Goal: Task Accomplishment & Management: Manage account settings

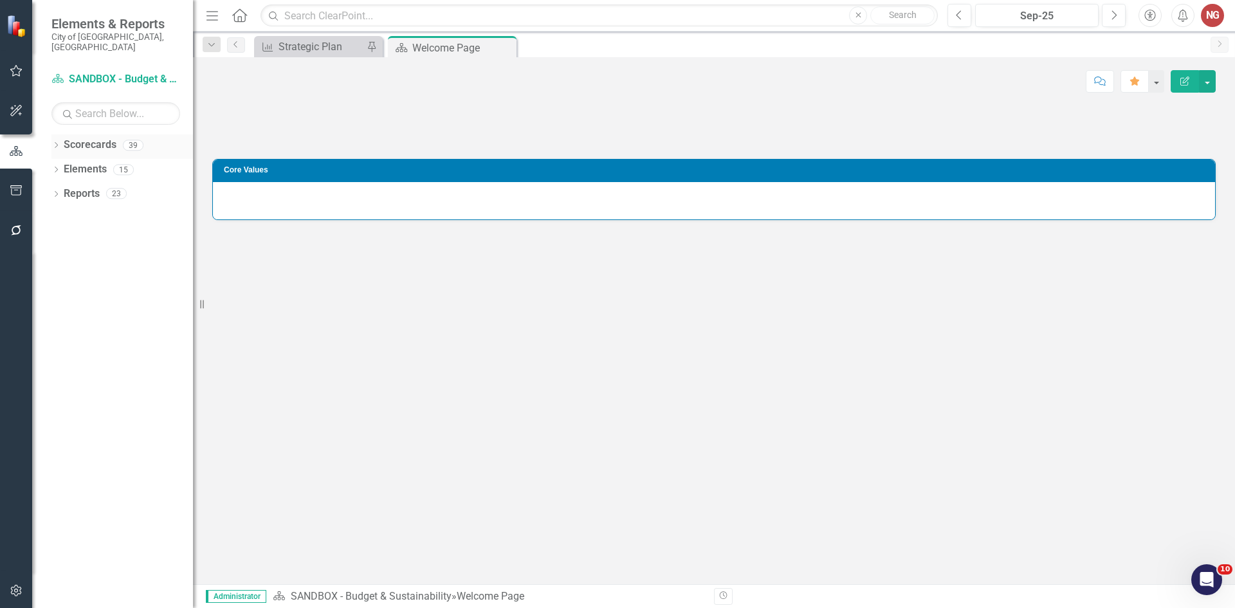
click at [55, 142] on div "Dropdown" at bounding box center [55, 147] width 9 height 11
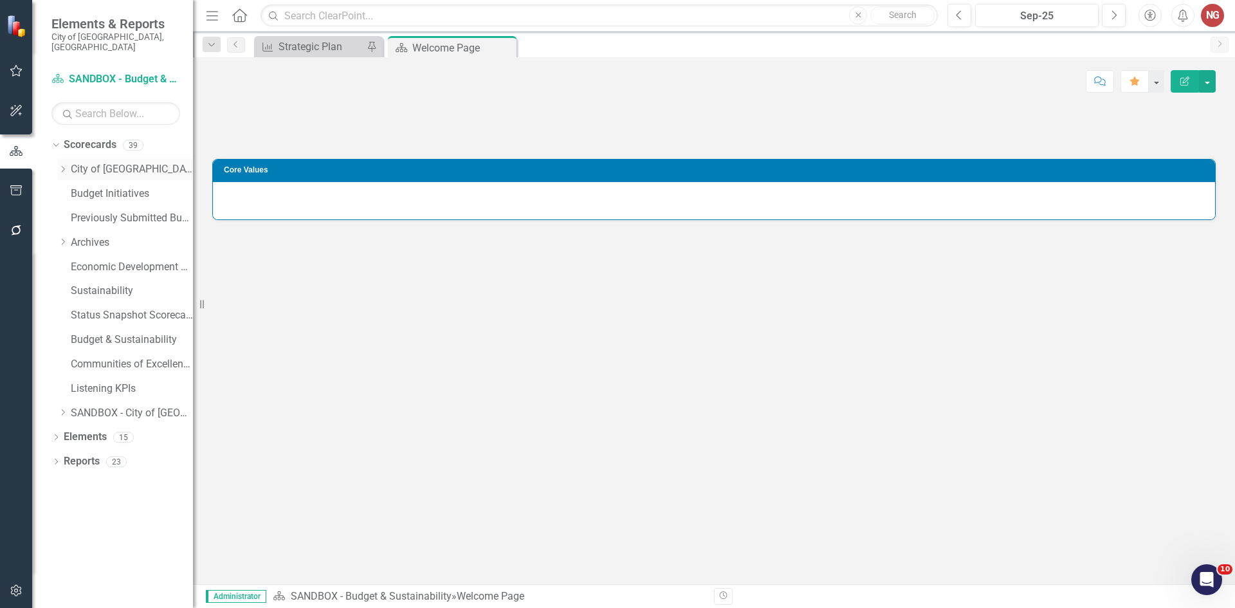
click at [66, 165] on icon "Dropdown" at bounding box center [63, 169] width 10 height 8
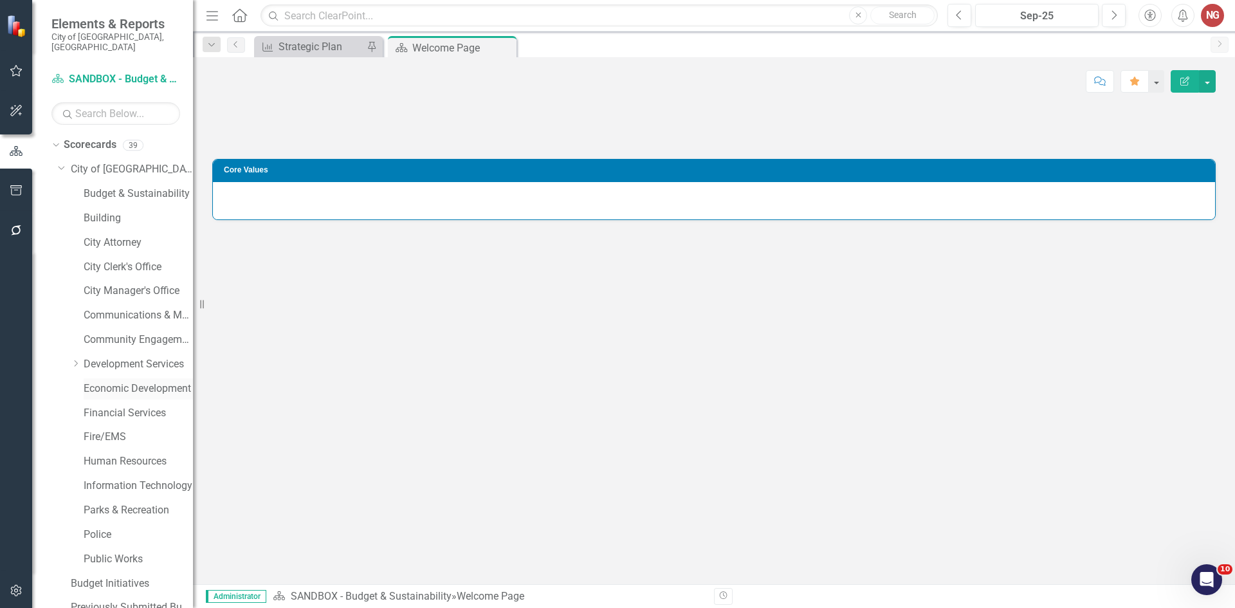
click at [95, 382] on link "Economic Development" at bounding box center [138, 389] width 109 height 15
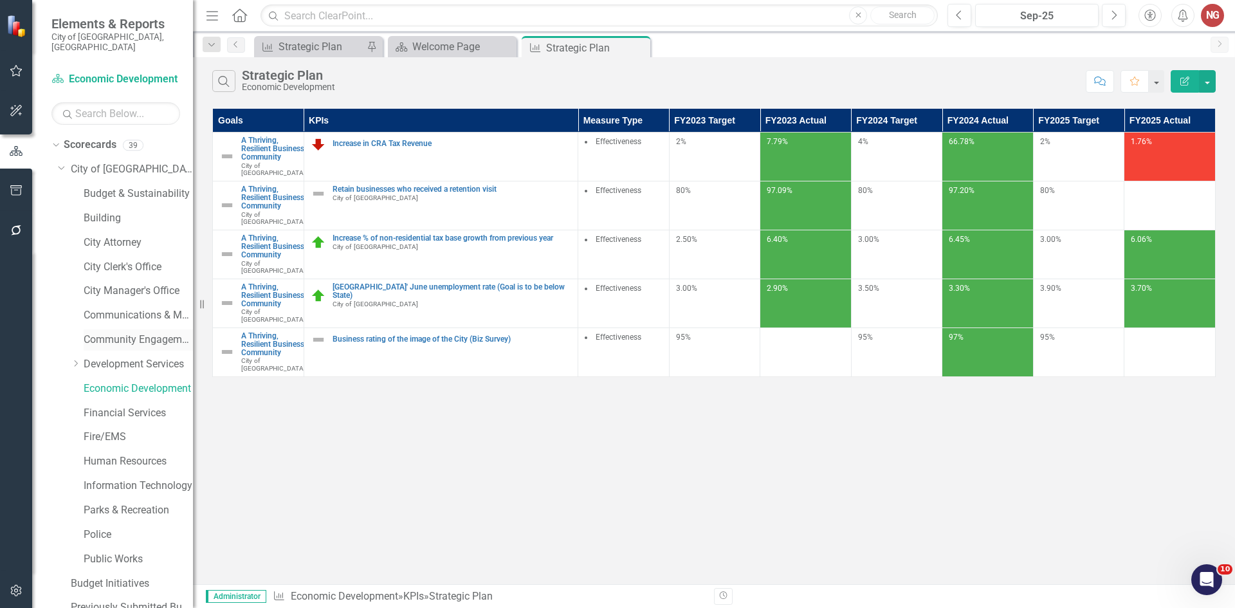
click at [91, 333] on link "Community Engagement & Emergency Preparedness" at bounding box center [138, 340] width 109 height 15
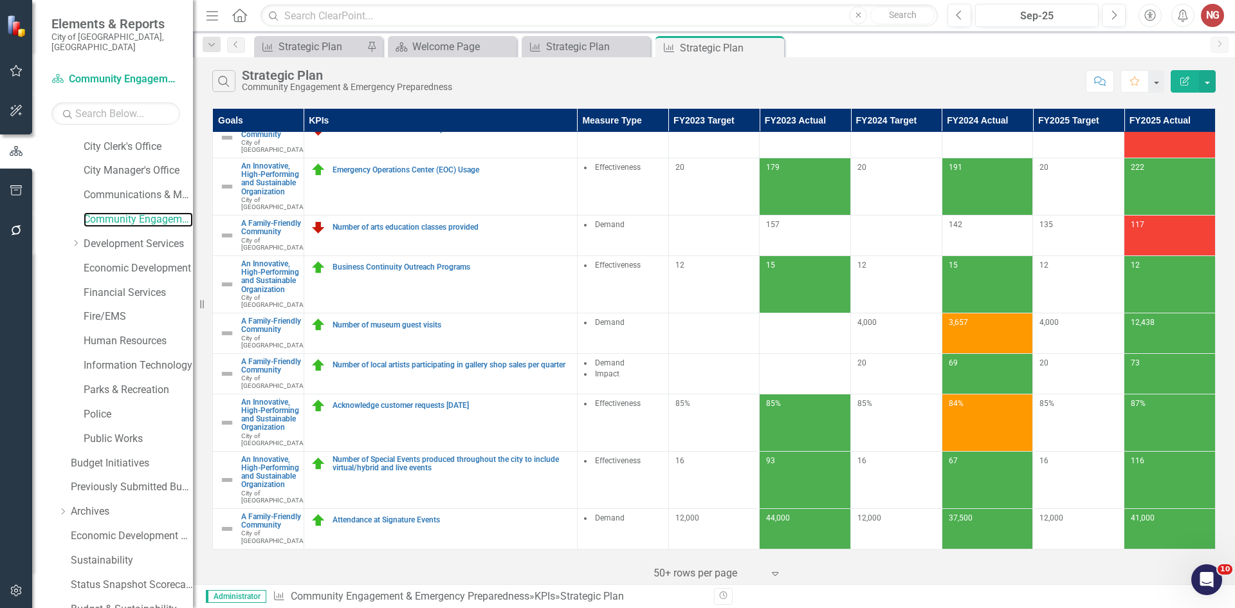
scroll to position [246, 0]
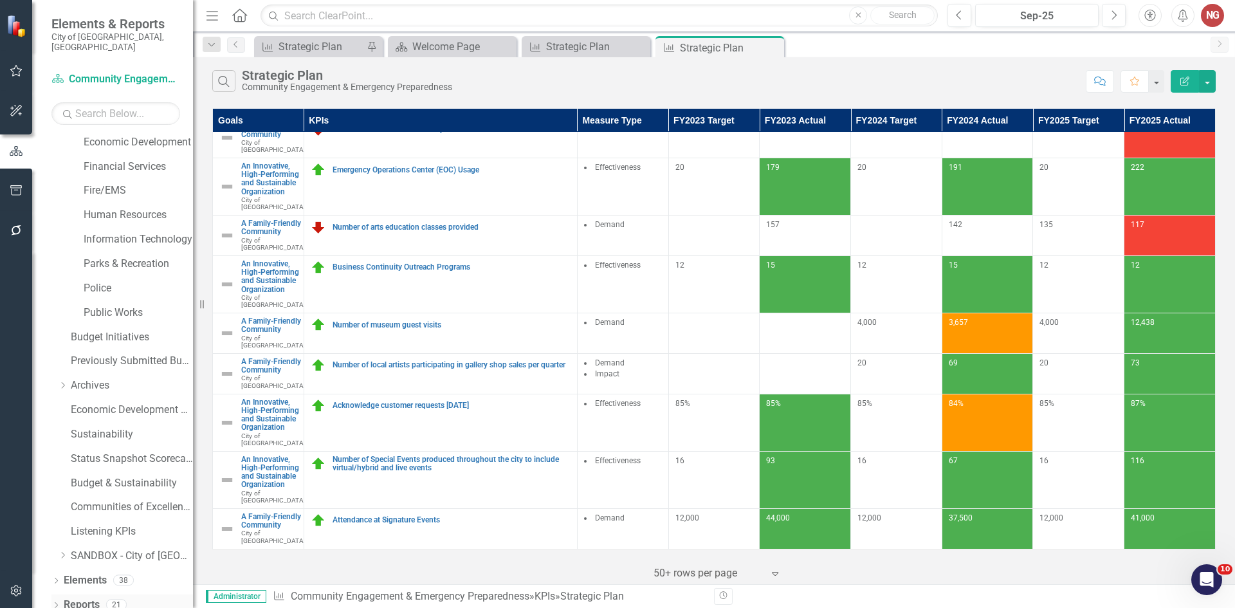
click at [57, 603] on icon "Dropdown" at bounding box center [55, 606] width 9 height 7
click at [58, 578] on icon "Dropdown" at bounding box center [55, 581] width 9 height 7
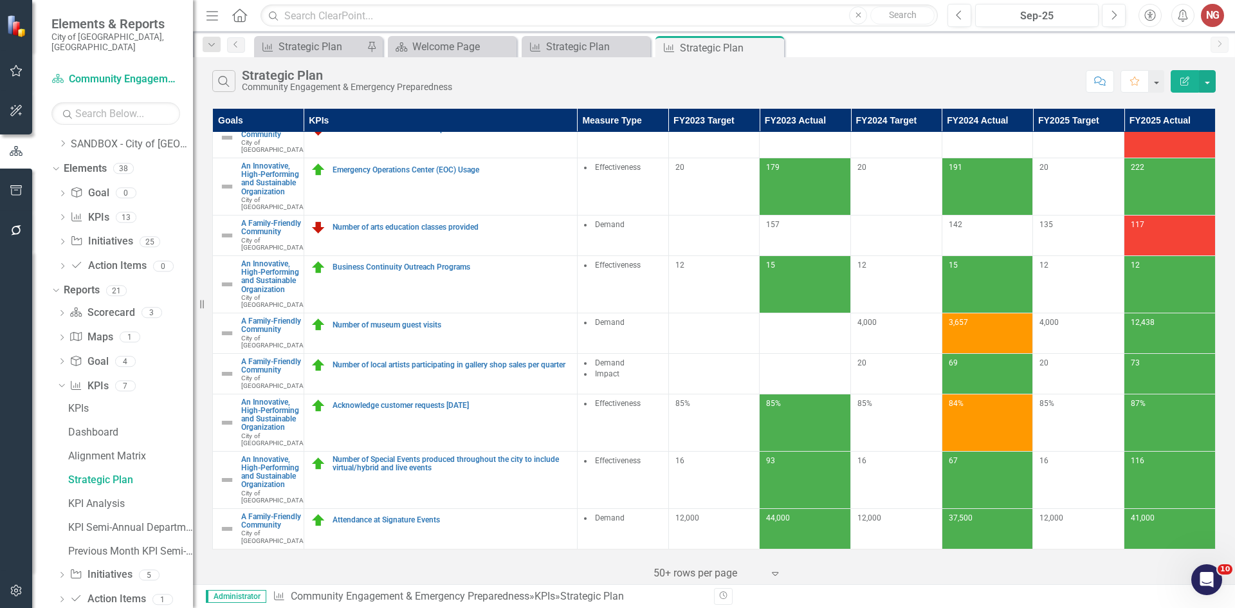
scroll to position [672, 0]
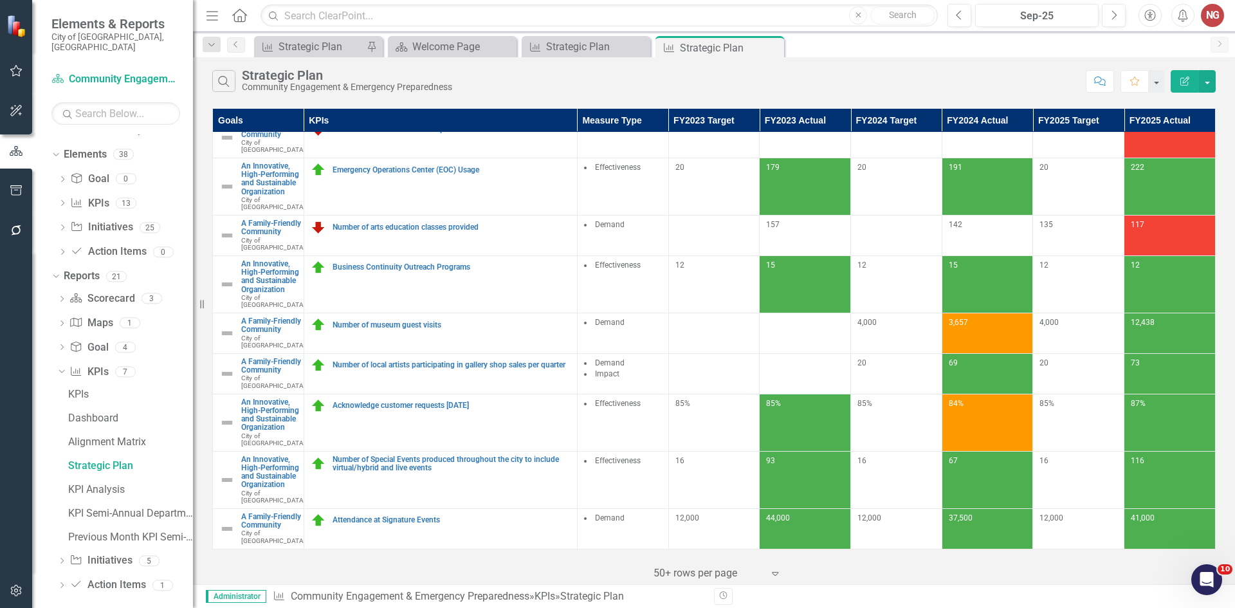
click at [56, 551] on div "Dropdown Scorecard Scorecard 3 scorecard s Department Measures Department Dashb…" at bounding box center [122, 443] width 142 height 311
click at [66, 558] on icon "Dropdown" at bounding box center [61, 561] width 9 height 7
click at [98, 460] on div "Initiatives" at bounding box center [130, 466] width 125 height 12
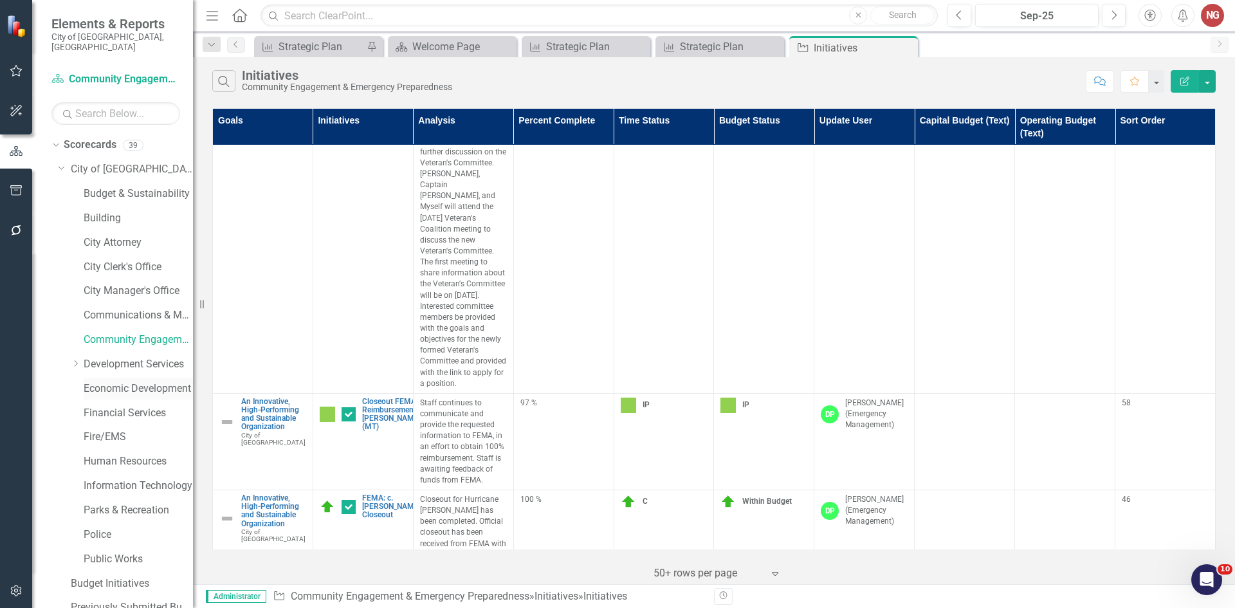
click at [98, 382] on link "Economic Development" at bounding box center [138, 389] width 109 height 15
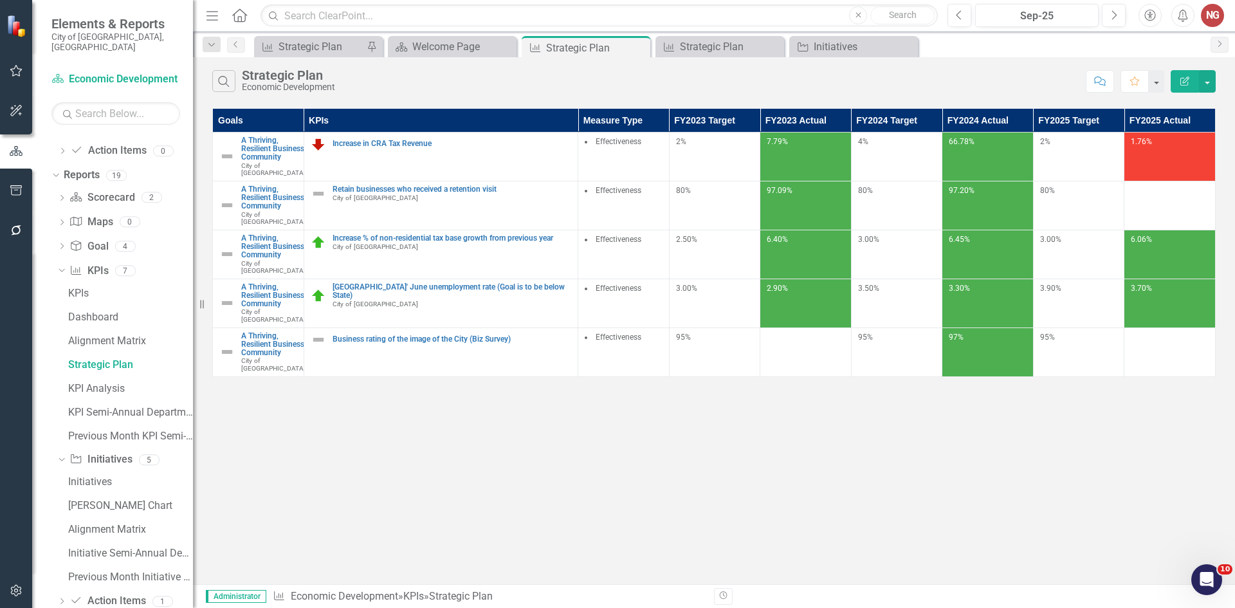
scroll to position [789, 0]
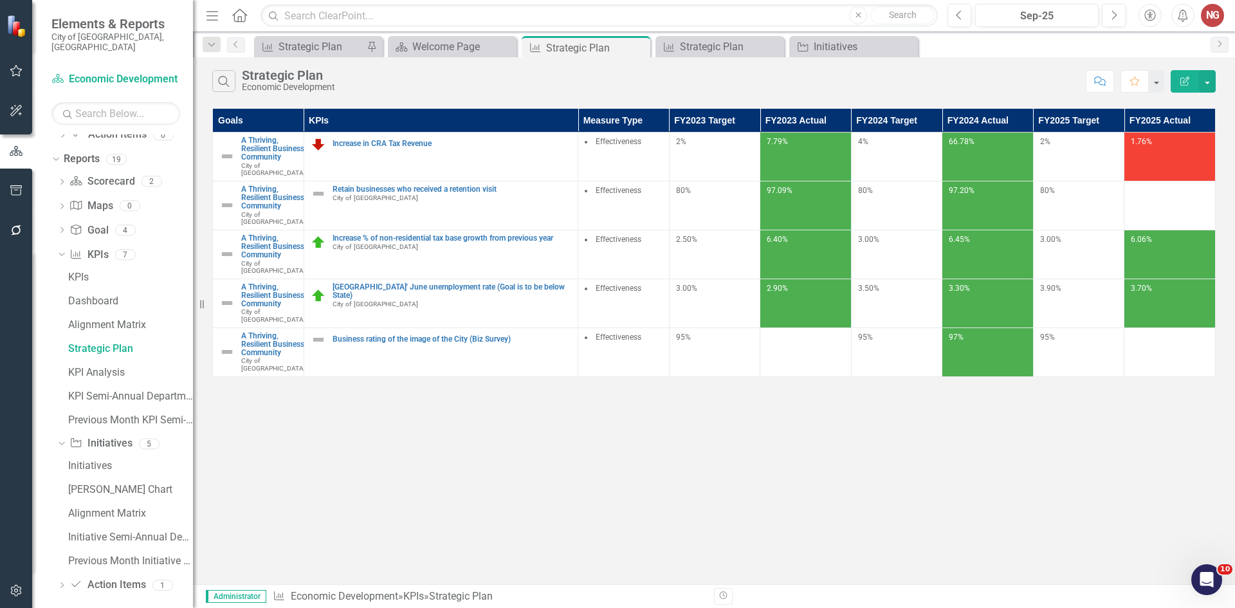
click at [64, 456] on div "Initiatives [PERSON_NAME] Chart Alignment Matrix Initiative Semi-Annual Departm…" at bounding box center [125, 514] width 136 height 116
click at [73, 456] on link "Initiatives" at bounding box center [129, 466] width 128 height 21
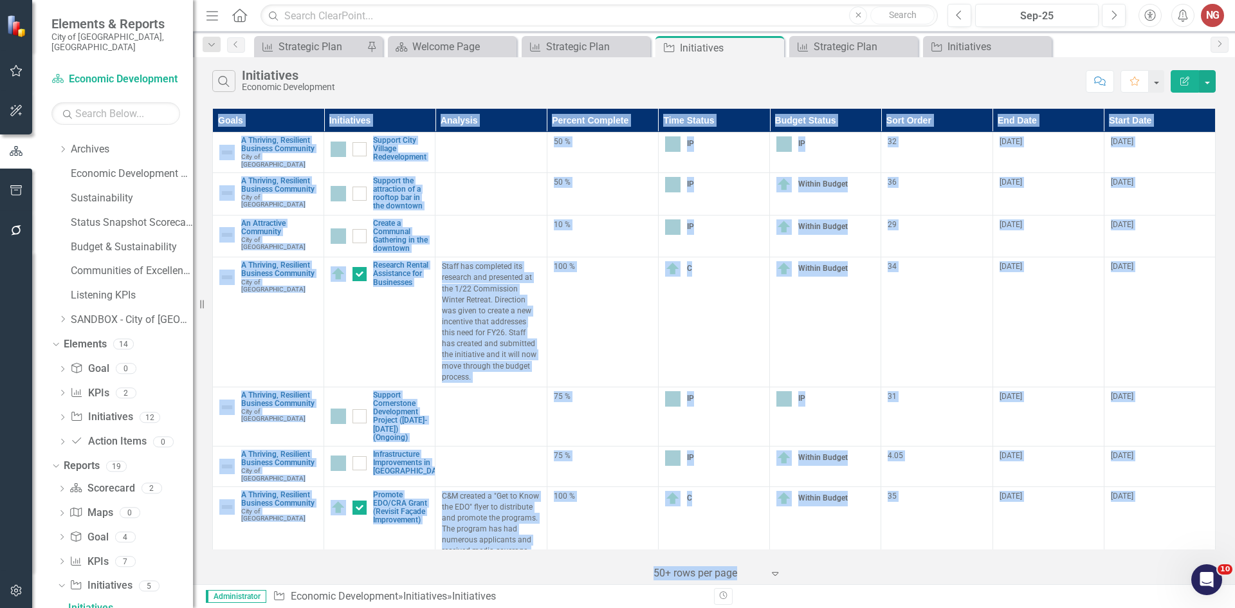
drag, startPoint x: 1233, startPoint y: 544, endPoint x: 1231, endPoint y: 564, distance: 20.0
click at [1232, 567] on div "Goals Initiatives Analysis Percent Complete Time Status Budget Status Sort Orde…" at bounding box center [714, 345] width 1042 height 479
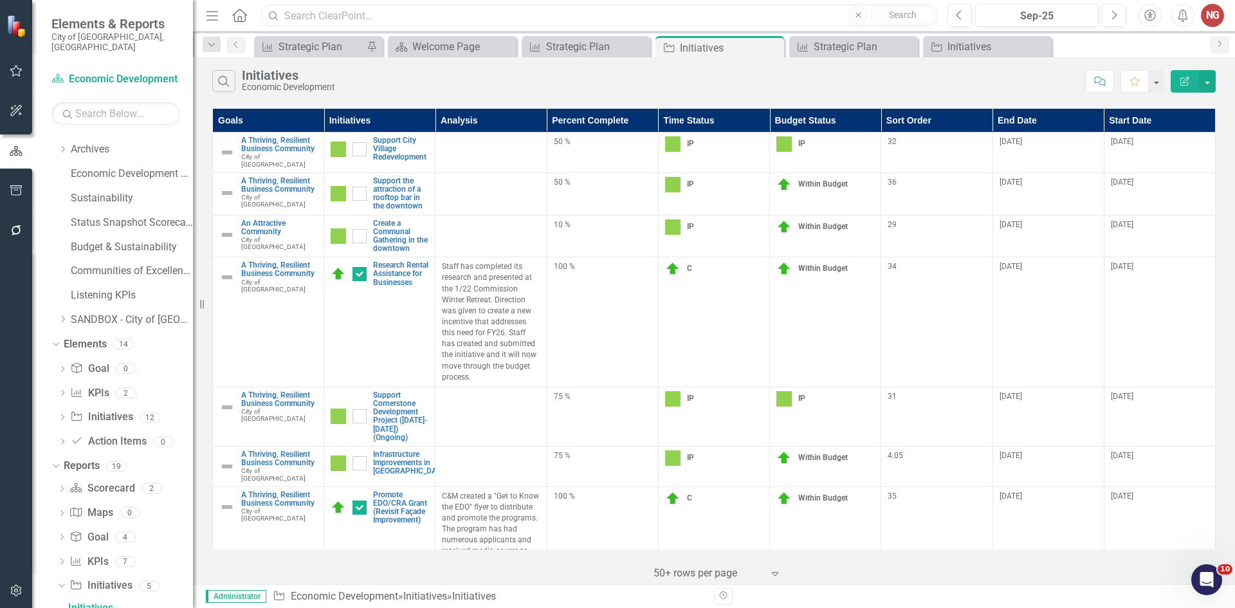
click at [355, 21] on input "text" at bounding box center [599, 16] width 677 height 23
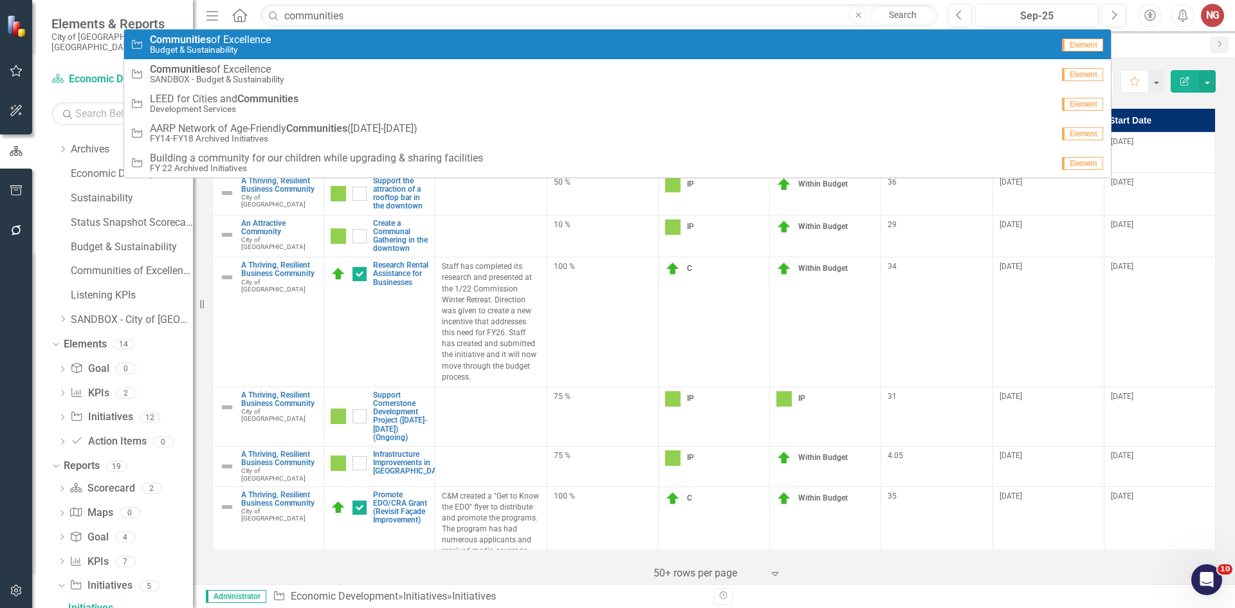
click at [188, 45] on small "Budget & Sustainability" at bounding box center [210, 50] width 121 height 10
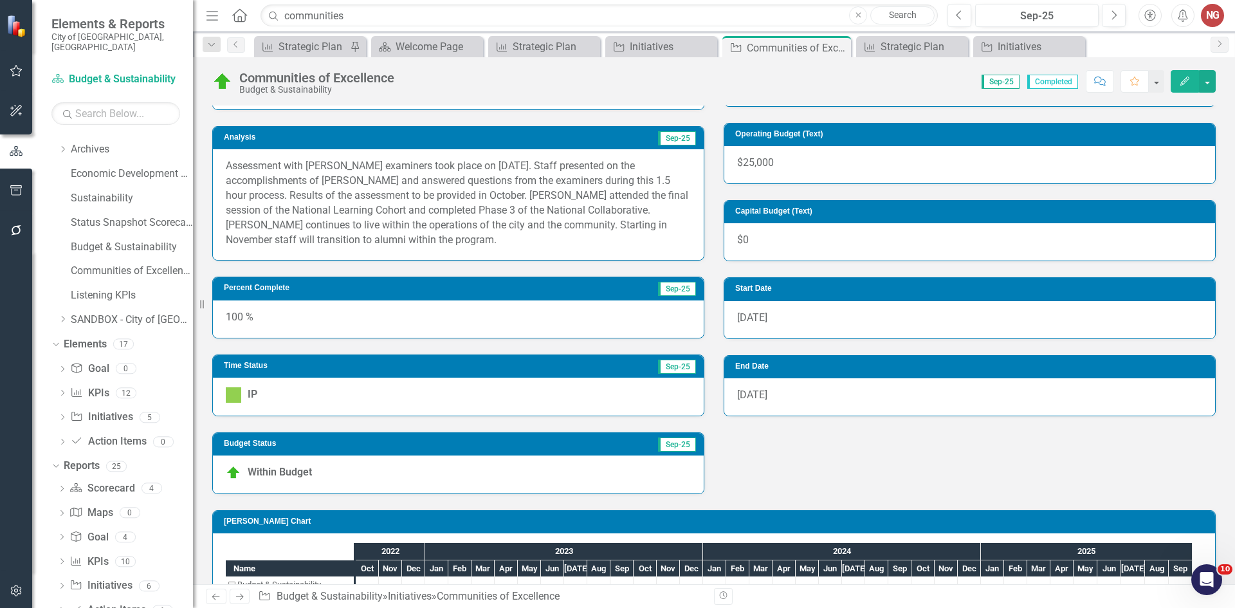
scroll to position [316, 0]
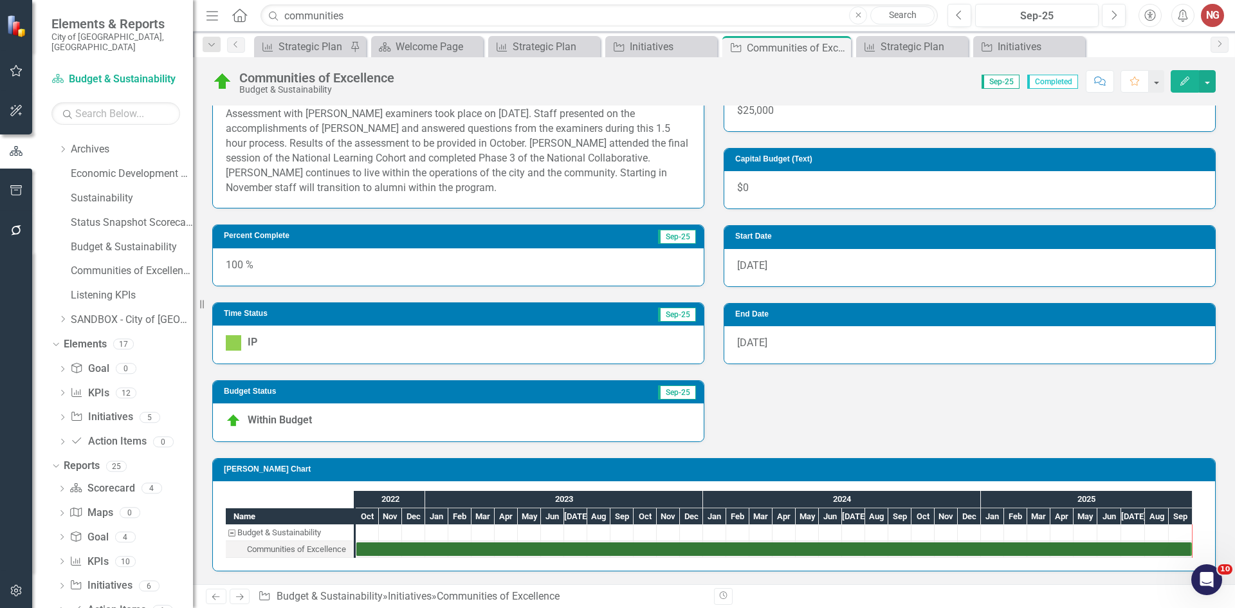
click at [251, 350] on label "IP" at bounding box center [242, 342] width 32 height 15
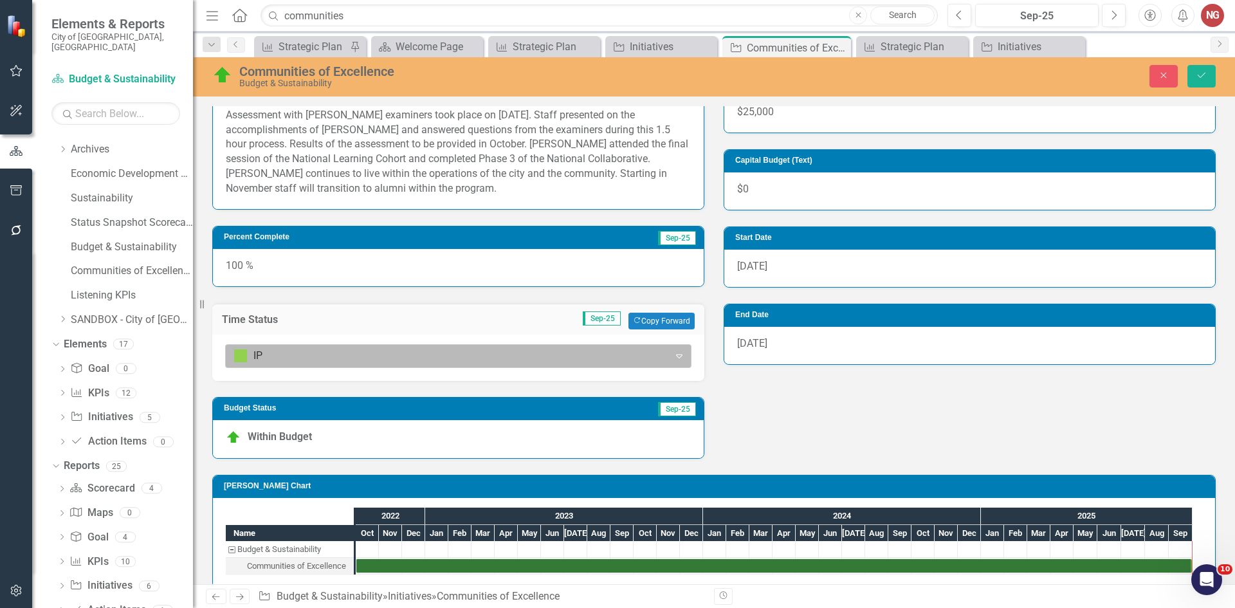
click at [260, 352] on div at bounding box center [447, 355] width 427 height 17
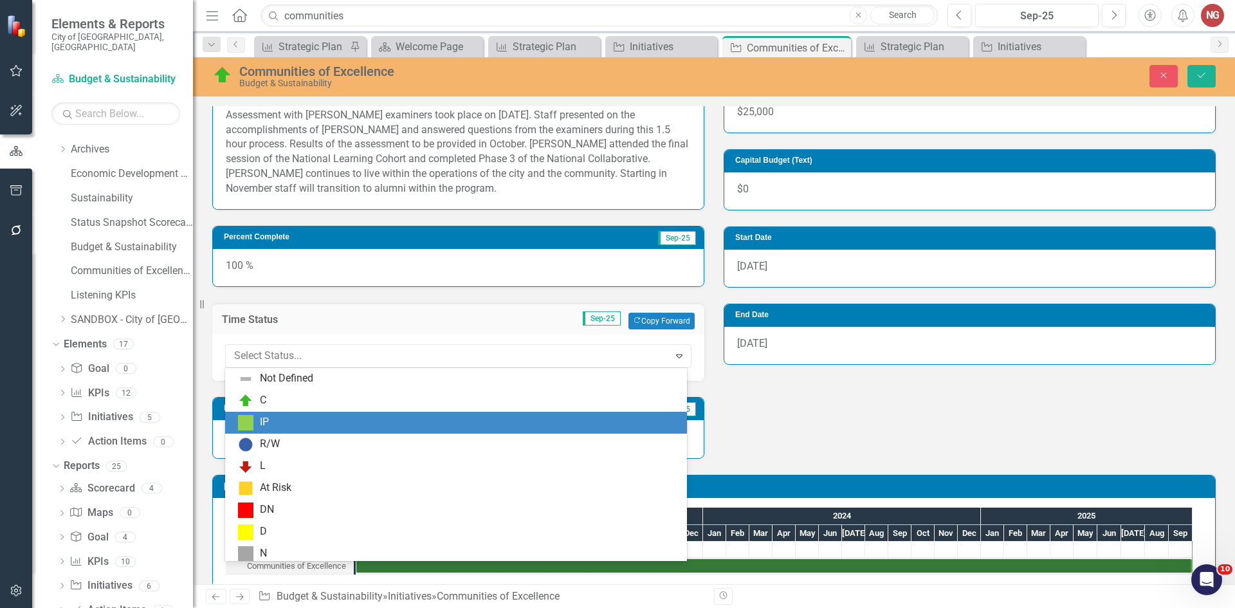
scroll to position [4, 0]
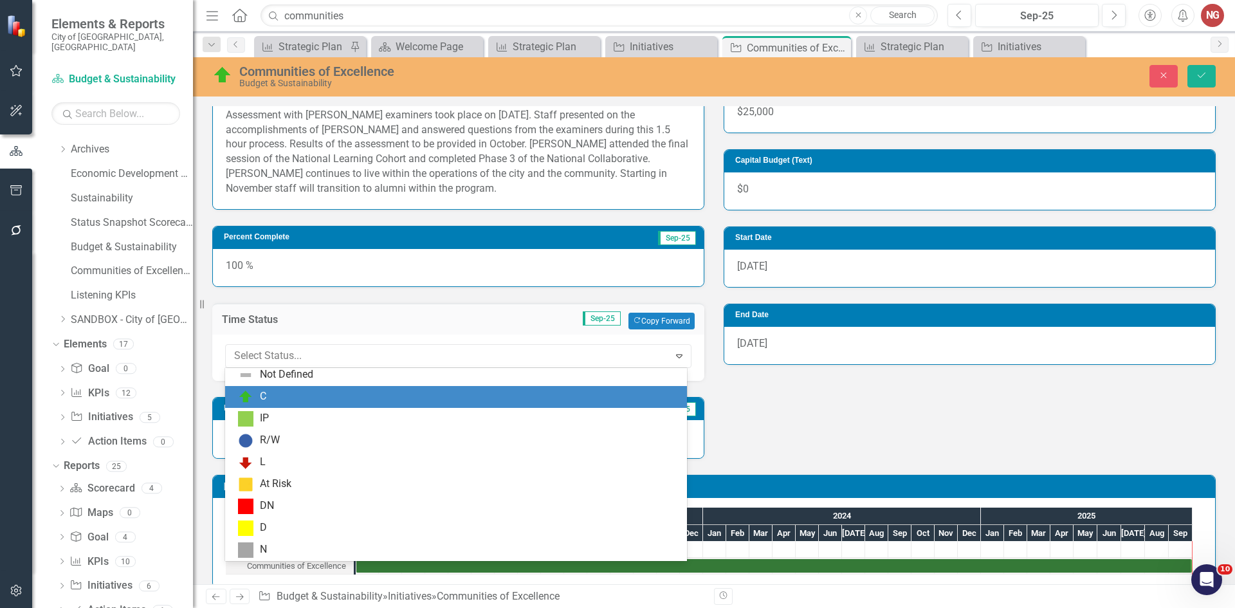
click at [260, 394] on div "C" at bounding box center [263, 396] width 6 height 15
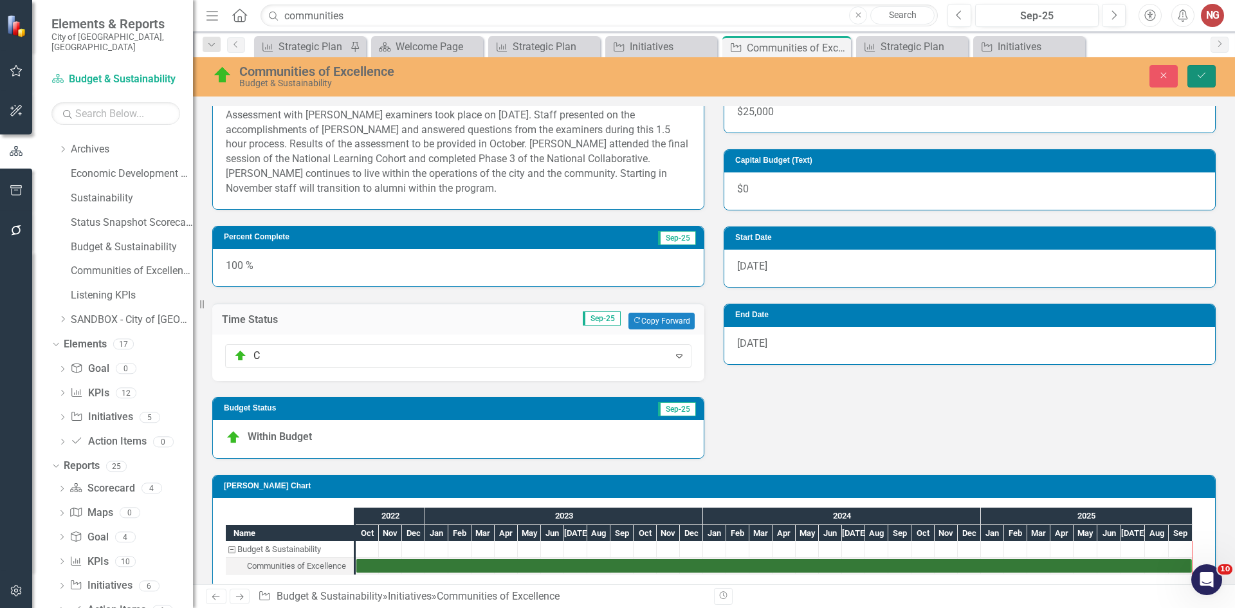
click at [1195, 73] on button "Save" at bounding box center [1202, 76] width 28 height 23
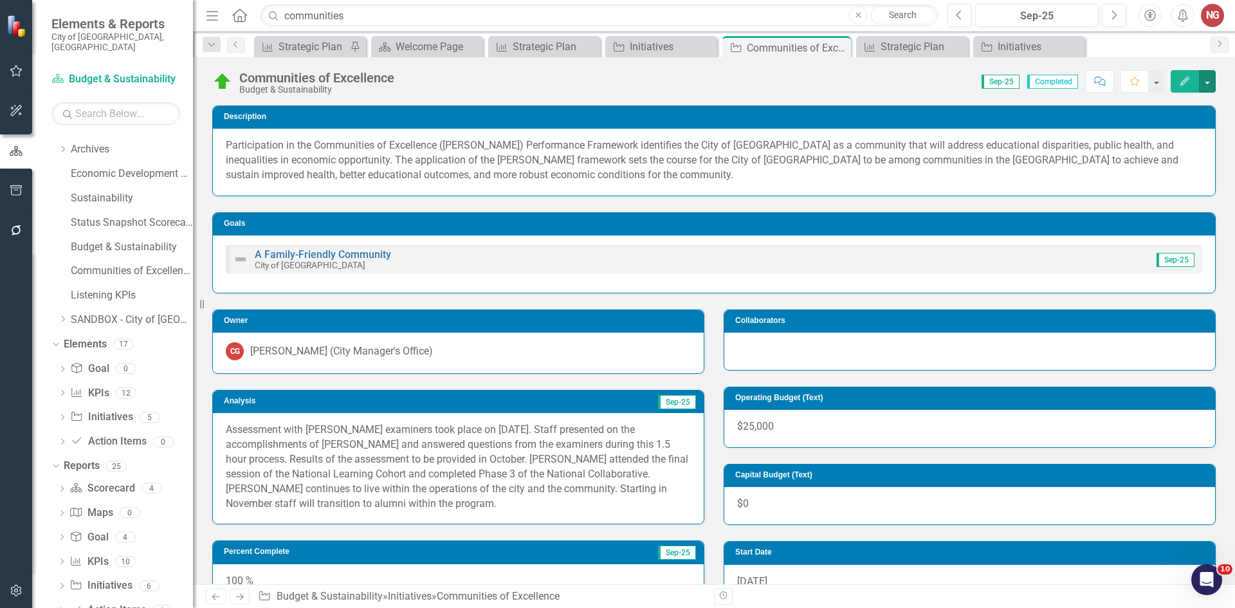
click at [1211, 77] on button "button" at bounding box center [1207, 81] width 17 height 23
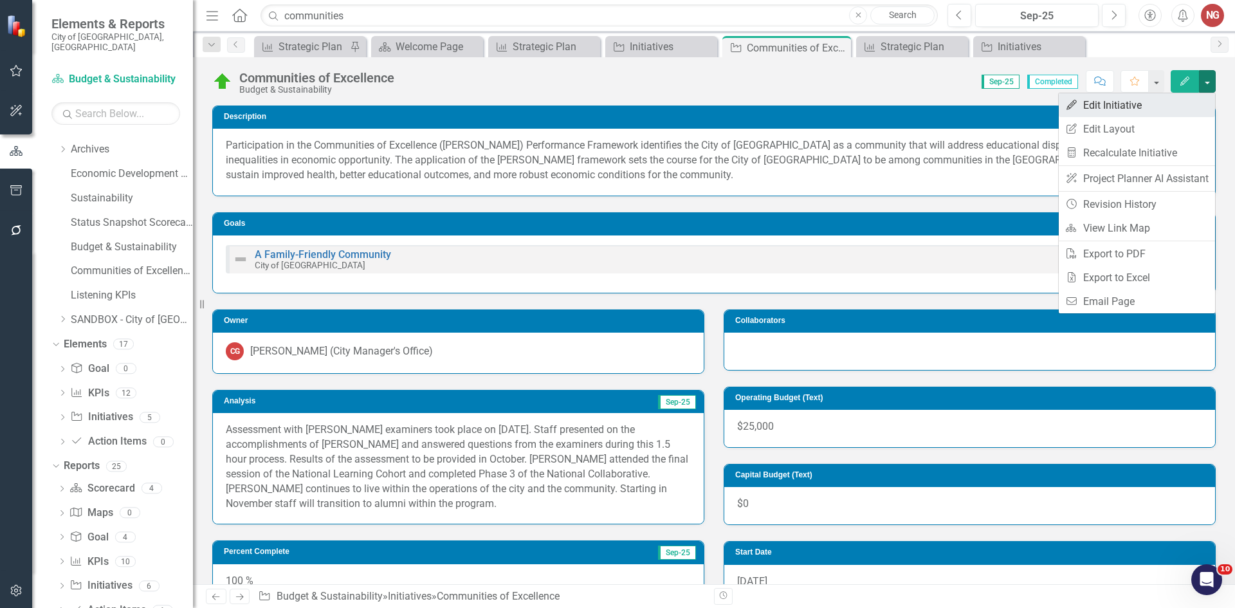
click at [1141, 98] on link "Edit Edit Initiative" at bounding box center [1137, 105] width 156 height 24
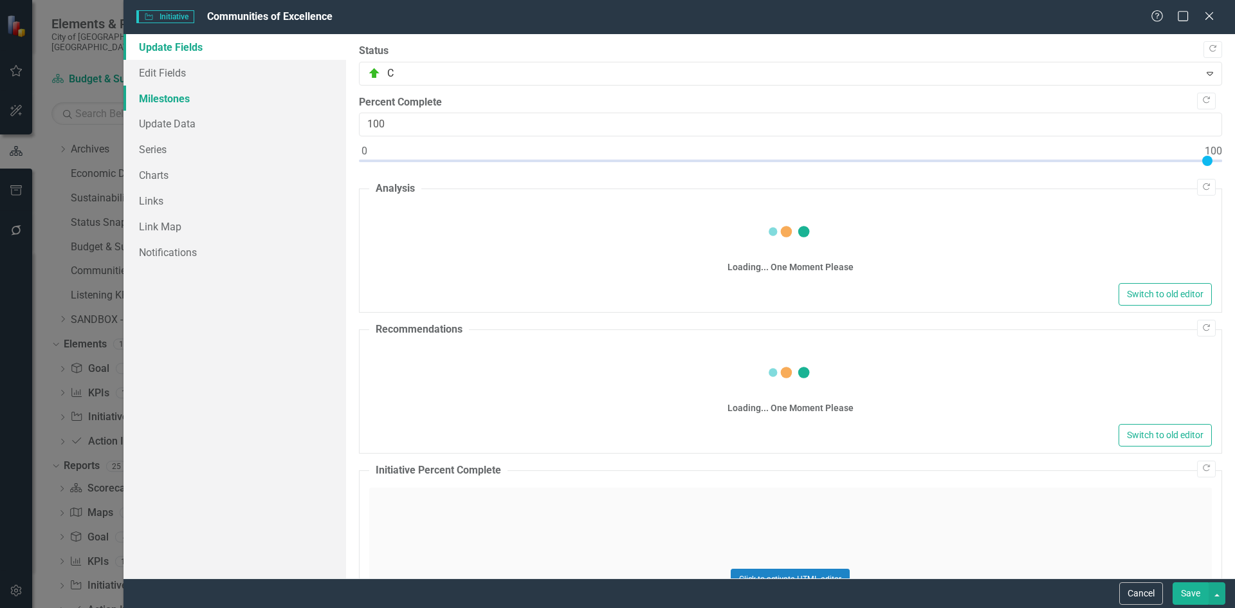
click at [143, 88] on link "Milestones" at bounding box center [235, 99] width 223 height 26
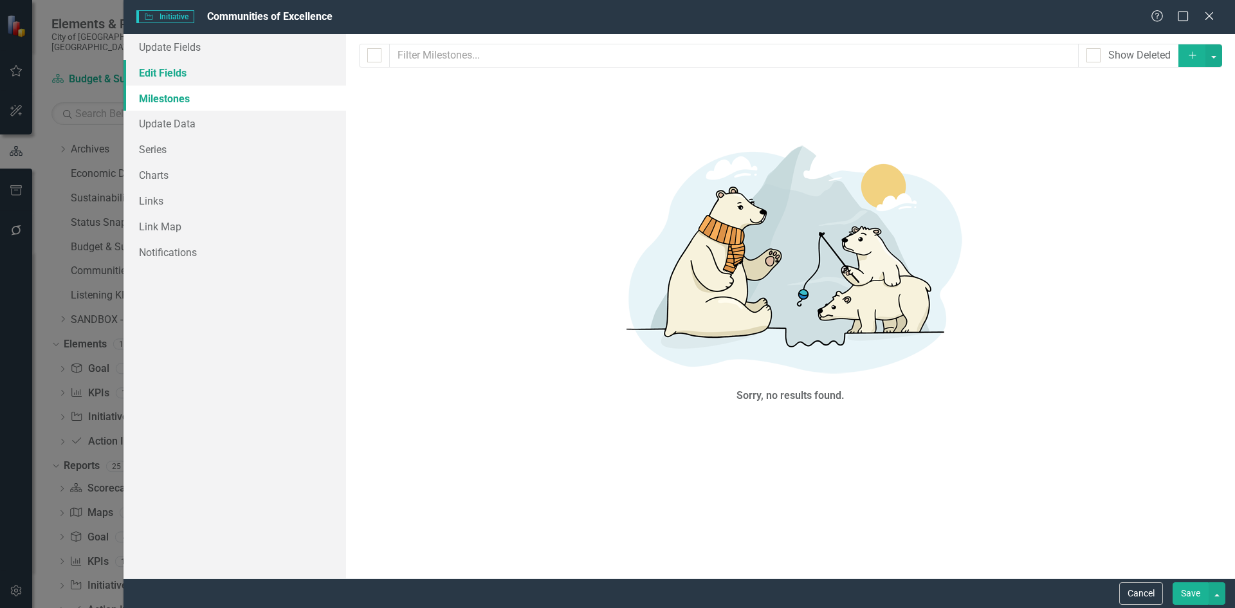
click at [152, 78] on link "Edit Fields" at bounding box center [235, 73] width 223 height 26
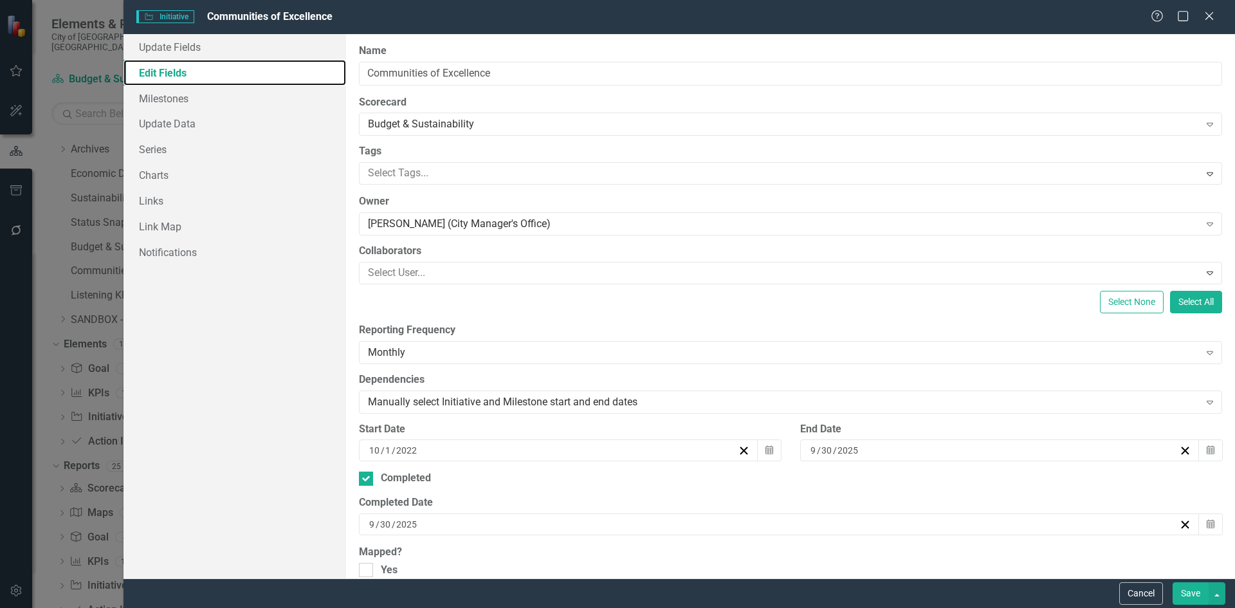
scroll to position [0, 0]
click at [1199, 598] on button "Save" at bounding box center [1191, 593] width 36 height 23
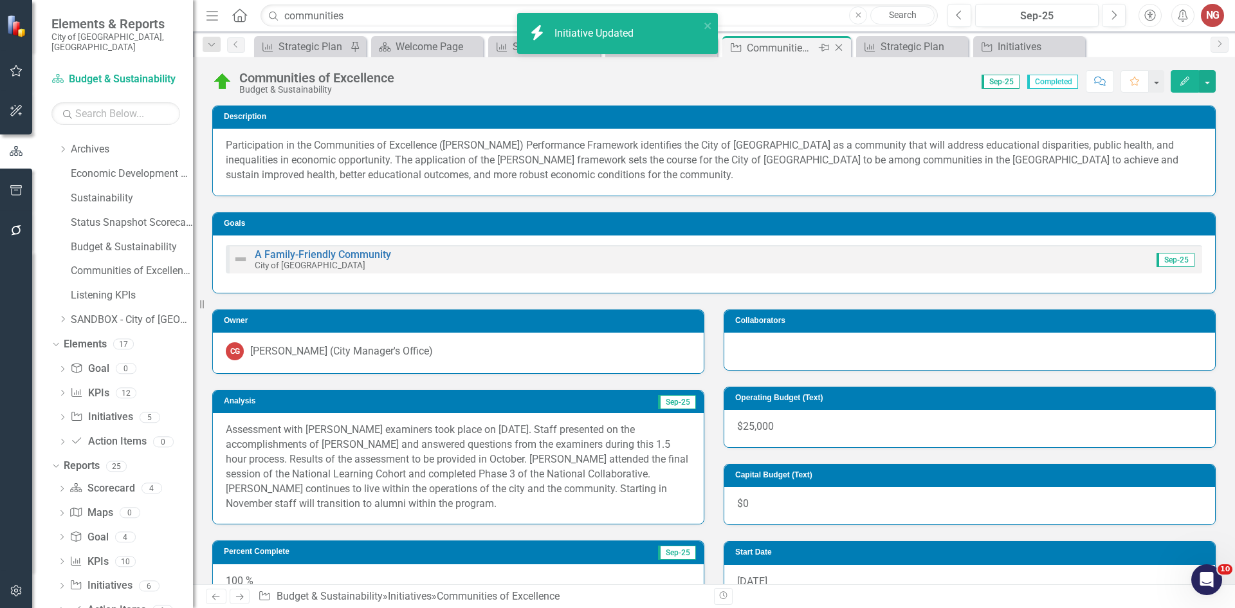
click at [838, 49] on icon at bounding box center [839, 47] width 7 height 7
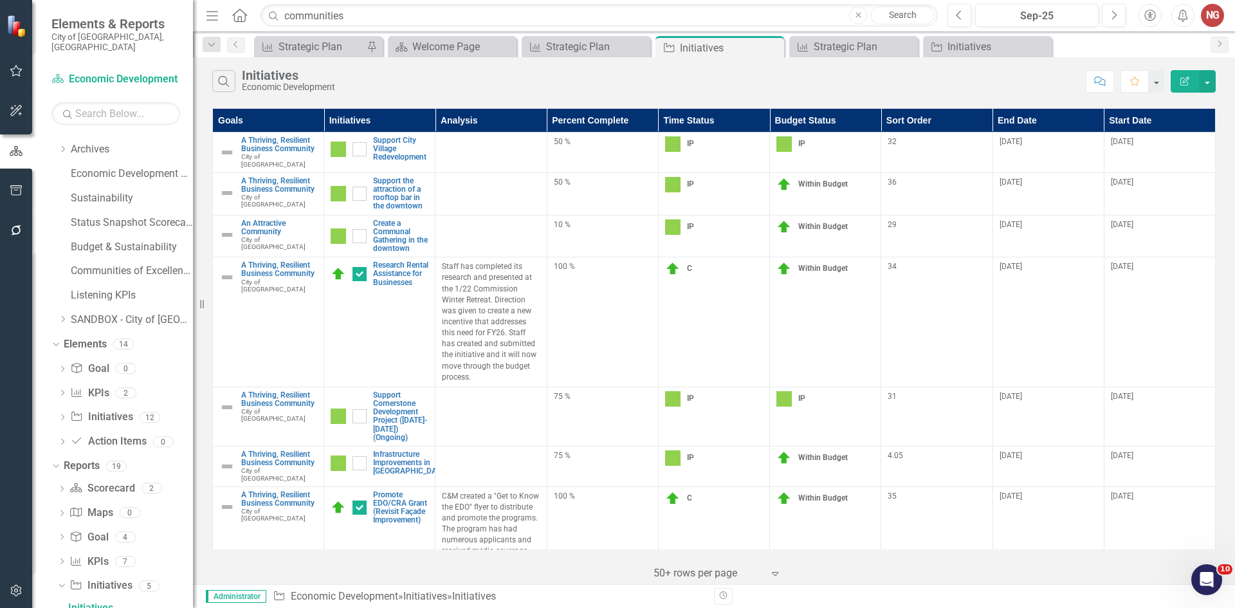
drag, startPoint x: 1230, startPoint y: 381, endPoint x: 1220, endPoint y: 424, distance: 44.0
click at [1220, 424] on div "Goals Initiatives Analysis Percent Complete Time Status Budget Status Sort Orde…" at bounding box center [714, 345] width 1042 height 479
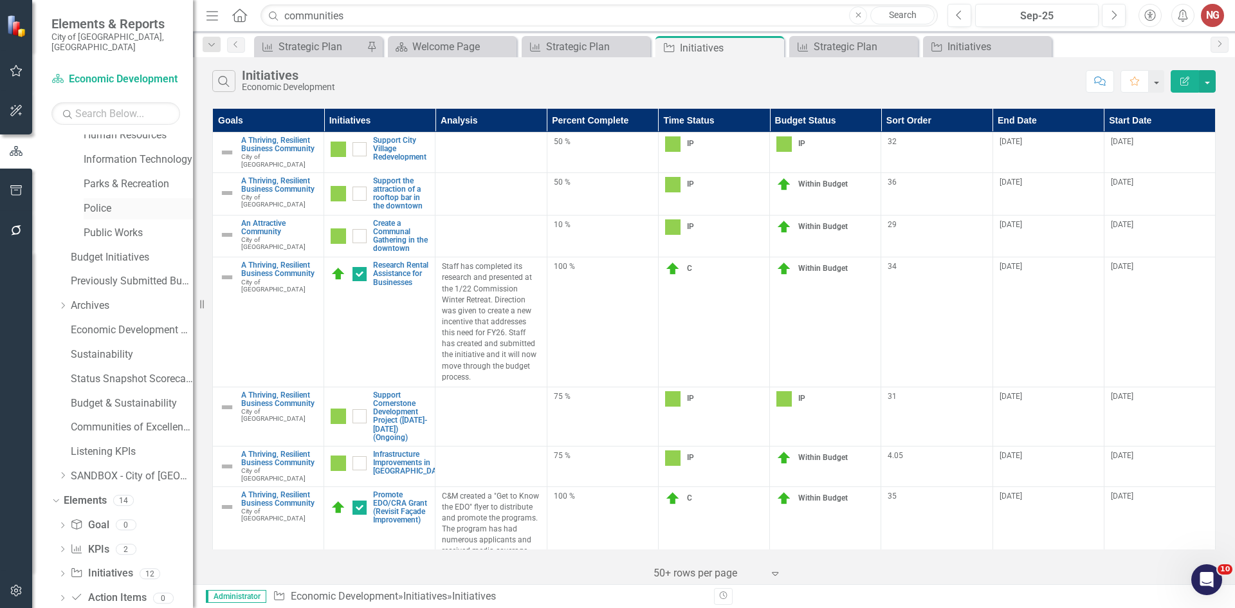
scroll to position [303, 0]
click at [116, 249] on link "Public Works" at bounding box center [138, 256] width 109 height 15
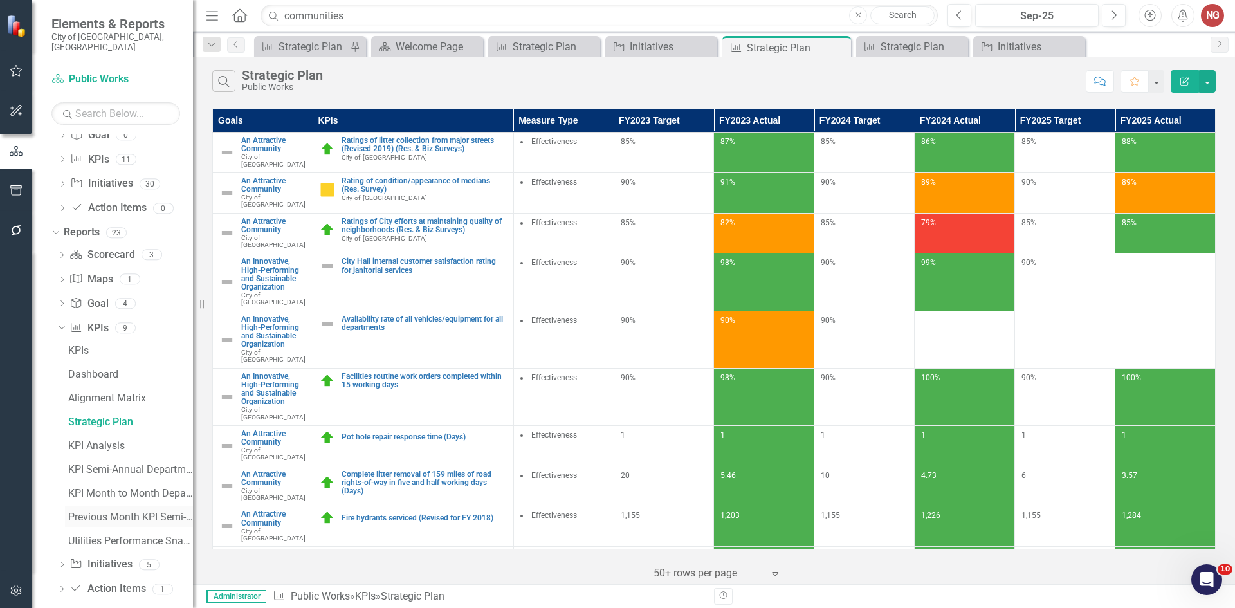
scroll to position [720, 0]
click at [64, 558] on icon "Dropdown" at bounding box center [61, 561] width 9 height 7
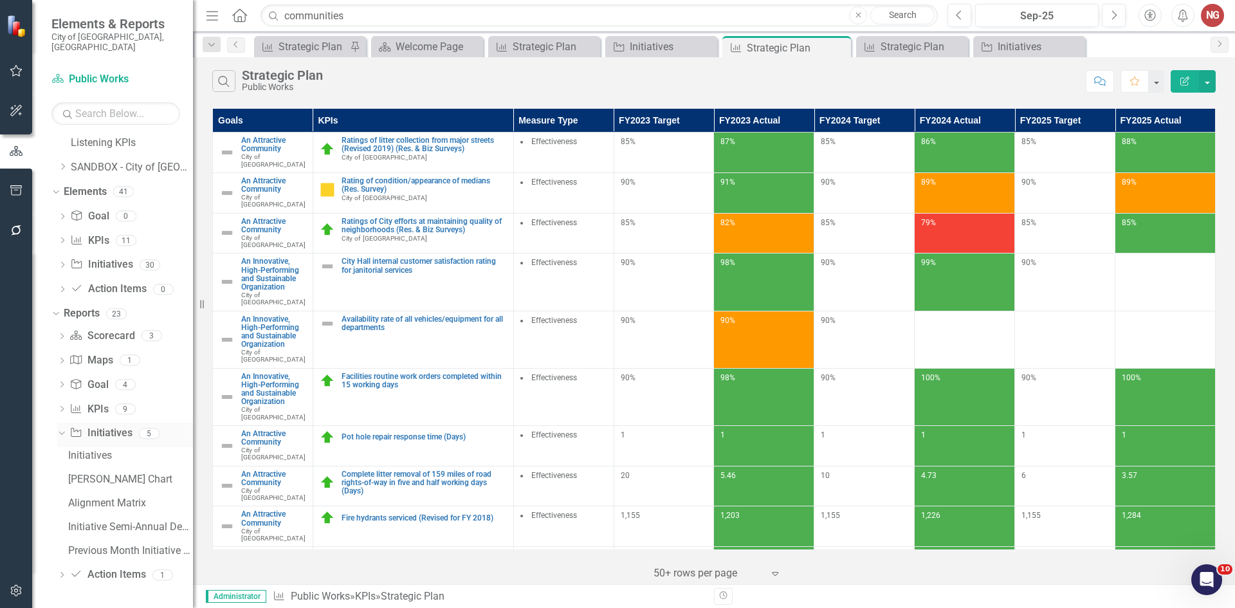
scroll to position [625, 0]
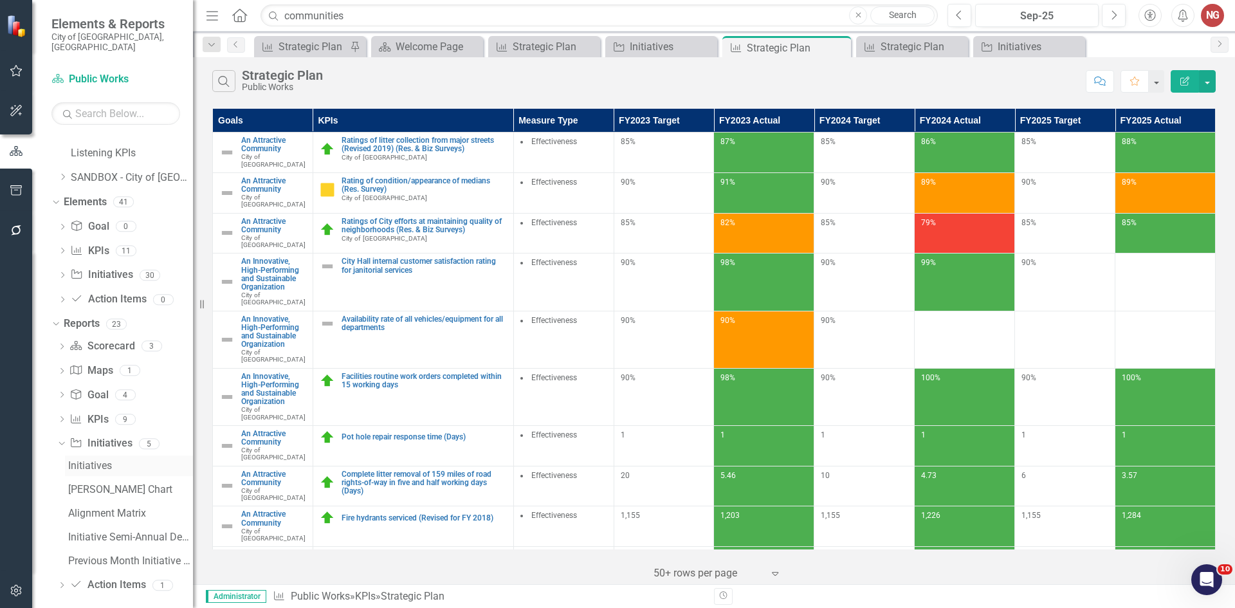
click at [89, 460] on div "Initiatives" at bounding box center [130, 466] width 125 height 12
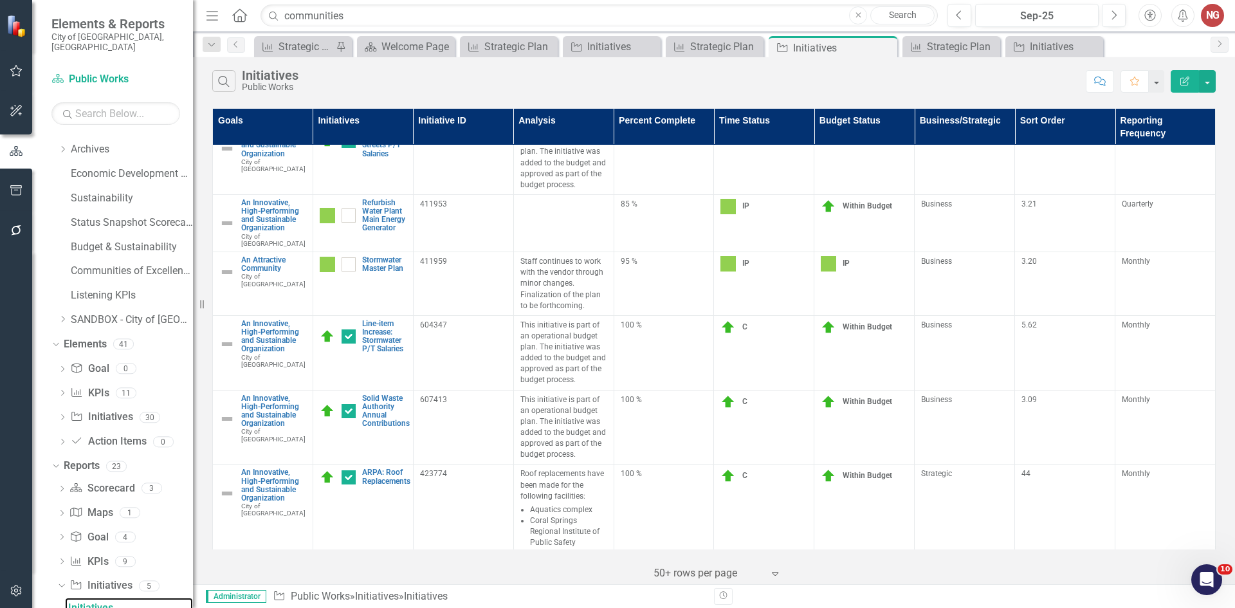
scroll to position [643, 0]
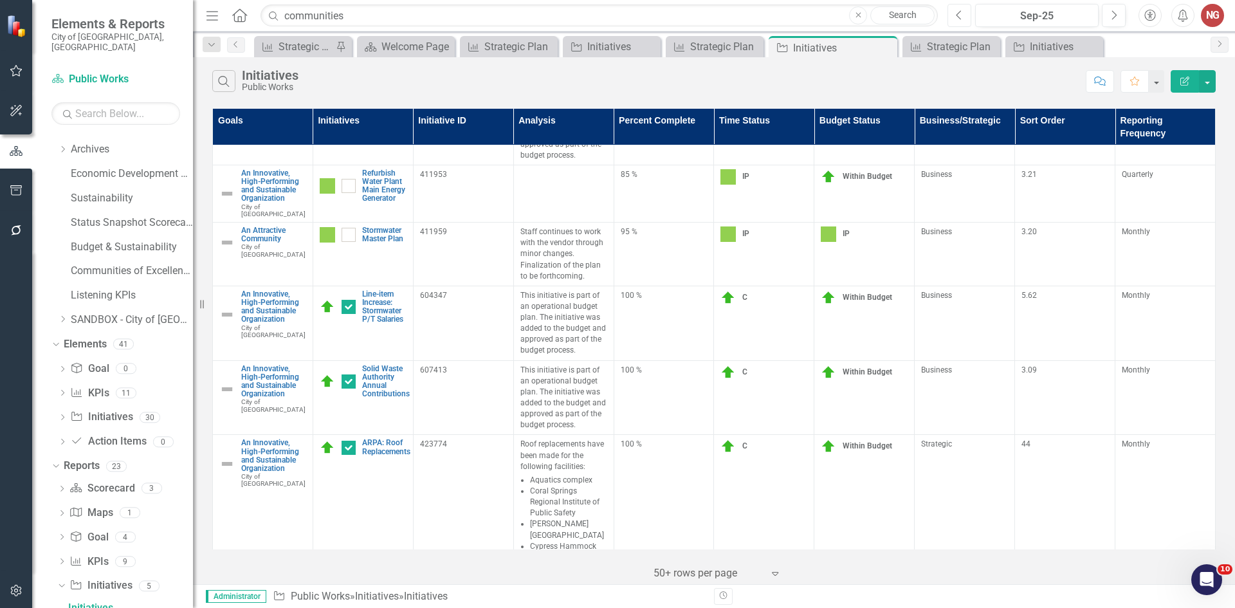
click at [966, 17] on button "Previous" at bounding box center [960, 15] width 24 height 23
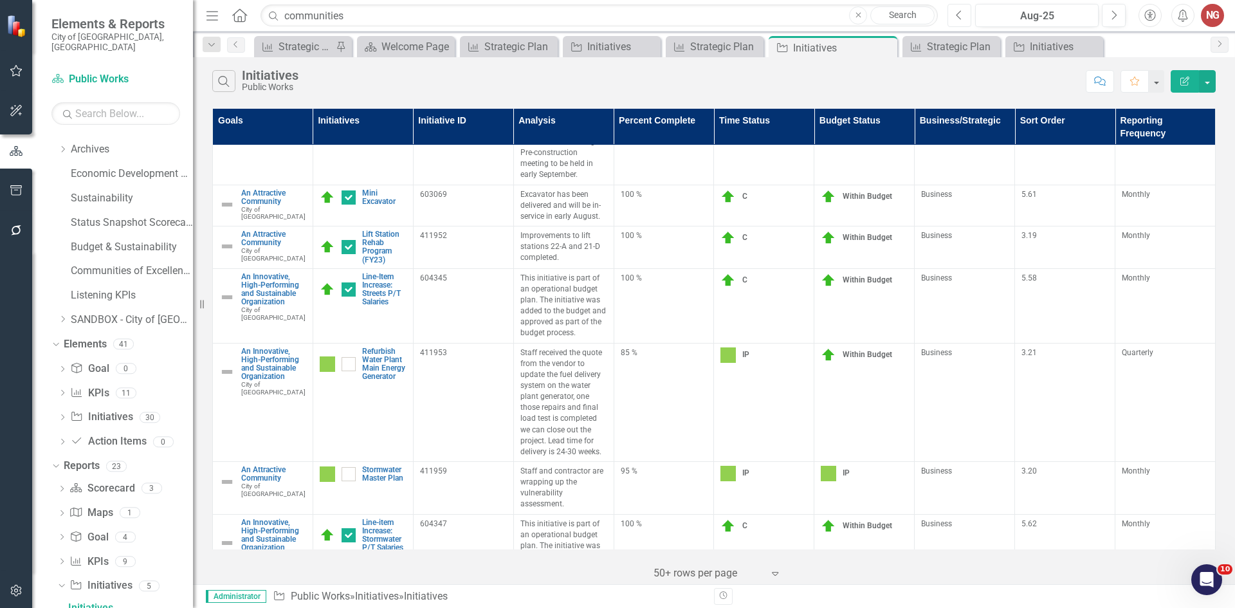
scroll to position [284, 0]
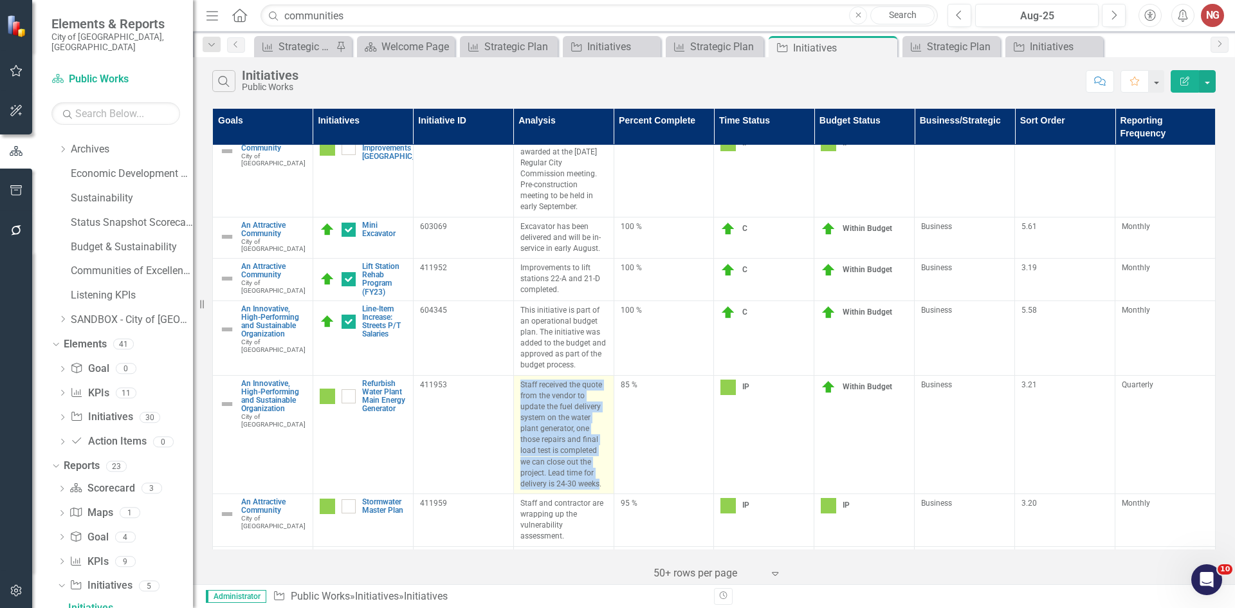
drag, startPoint x: 596, startPoint y: 477, endPoint x: 515, endPoint y: 375, distance: 129.6
click at [515, 375] on td "Staff received the quote from the vendor to update the fuel delivery system on …" at bounding box center [563, 434] width 100 height 118
copy p "Staff received the quote from the vendor to update the fuel delivery system on …"
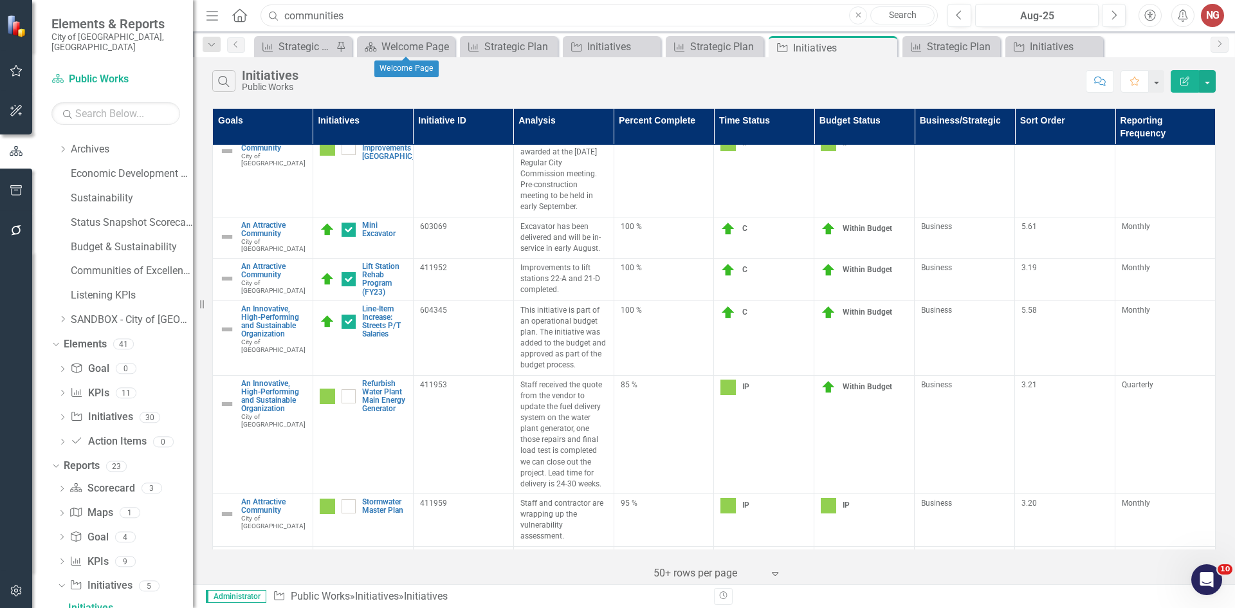
click at [416, 22] on input "communities" at bounding box center [599, 16] width 677 height 23
click at [307, 10] on input "1.0/" at bounding box center [599, 16] width 677 height 23
type input "1.08"
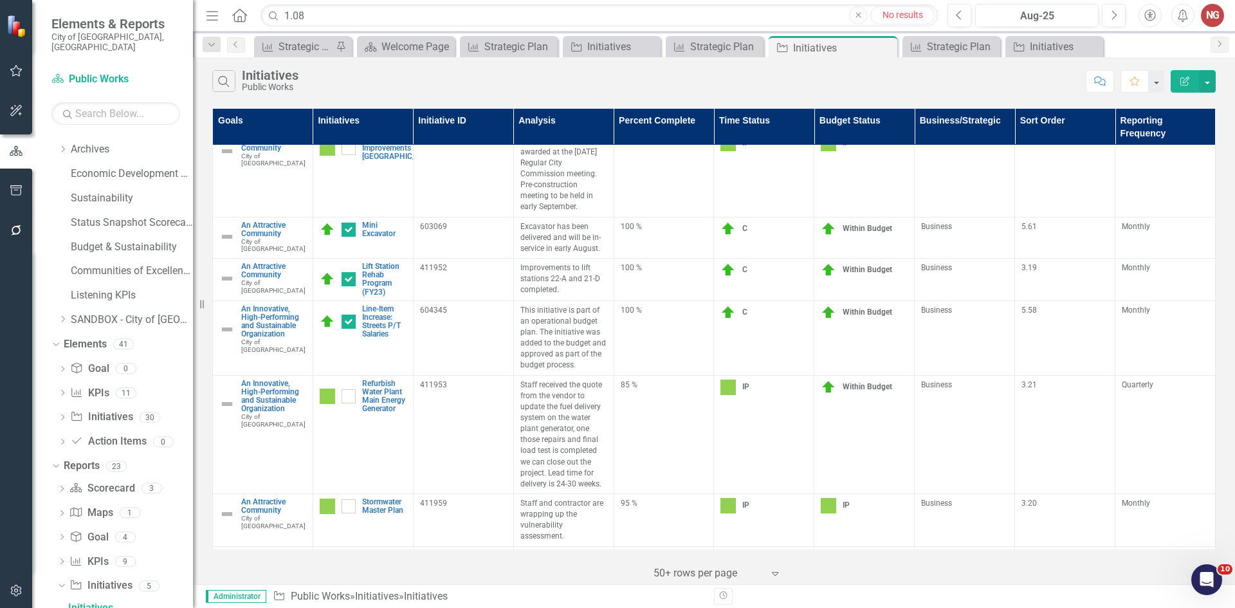
click at [865, 22] on div "Close No results" at bounding box center [892, 15] width 86 height 18
click at [861, 17] on button "Close" at bounding box center [858, 15] width 18 height 18
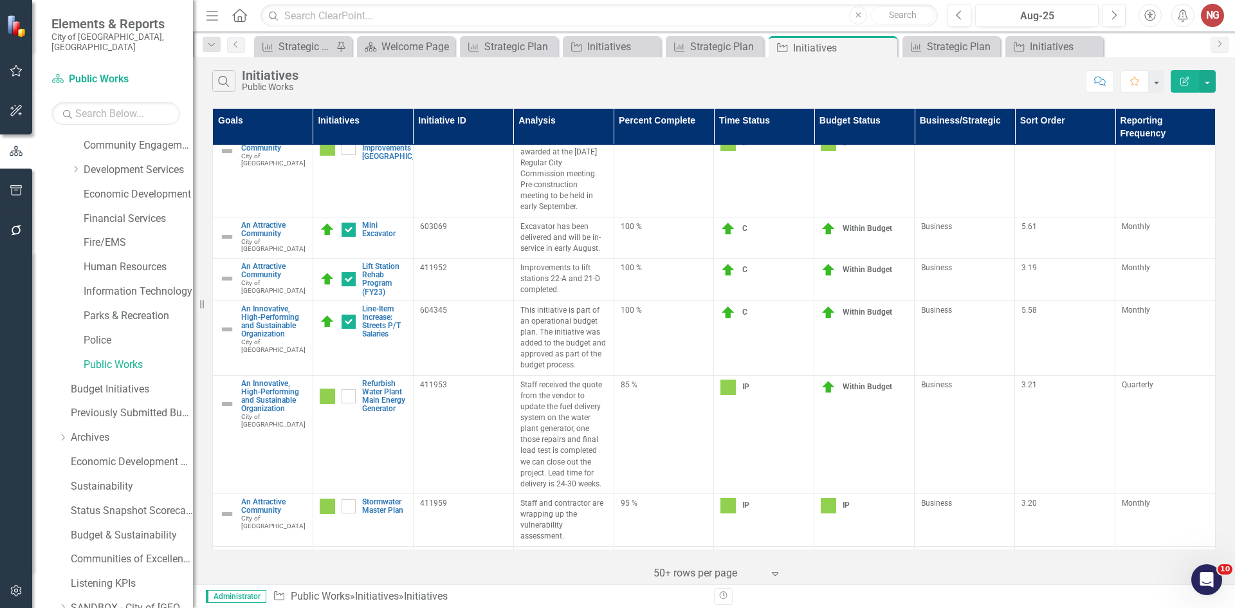
scroll to position [0, 0]
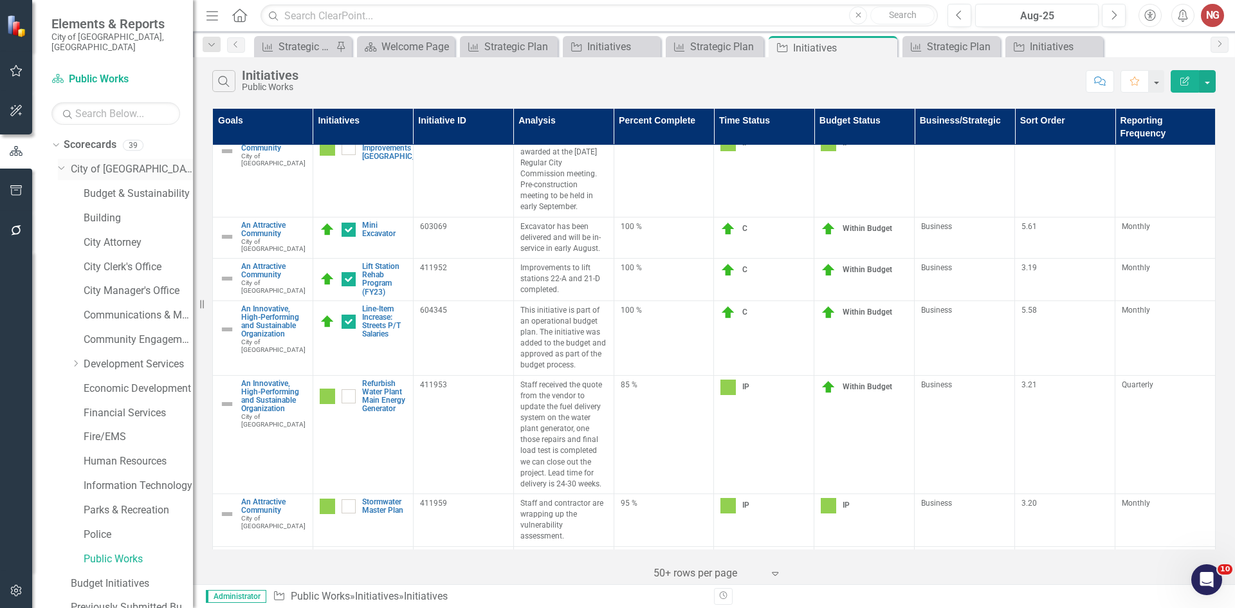
click at [96, 162] on link "City of [GEOGRAPHIC_DATA]" at bounding box center [132, 169] width 122 height 15
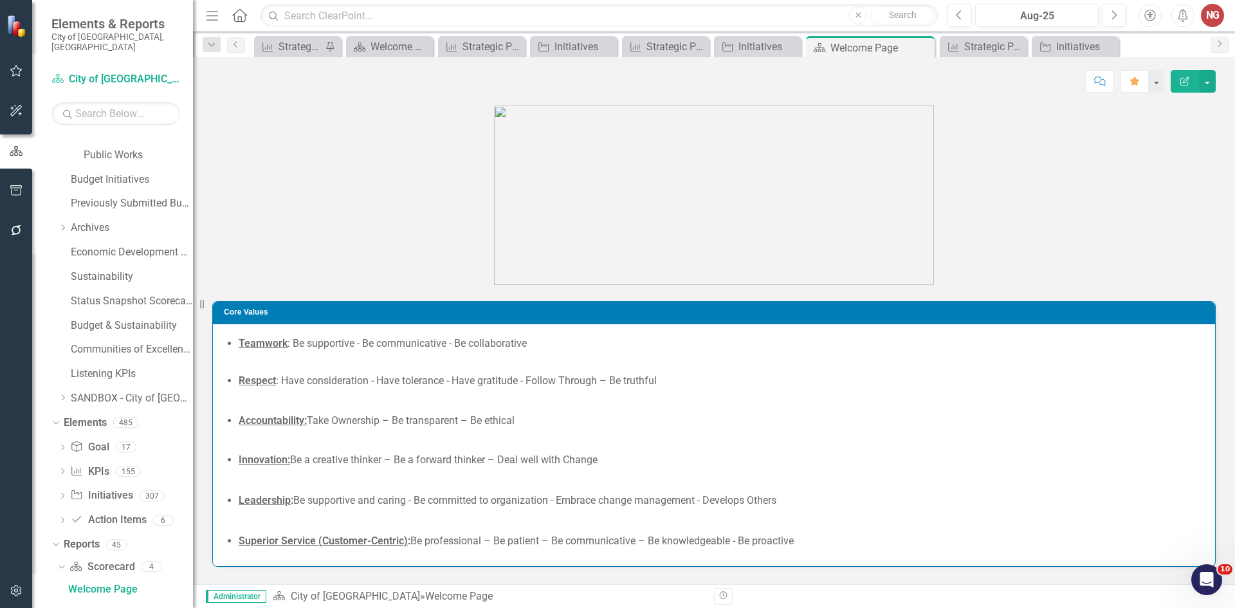
scroll to position [601, 0]
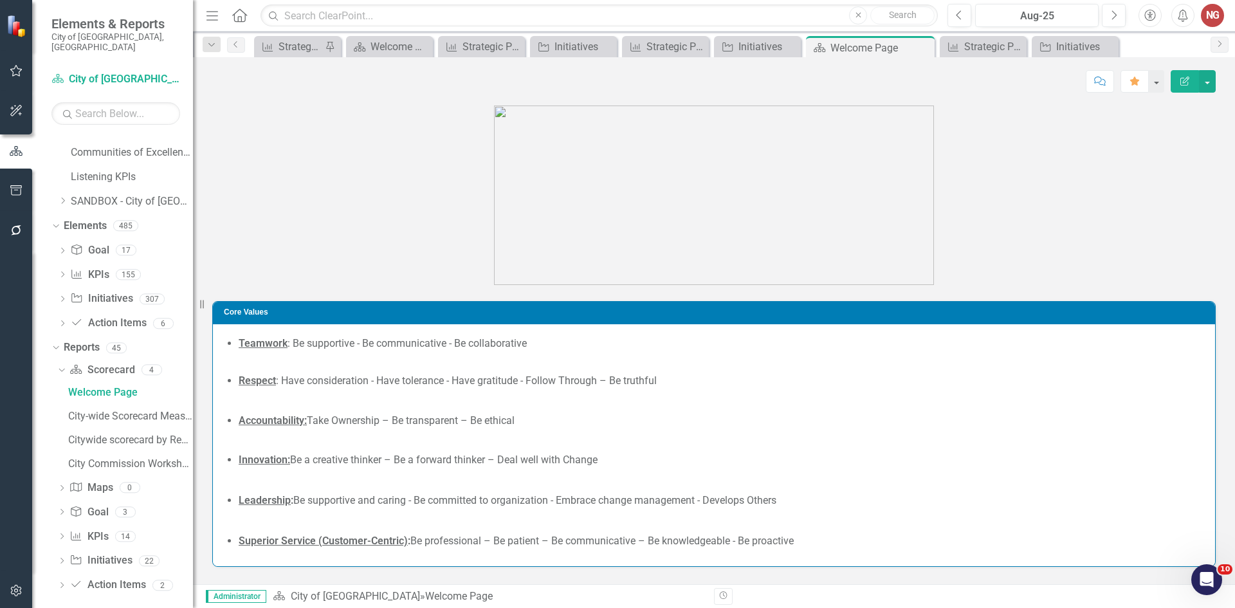
click at [60, 557] on div "Dropdown" at bounding box center [61, 562] width 9 height 11
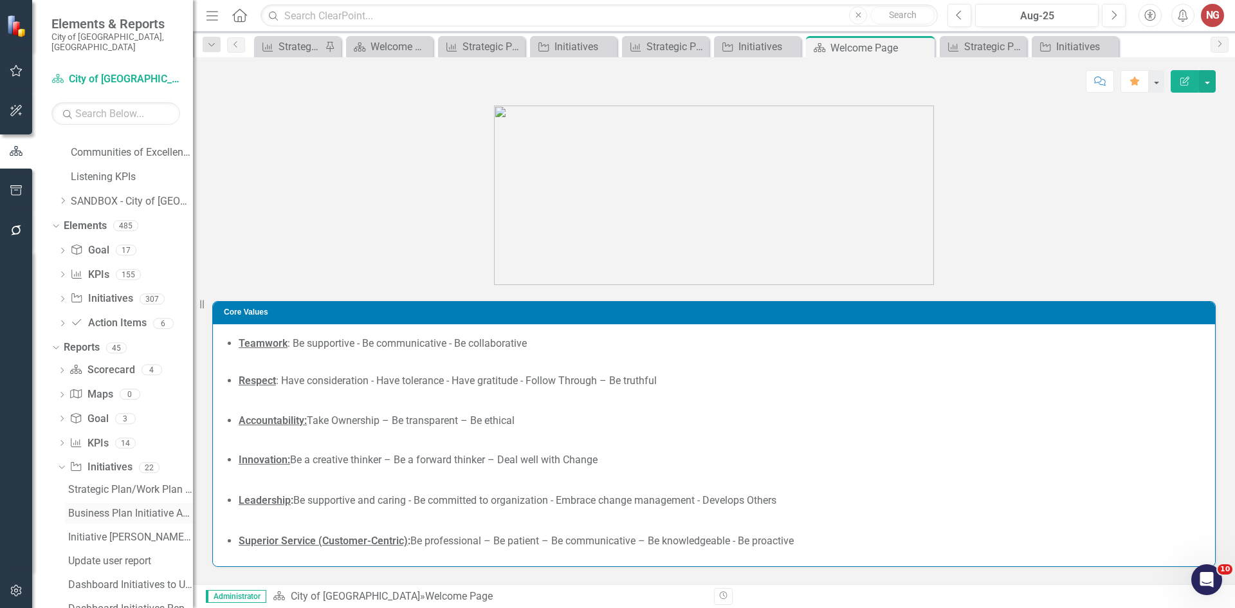
click at [77, 508] on div "Business Plan Initiative Analysis Report" at bounding box center [130, 514] width 125 height 12
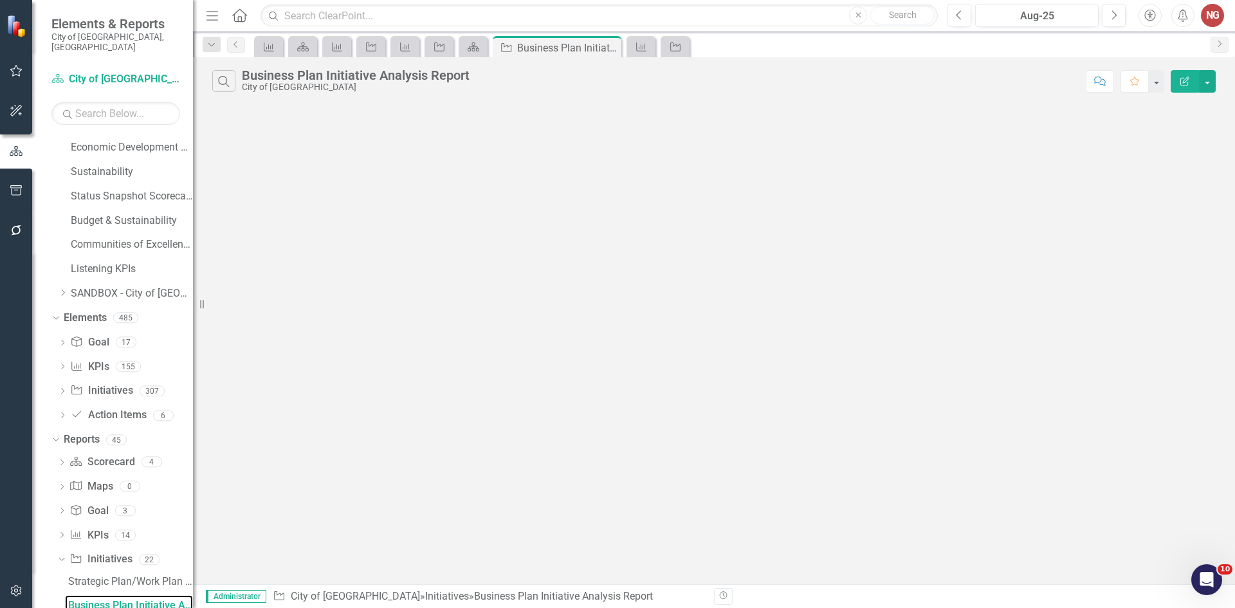
scroll to position [506, 0]
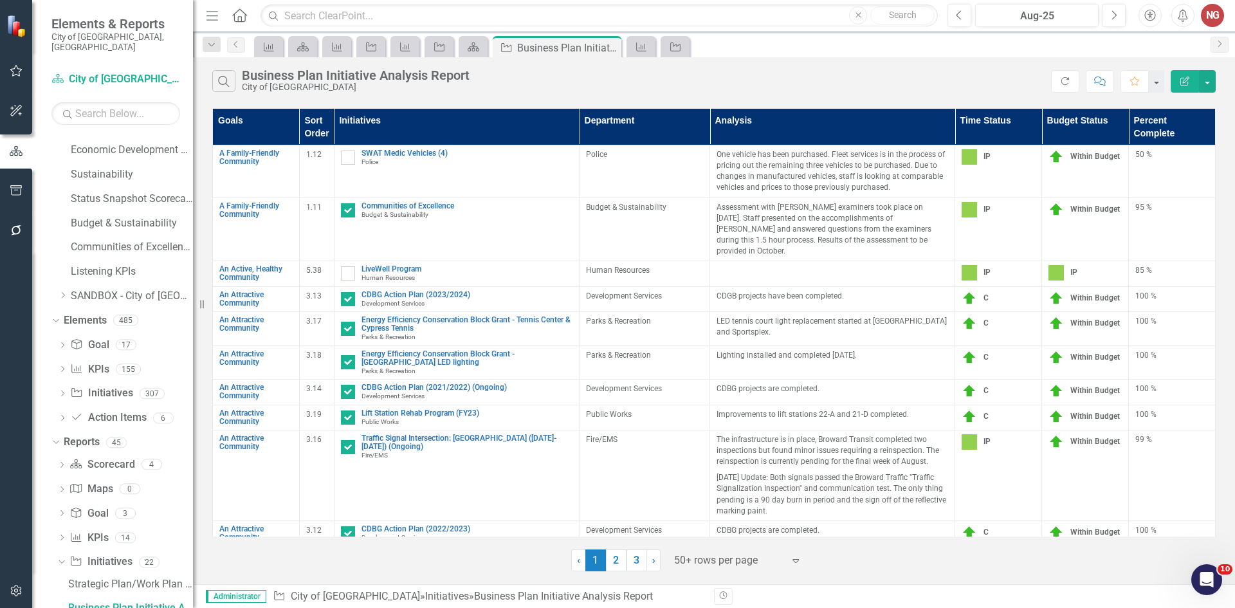
click at [318, 122] on th "Sort Order" at bounding box center [316, 127] width 35 height 37
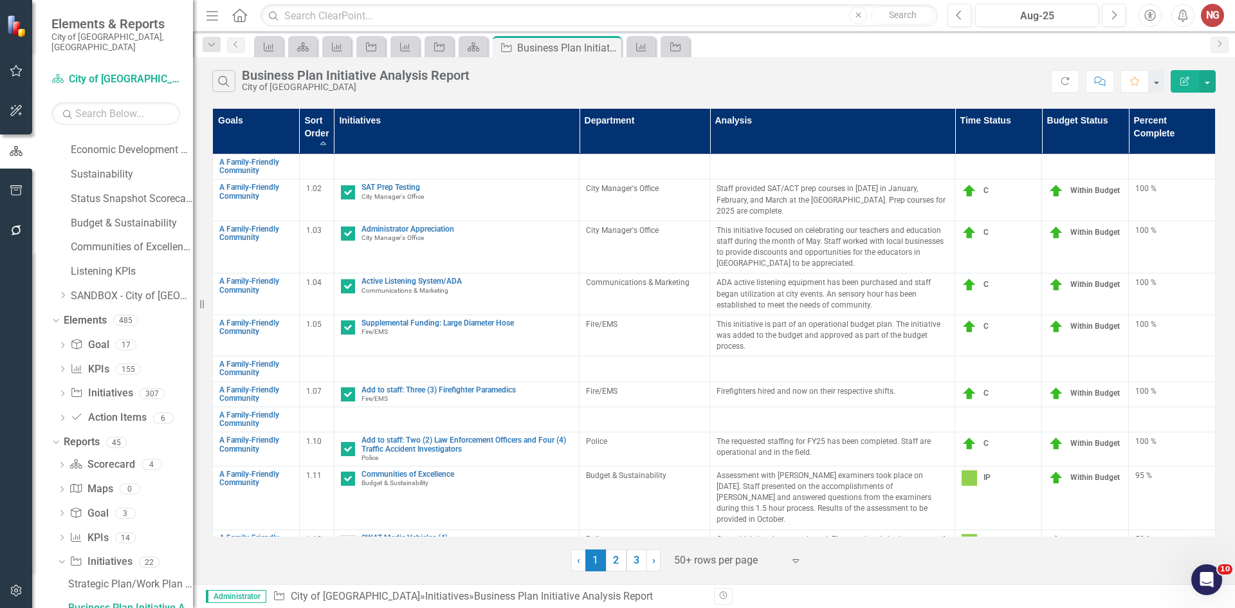
checkbox input "true"
checkbox input "false"
checkbox input "true"
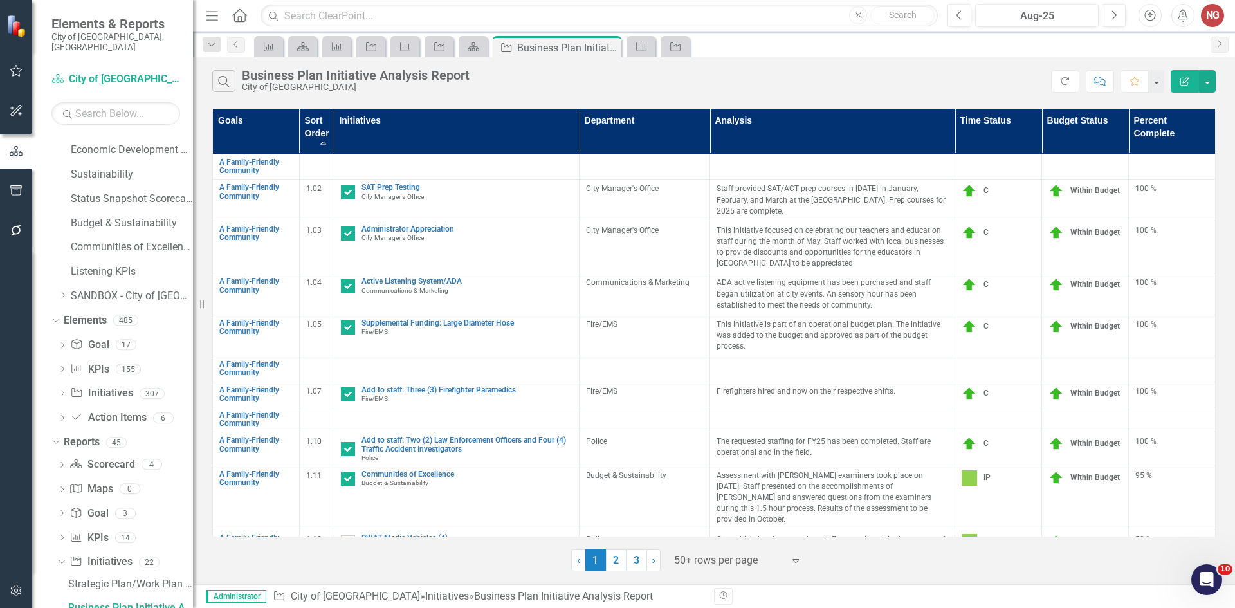
checkbox input "true"
checkbox input "false"
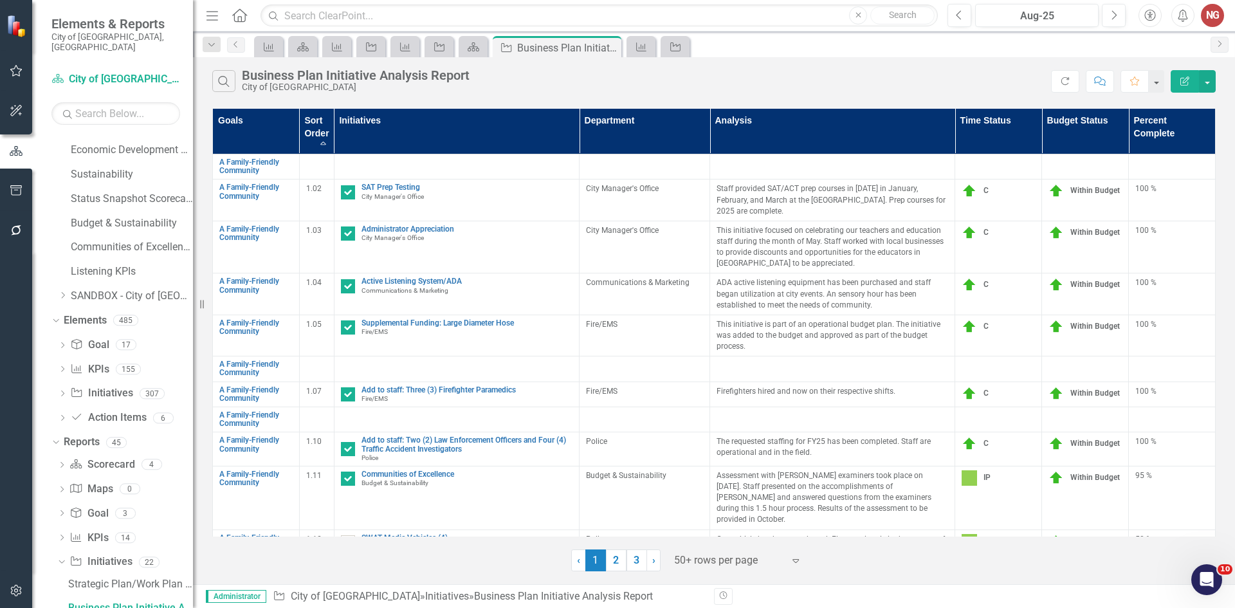
checkbox input "false"
checkbox input "true"
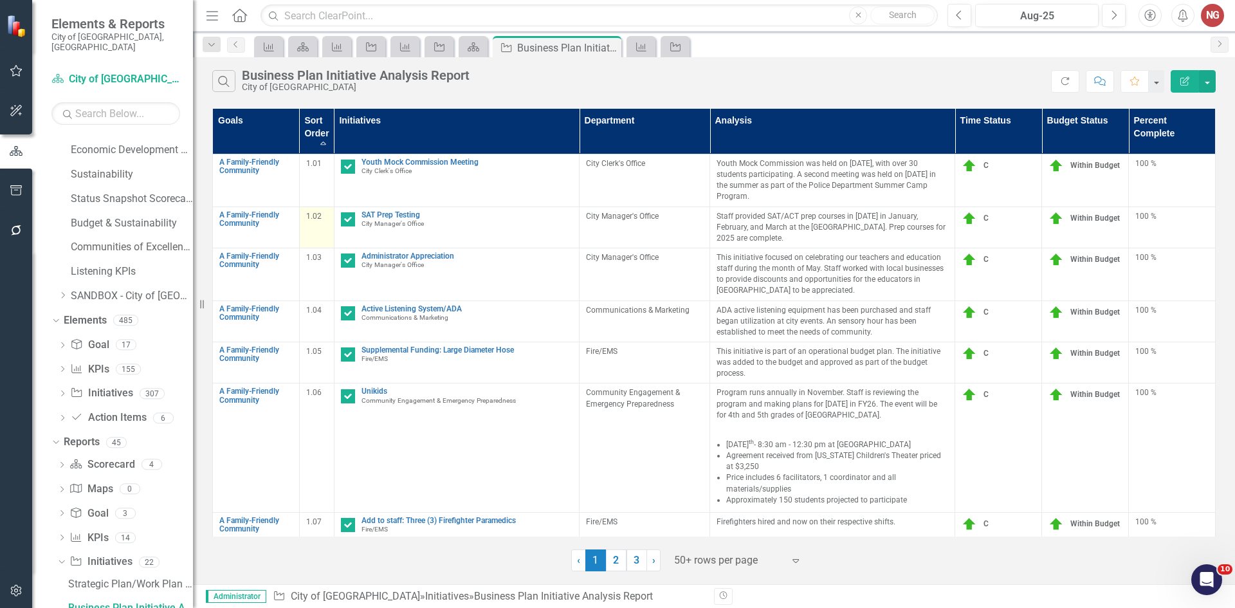
checkbox input "true"
checkbox input "false"
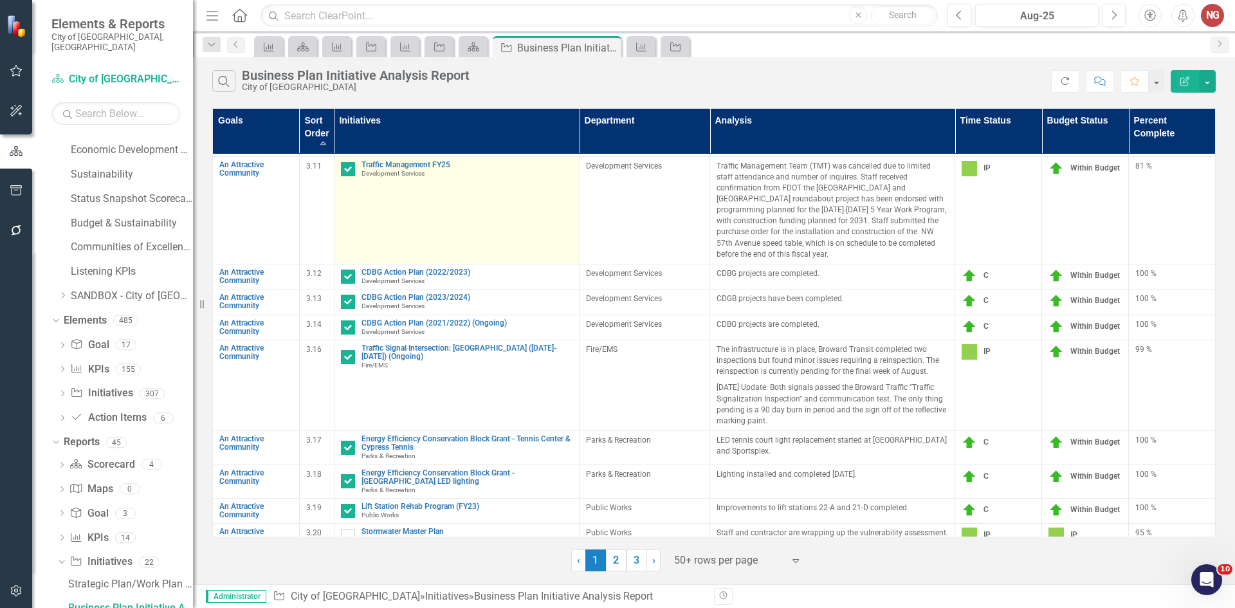
scroll to position [1222, 0]
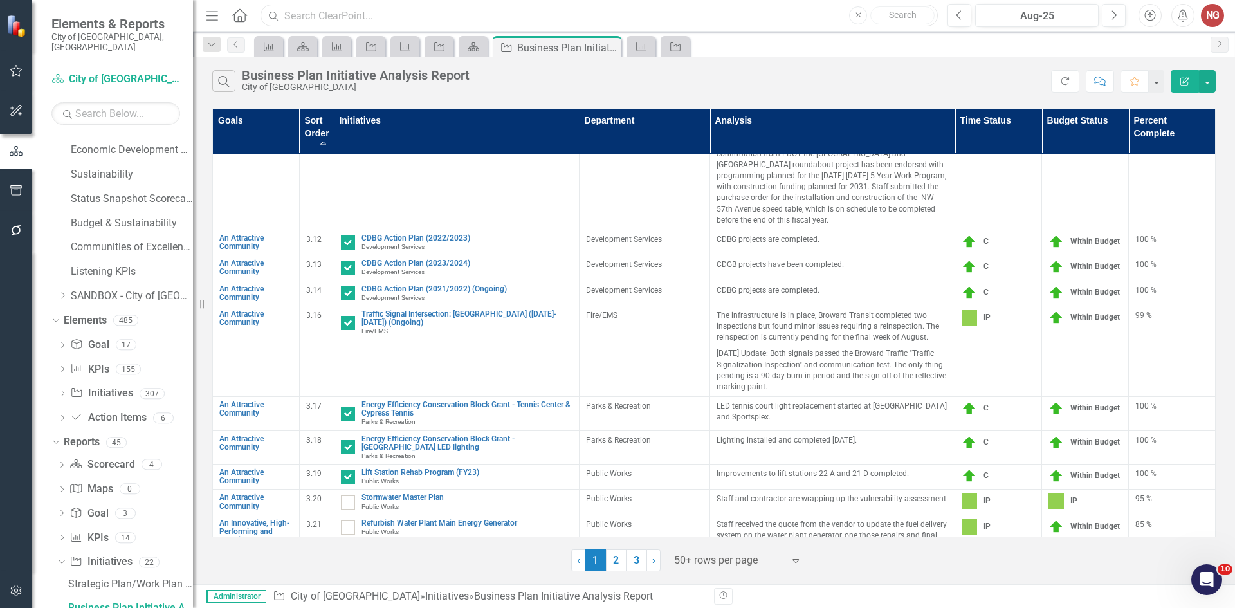
click at [475, 16] on input "text" at bounding box center [599, 16] width 677 height 23
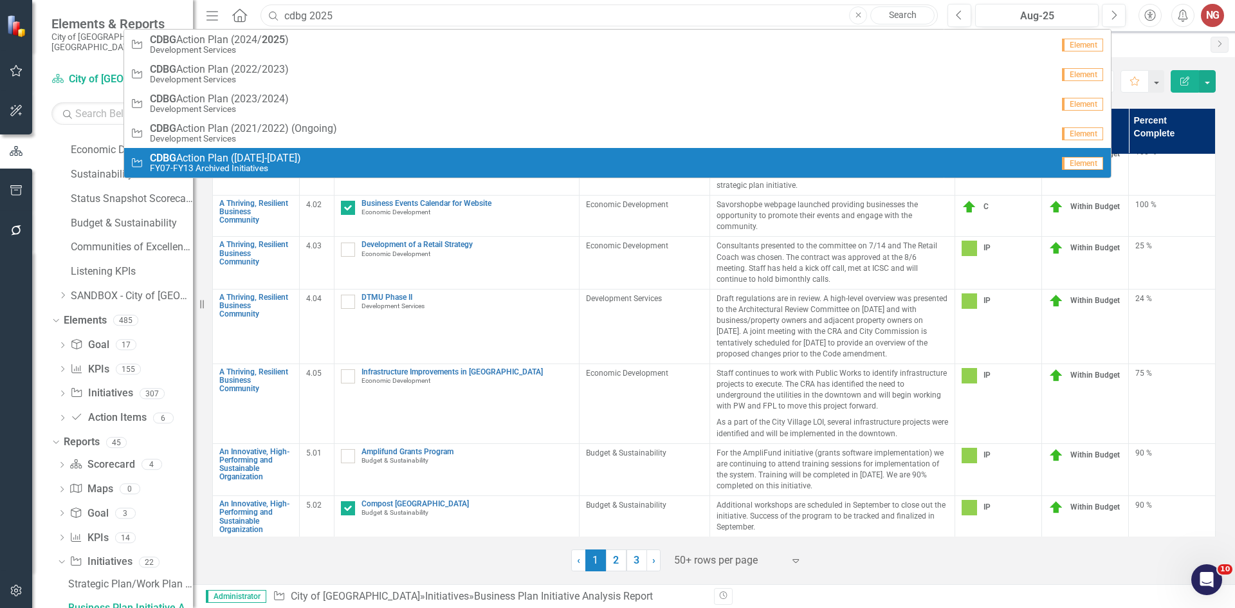
scroll to position [1480, 0]
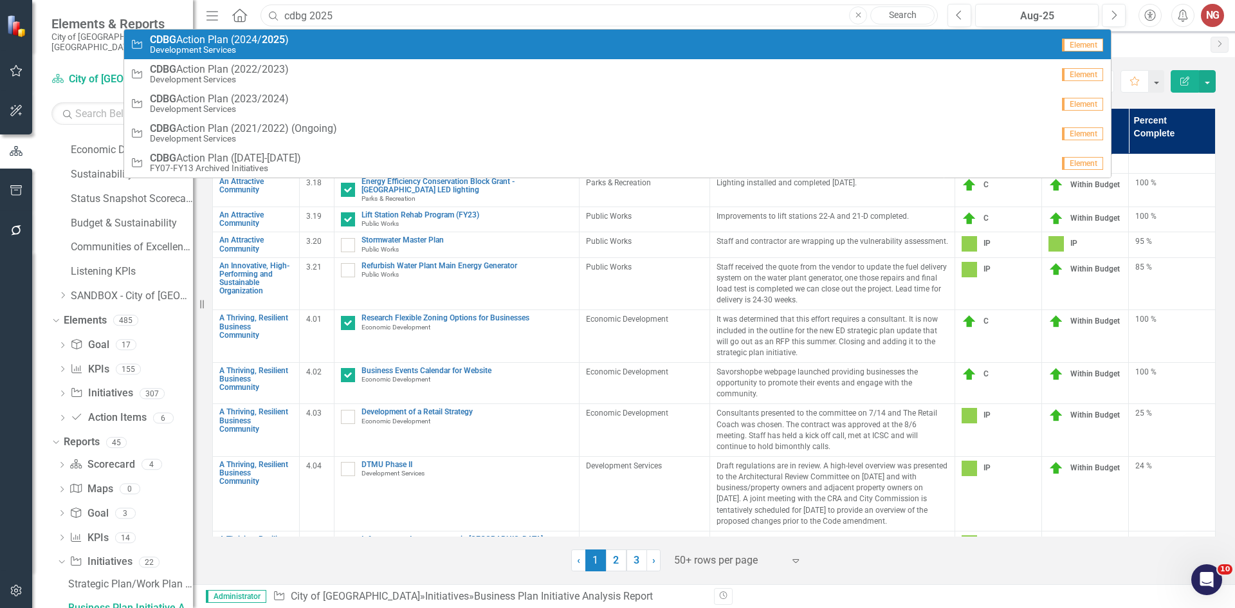
click at [342, 12] on input "cdbg 2025" at bounding box center [599, 16] width 677 height 23
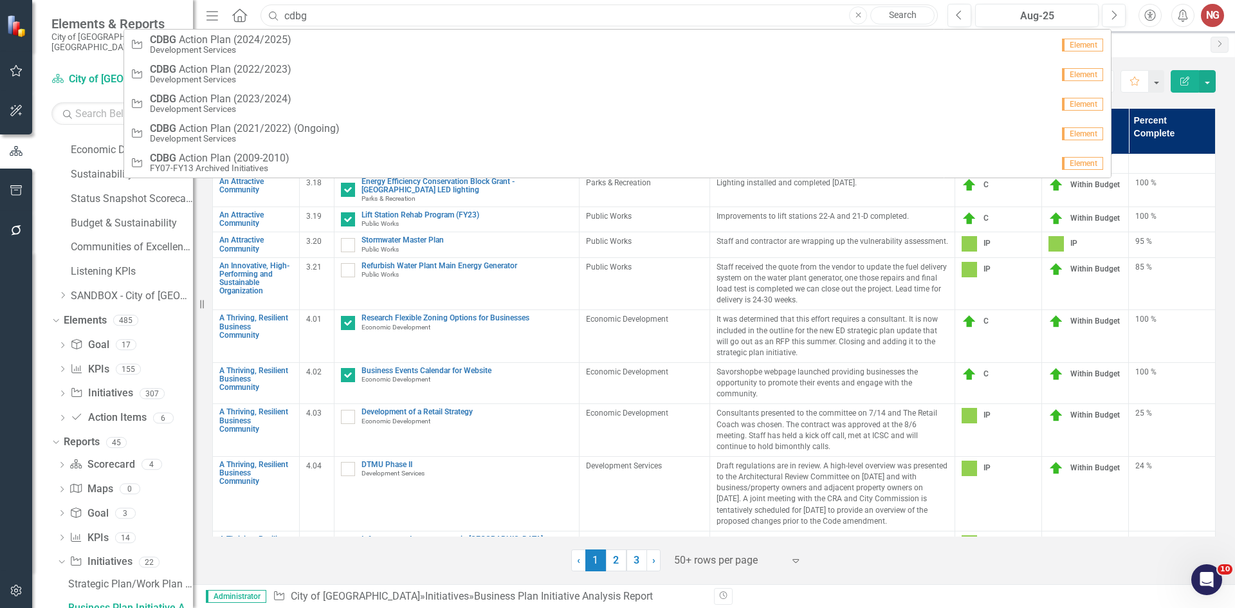
type input "cdbg"
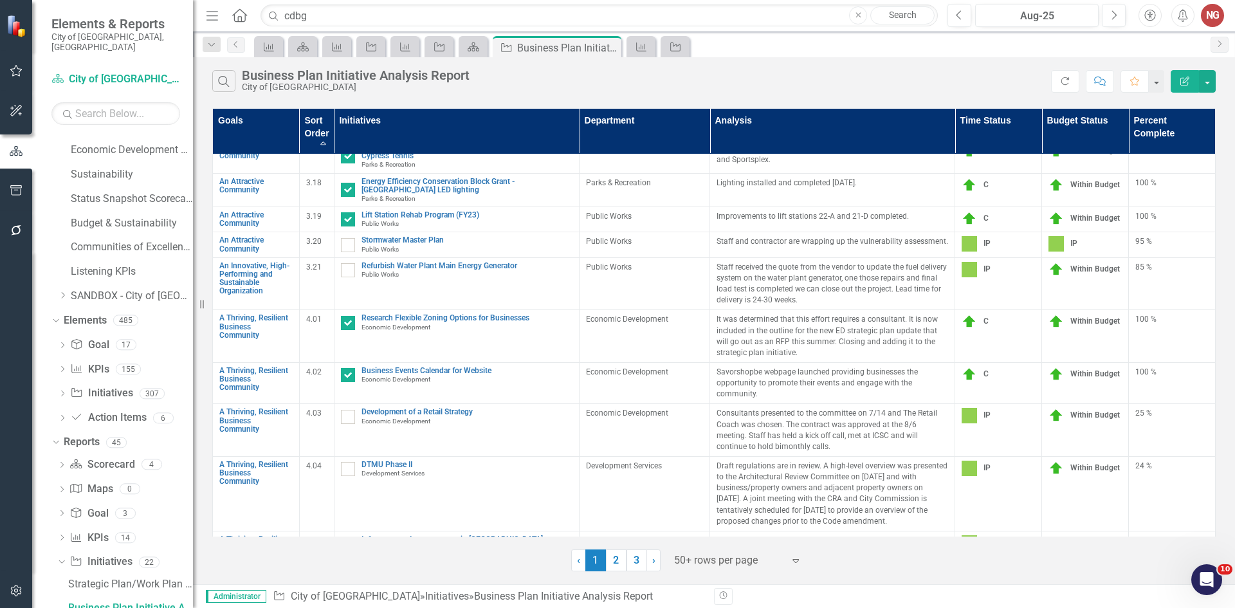
click at [893, 16] on link "Search" at bounding box center [902, 15] width 64 height 18
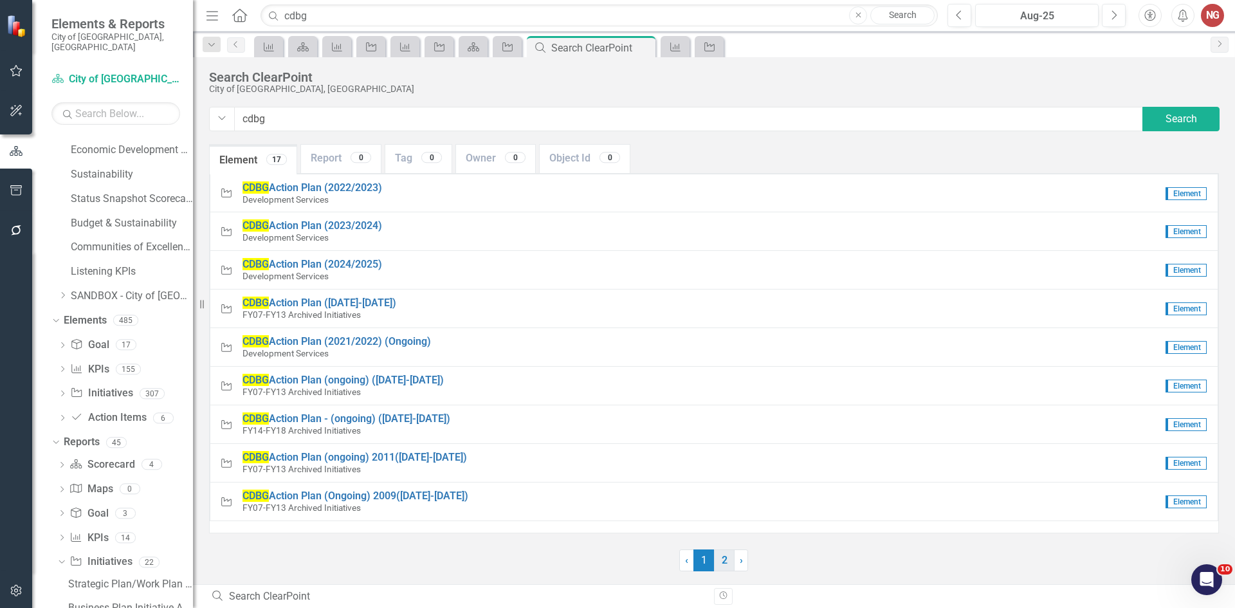
click at [726, 560] on link "2" at bounding box center [724, 560] width 21 height 22
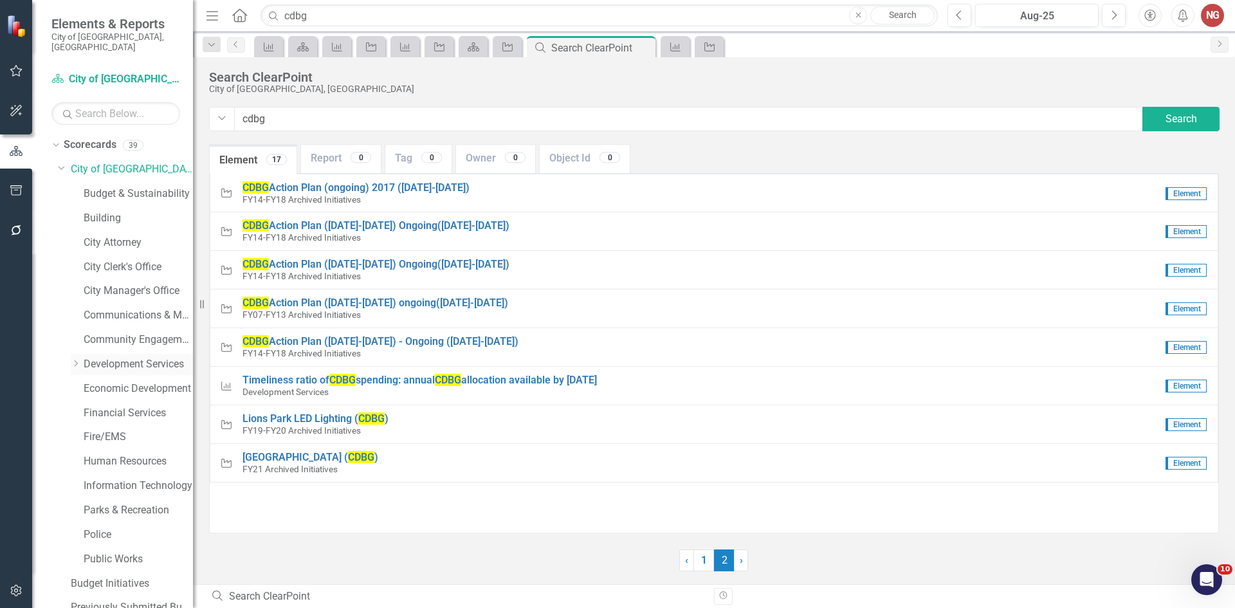
click at [121, 357] on link "Development Services" at bounding box center [138, 364] width 109 height 15
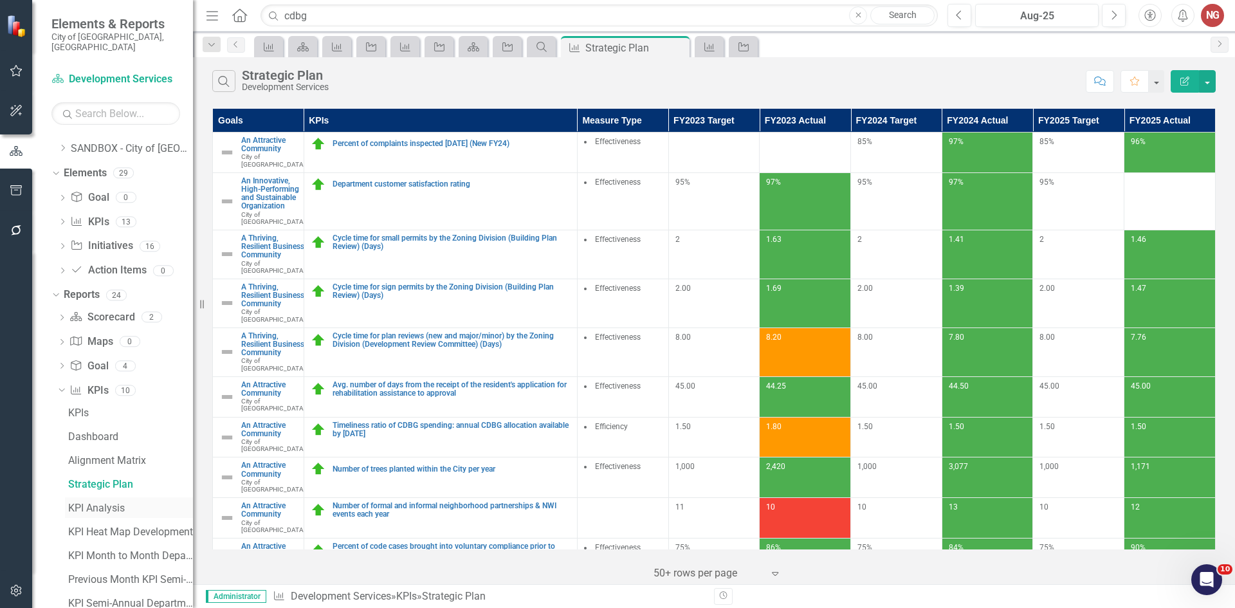
scroll to position [908, 0]
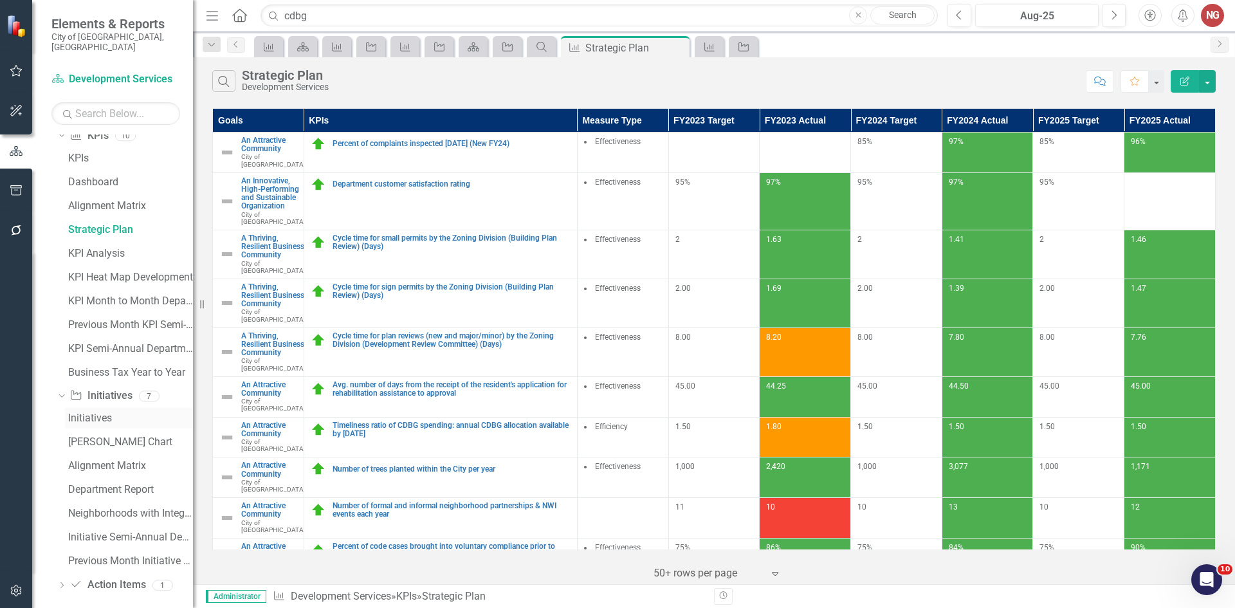
click at [95, 412] on div "Initiatives" at bounding box center [130, 418] width 125 height 12
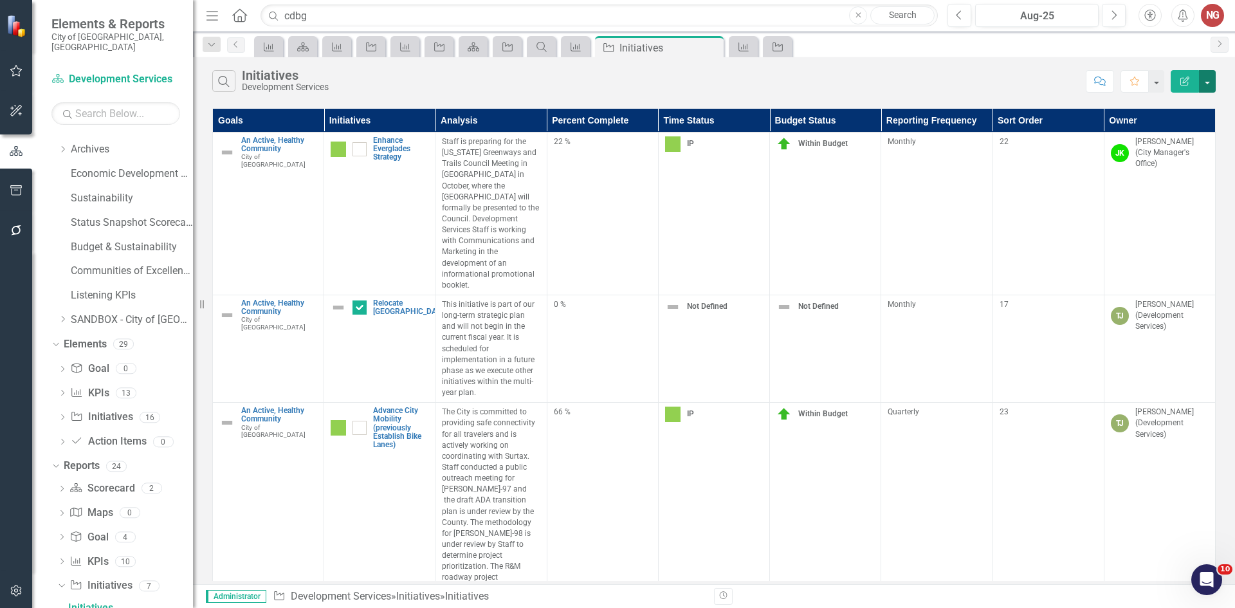
click at [1208, 82] on button "button" at bounding box center [1207, 81] width 17 height 23
click at [1188, 97] on link "Edit Report Edit Report" at bounding box center [1165, 105] width 102 height 24
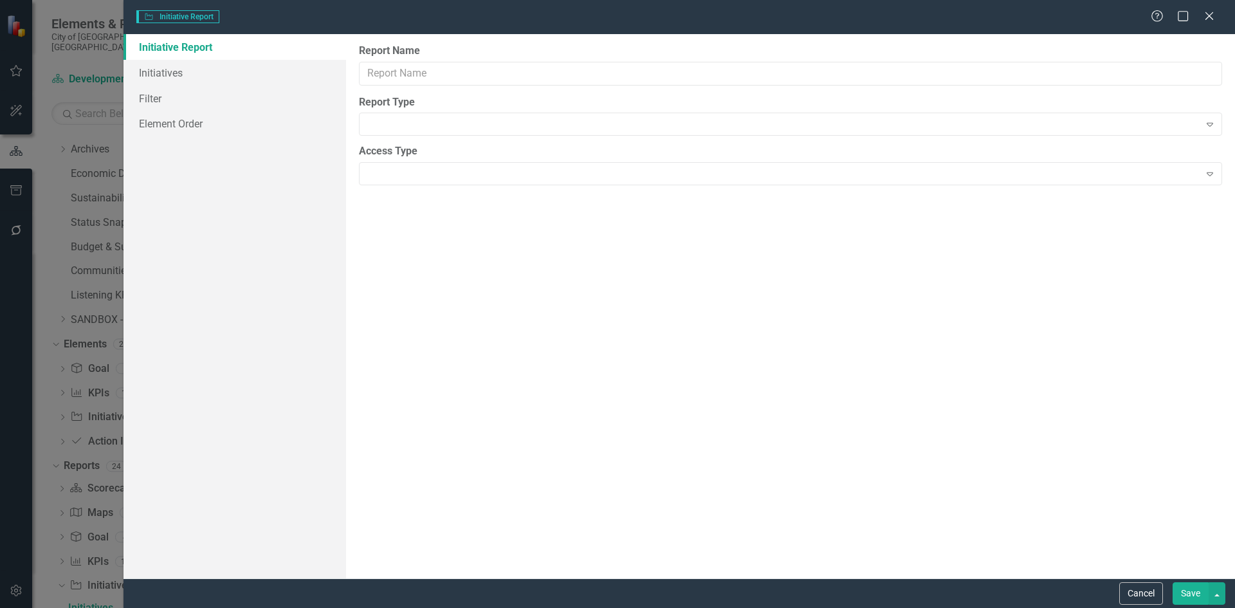
type input "Initiatives"
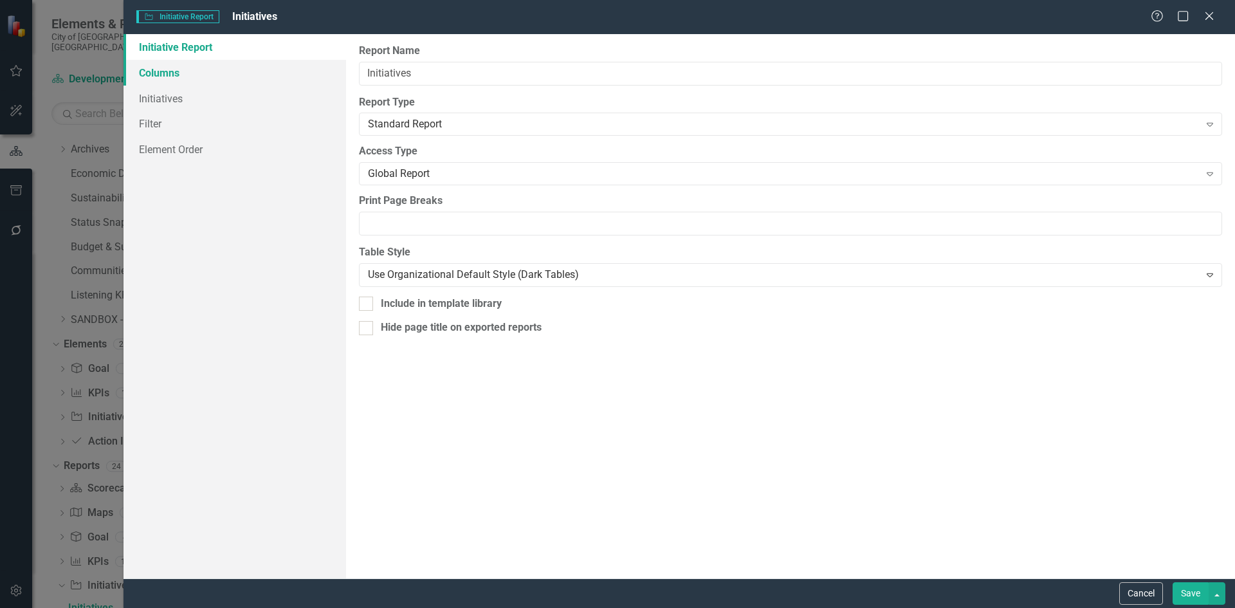
click at [169, 74] on link "Columns" at bounding box center [235, 73] width 223 height 26
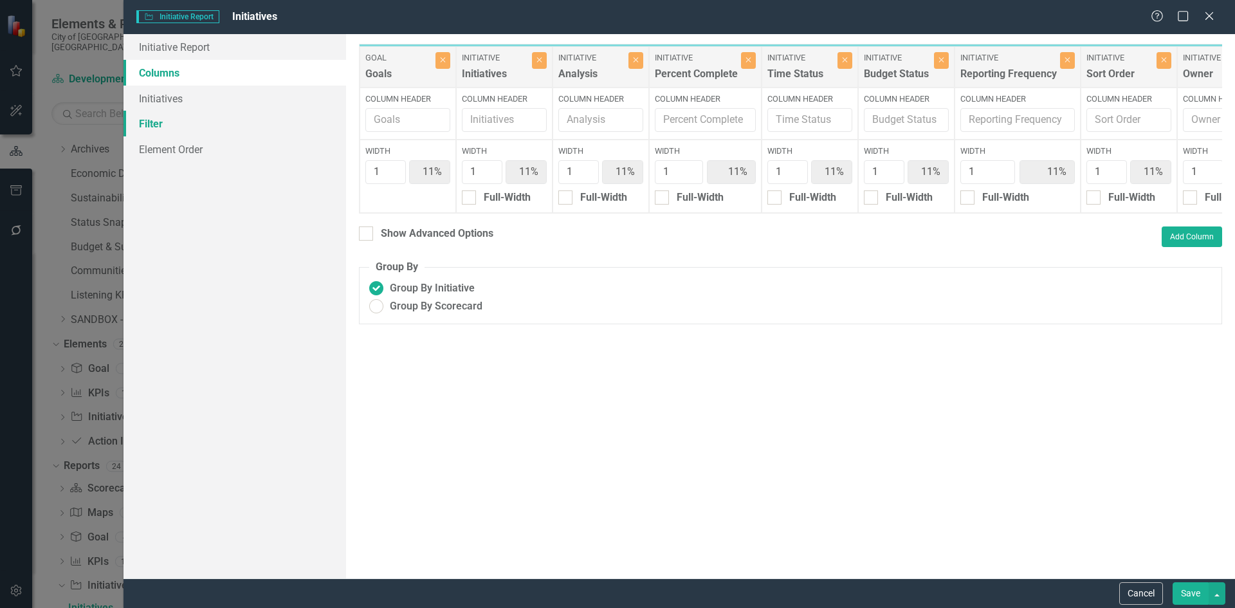
click at [151, 126] on link "Filter" at bounding box center [235, 124] width 223 height 26
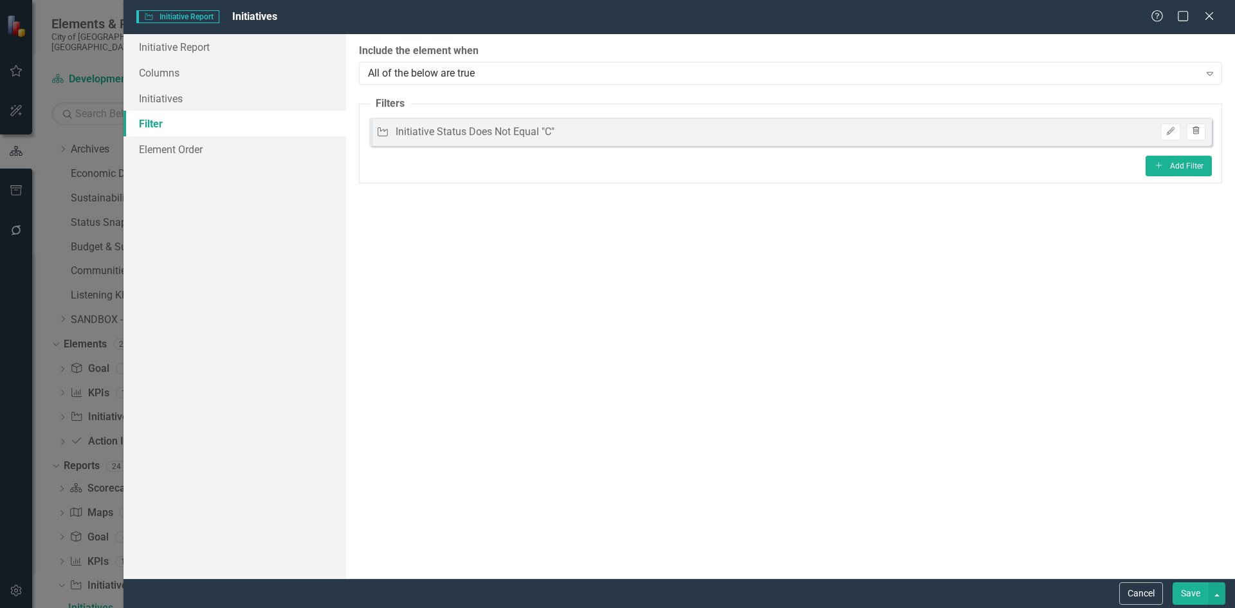
click at [1193, 127] on icon "Trash" at bounding box center [1197, 131] width 10 height 8
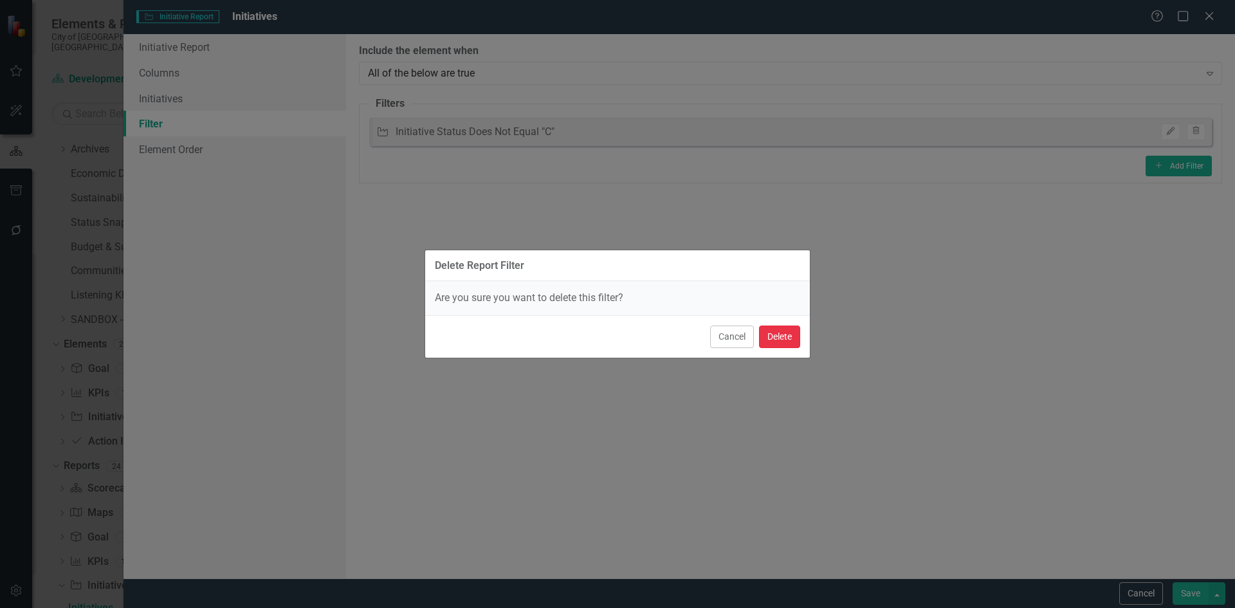
click at [778, 331] on button "Delete" at bounding box center [779, 337] width 41 height 23
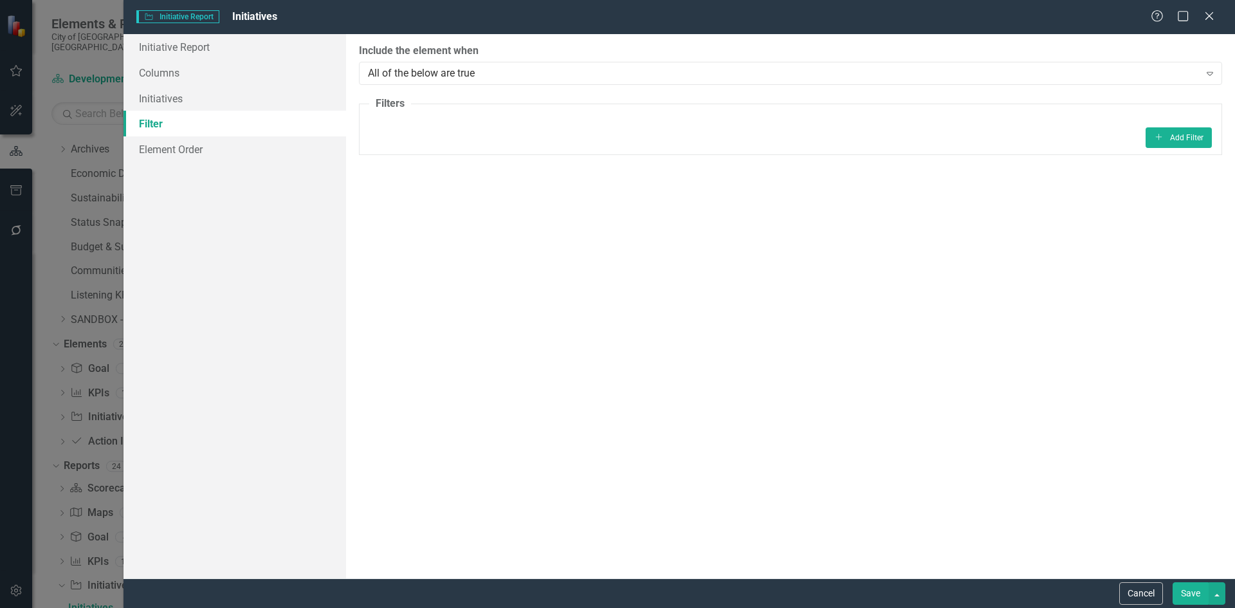
click at [1188, 598] on button "Save" at bounding box center [1191, 593] width 36 height 23
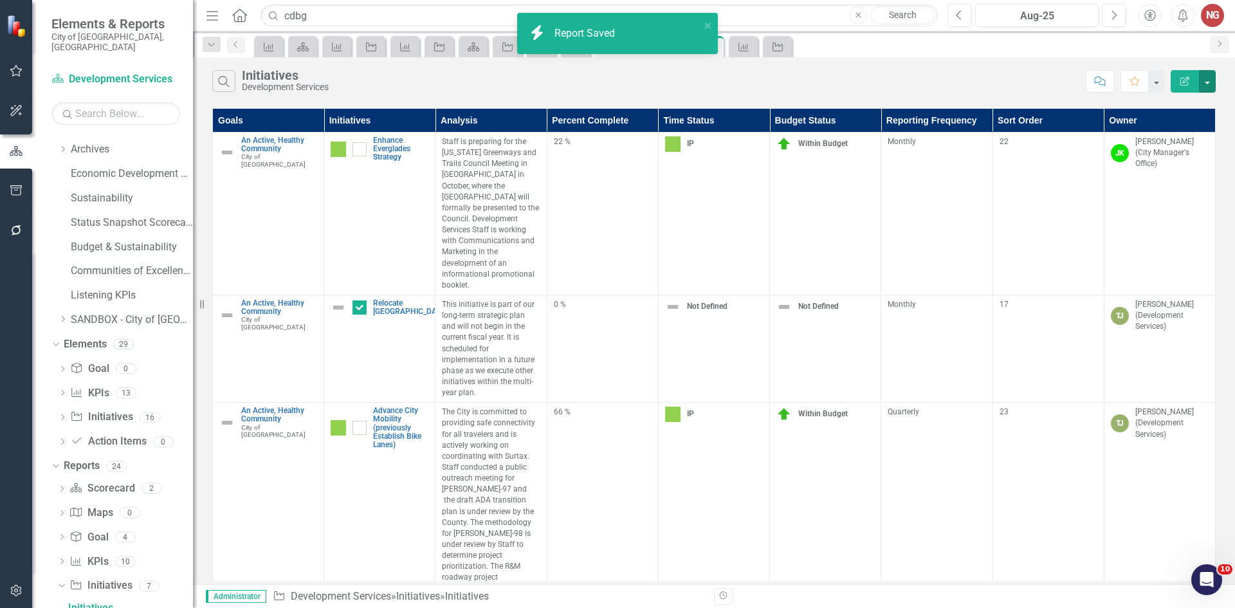
checkbox input "true"
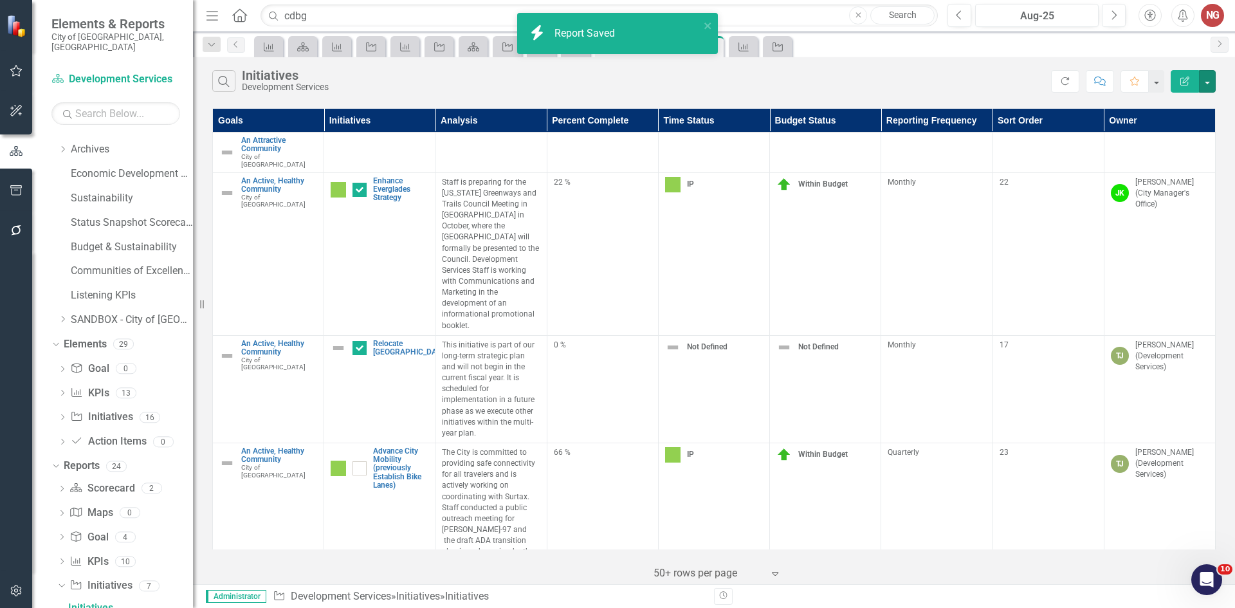
checkbox input "false"
checkbox input "true"
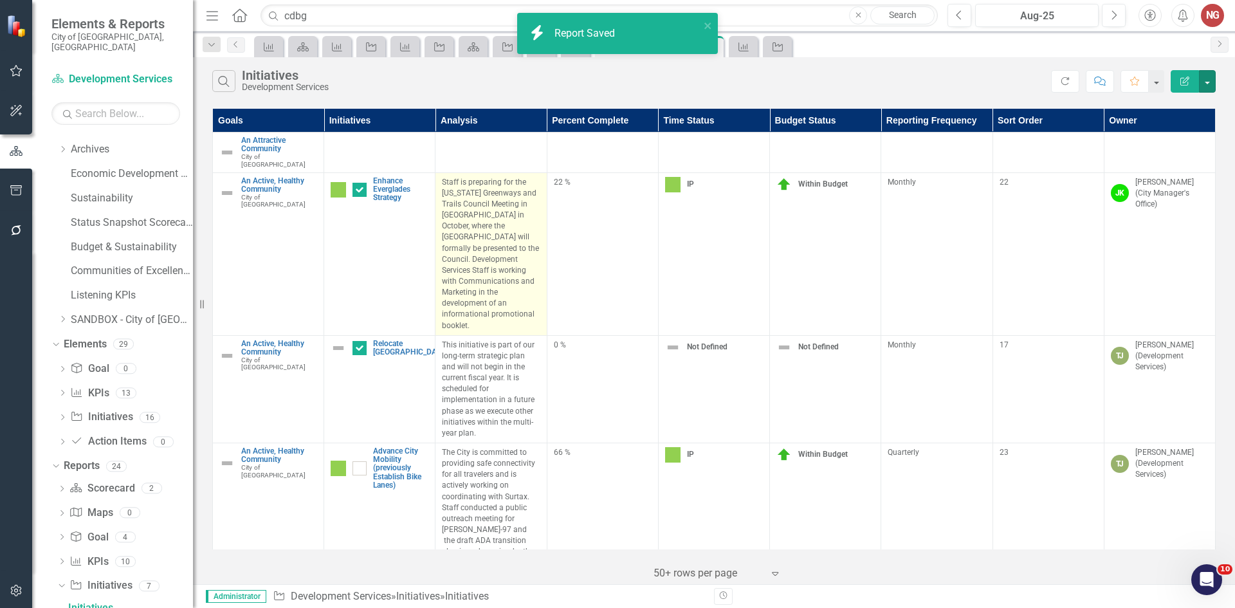
checkbox input "false"
checkbox input "true"
checkbox input "false"
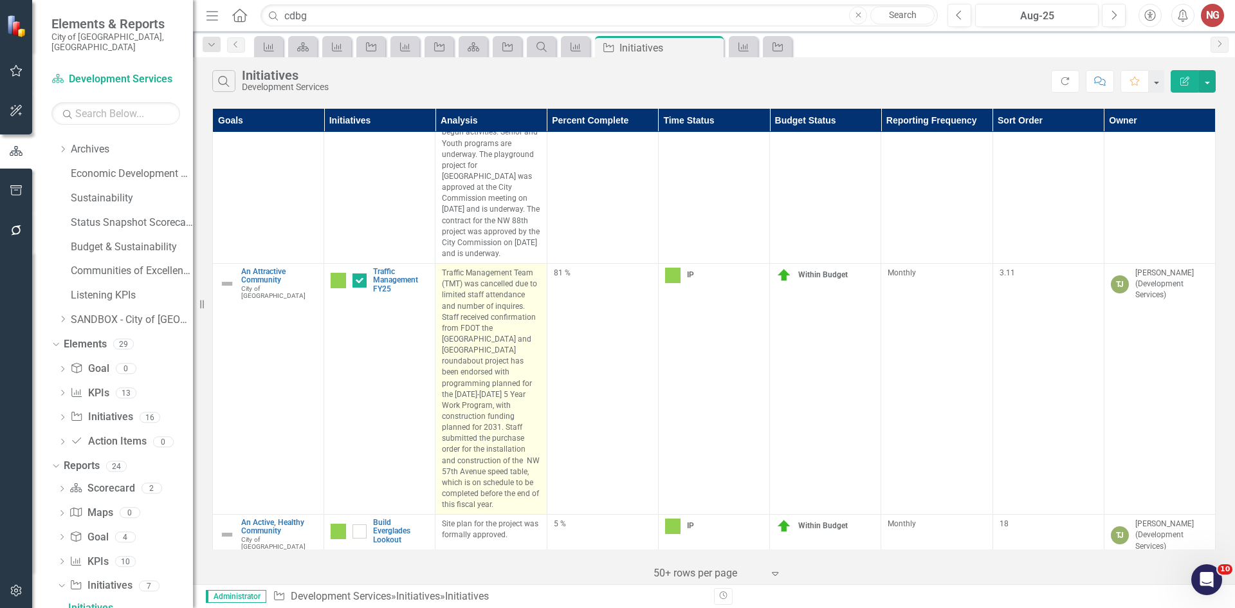
scroll to position [1157, 0]
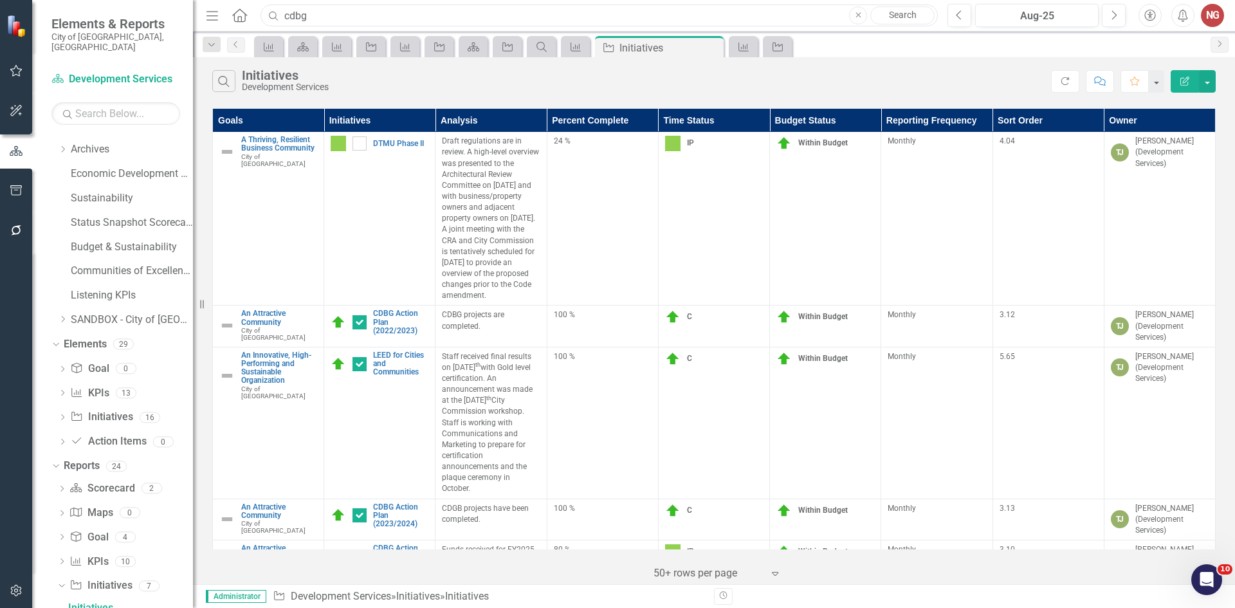
click at [313, 15] on input "cdbg" at bounding box center [599, 16] width 677 height 23
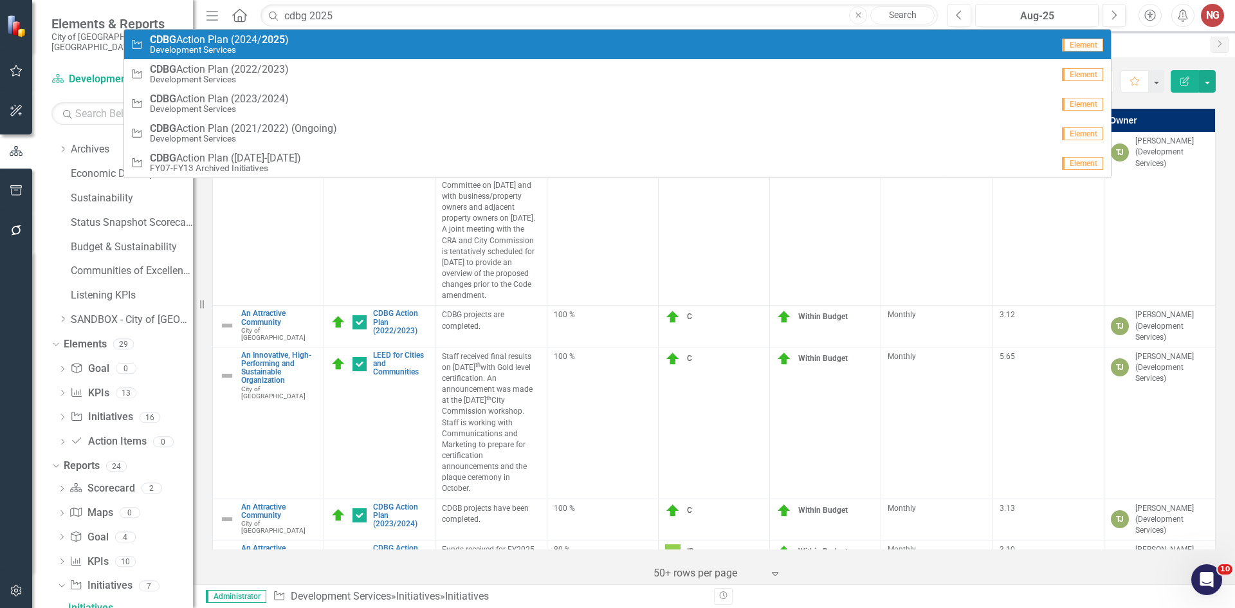
click at [270, 48] on small "Development Services" at bounding box center [219, 50] width 139 height 10
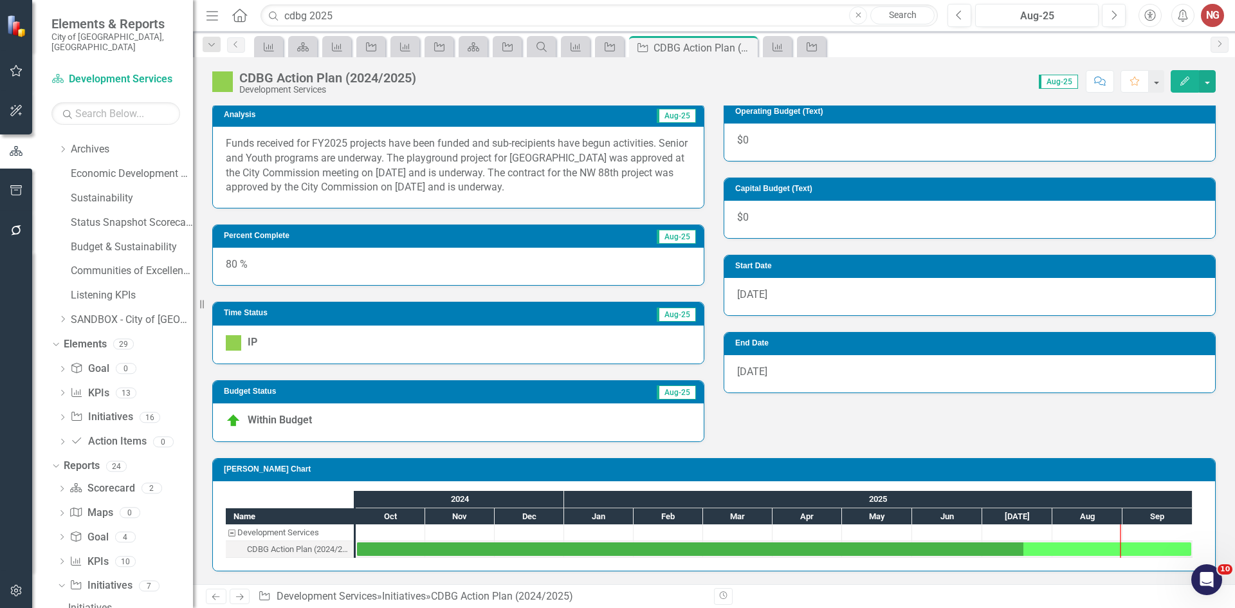
scroll to position [358, 0]
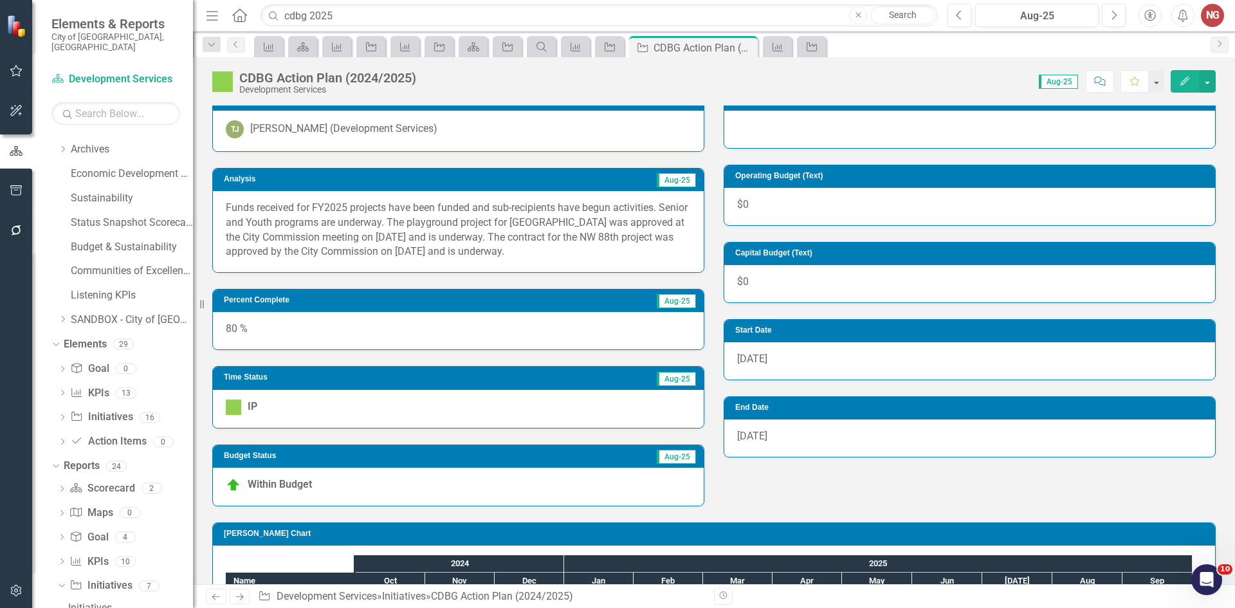
drag, startPoint x: 226, startPoint y: 201, endPoint x: 578, endPoint y: 231, distance: 353.2
click at [578, 230] on p "Funds received for FY2025 projects have been funded and sub-recipients have beg…" at bounding box center [458, 230] width 465 height 59
drag, startPoint x: 602, startPoint y: 252, endPoint x: 313, endPoint y: 225, distance: 289.4
click at [315, 225] on p "Funds received for FY2025 projects have been funded and sub-recipients have beg…" at bounding box center [458, 230] width 465 height 59
click at [313, 225] on p "Funds received for FY2025 projects have been funded and sub-recipients have beg…" at bounding box center [458, 230] width 465 height 59
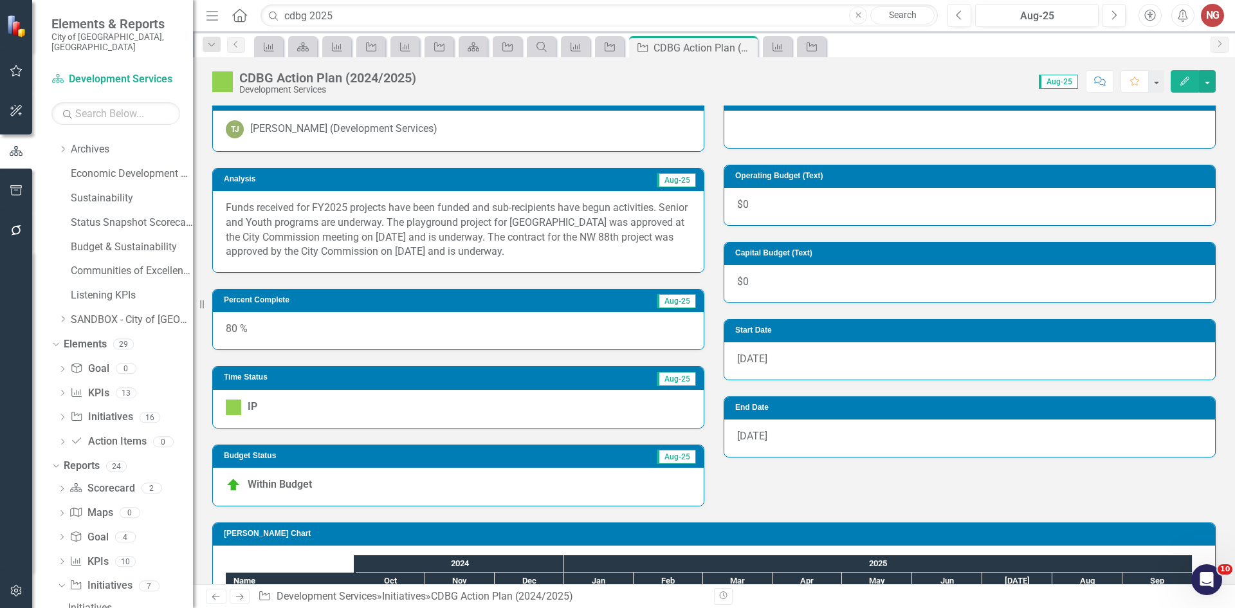
click at [313, 225] on p "Funds received for FY2025 projects have been funded and sub-recipients have beg…" at bounding box center [458, 230] width 465 height 59
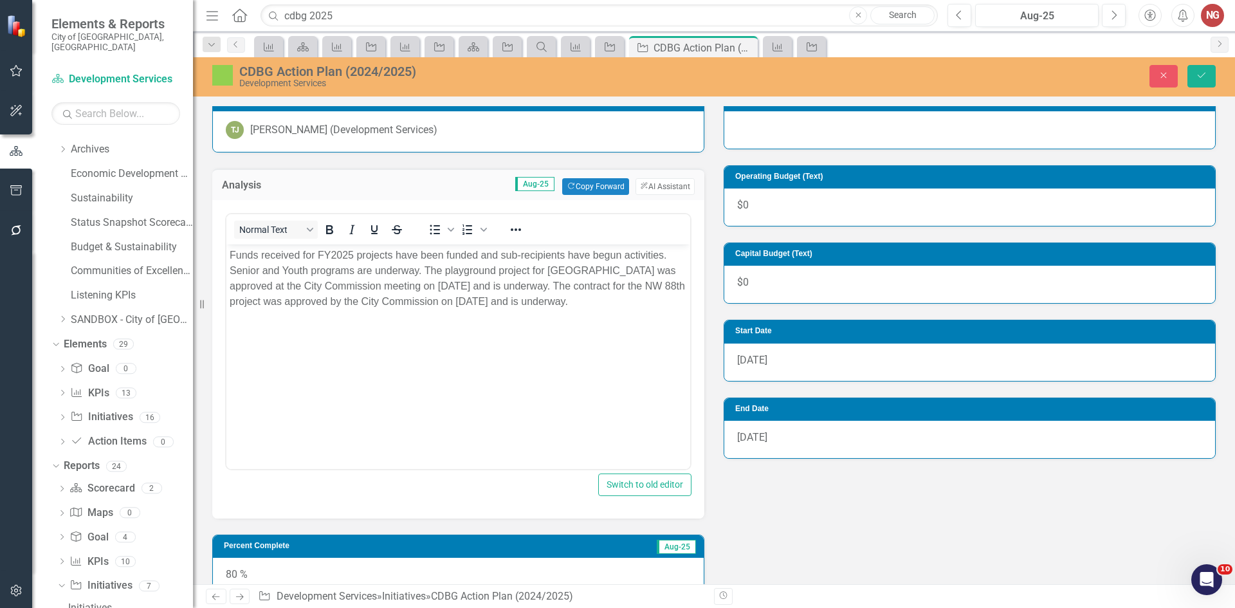
scroll to position [0, 0]
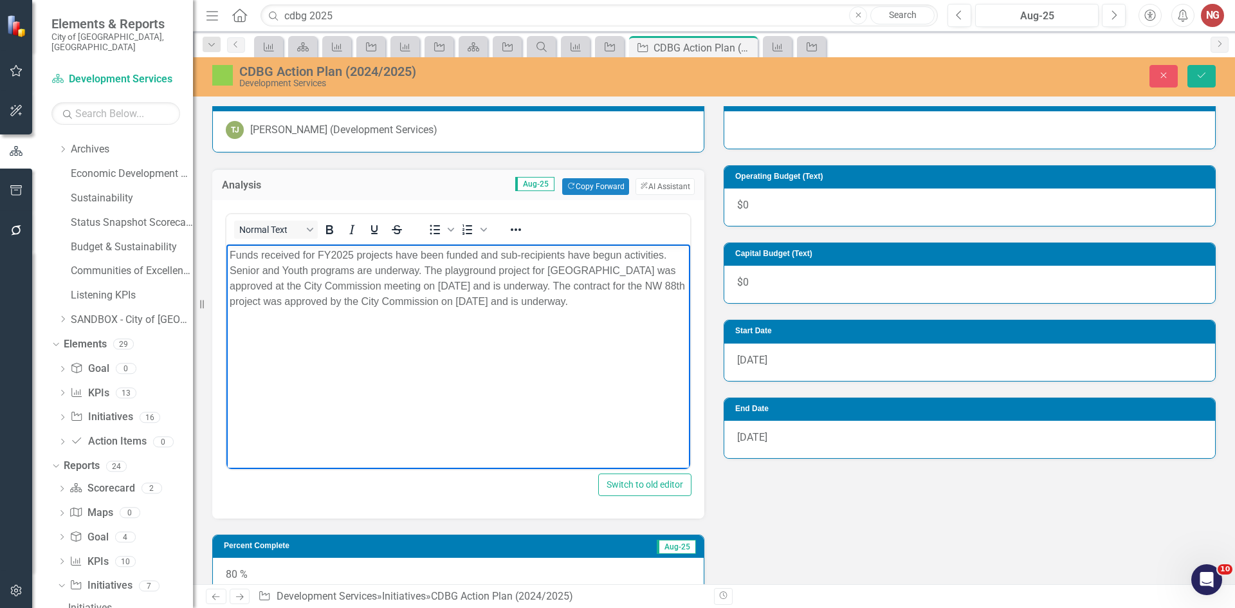
drag, startPoint x: 227, startPoint y: 255, endPoint x: 623, endPoint y: 303, distance: 399.3
click at [623, 303] on body "Funds received for FY2025 projects have been funded and sub-recipients have beg…" at bounding box center [458, 340] width 464 height 193
copy p "Funds received for FY2025 projects have been funded and sub-recipients have beg…"
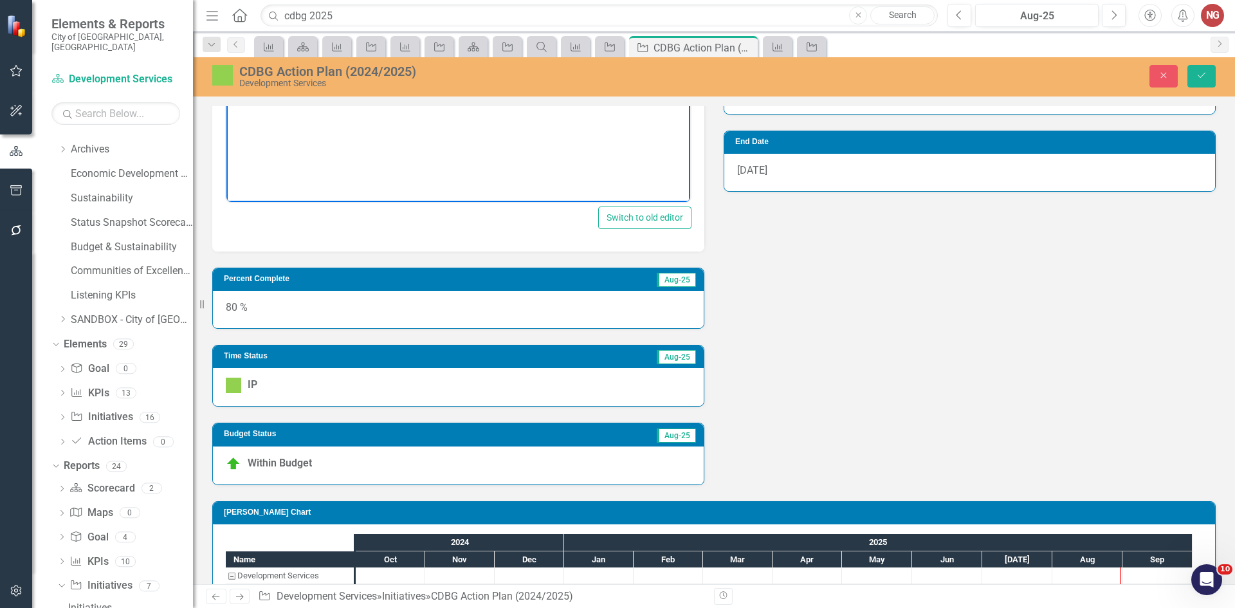
scroll to position [603, 0]
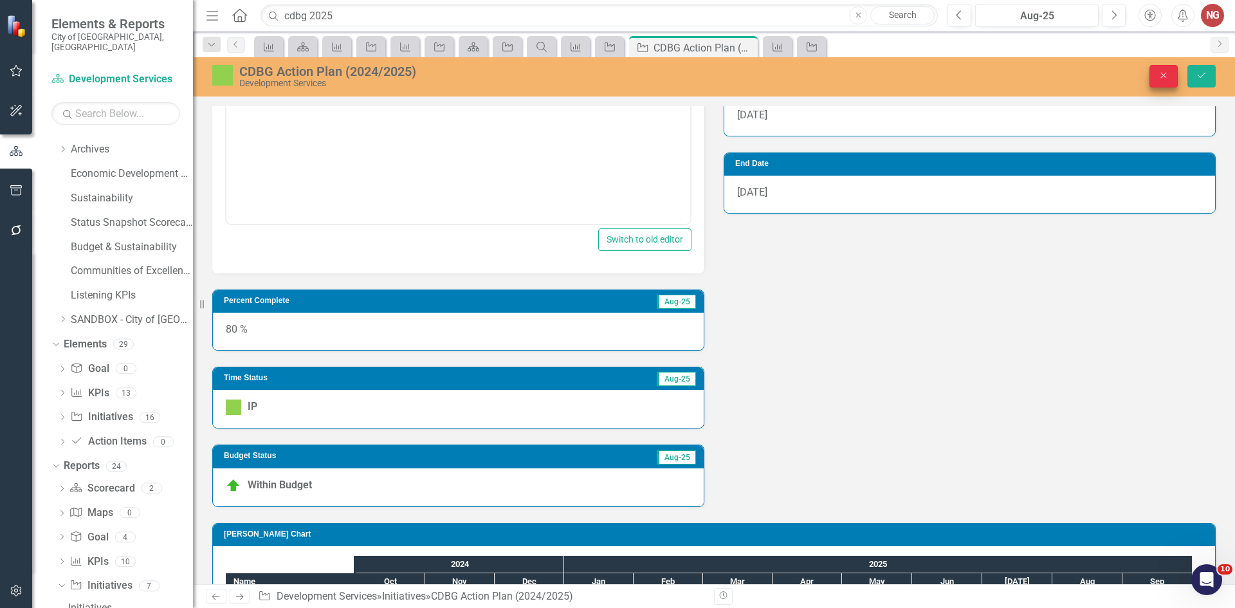
click at [1170, 81] on button "Close" at bounding box center [1164, 76] width 28 height 23
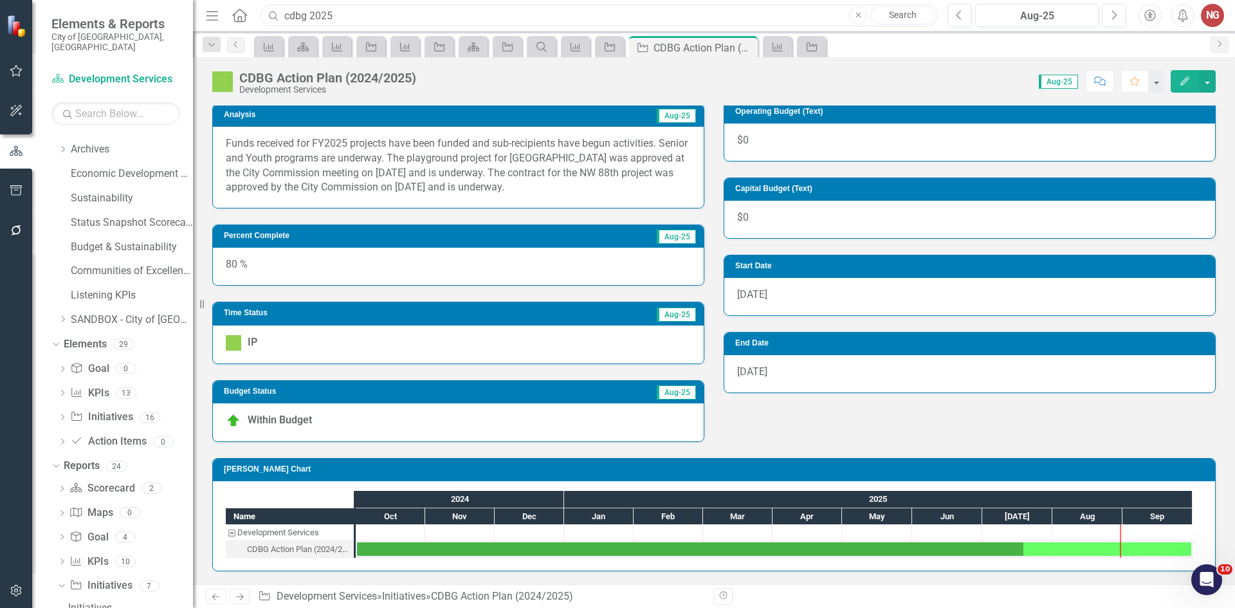
click at [391, 19] on input "cdbg 2025" at bounding box center [599, 16] width 677 height 23
click at [391, 15] on input "cdbg 2025" at bounding box center [599, 16] width 677 height 23
type input "c"
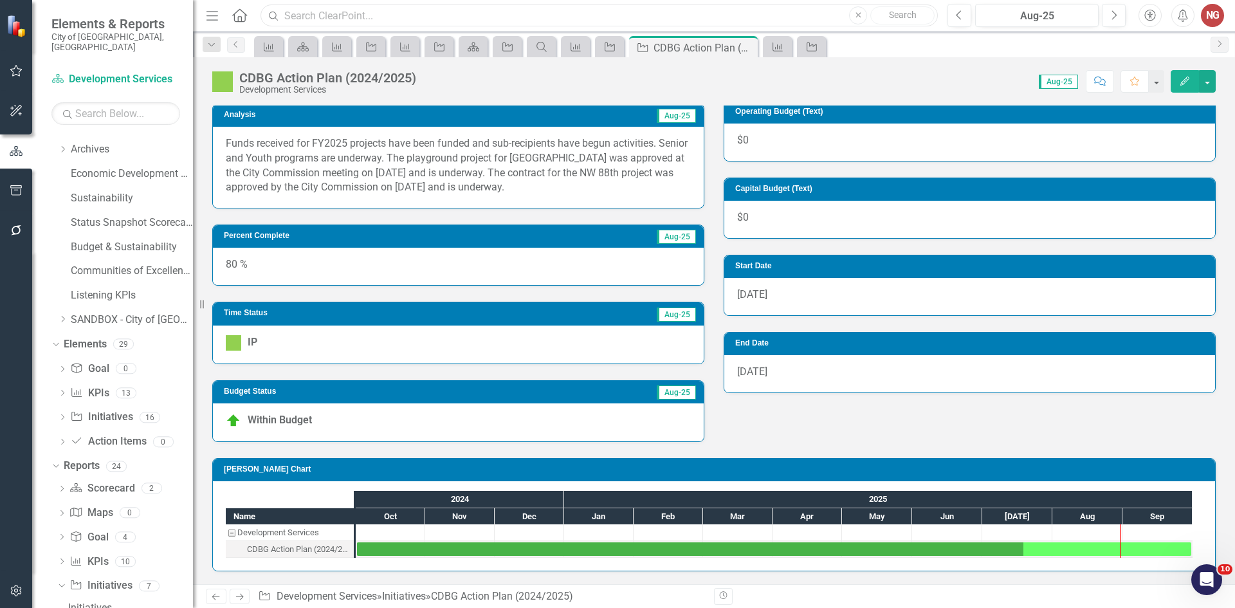
paste input "Parks Replacement Sign Posts"
type input "Parks Replacement Sign Posts"
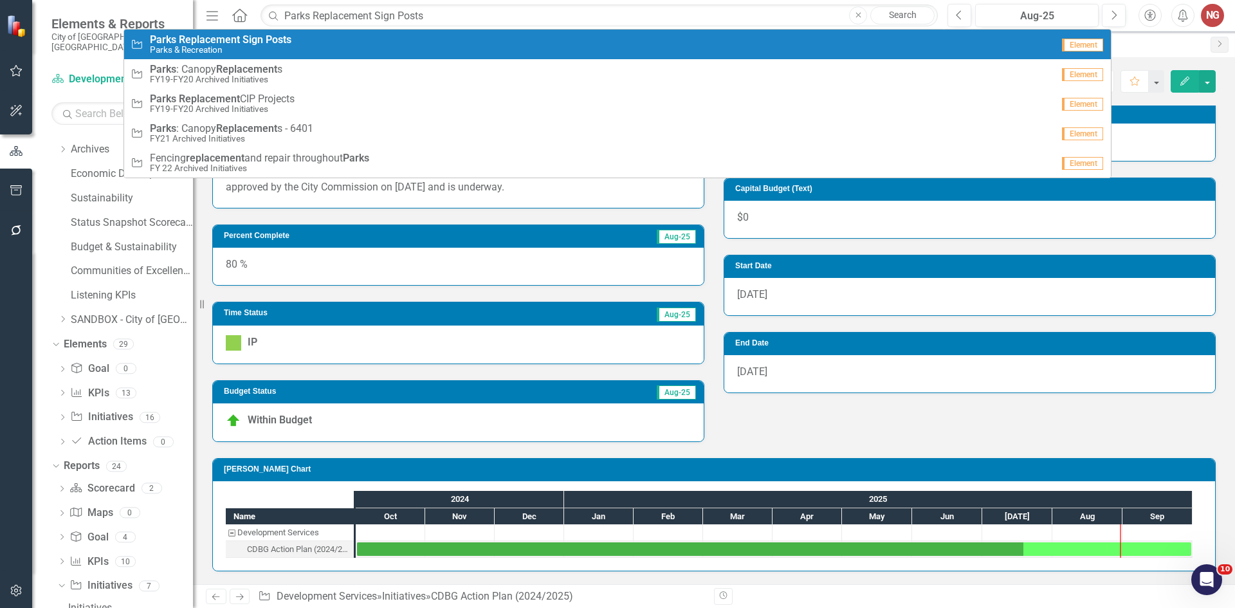
click at [248, 46] on small "Parks & Recreation" at bounding box center [221, 50] width 142 height 10
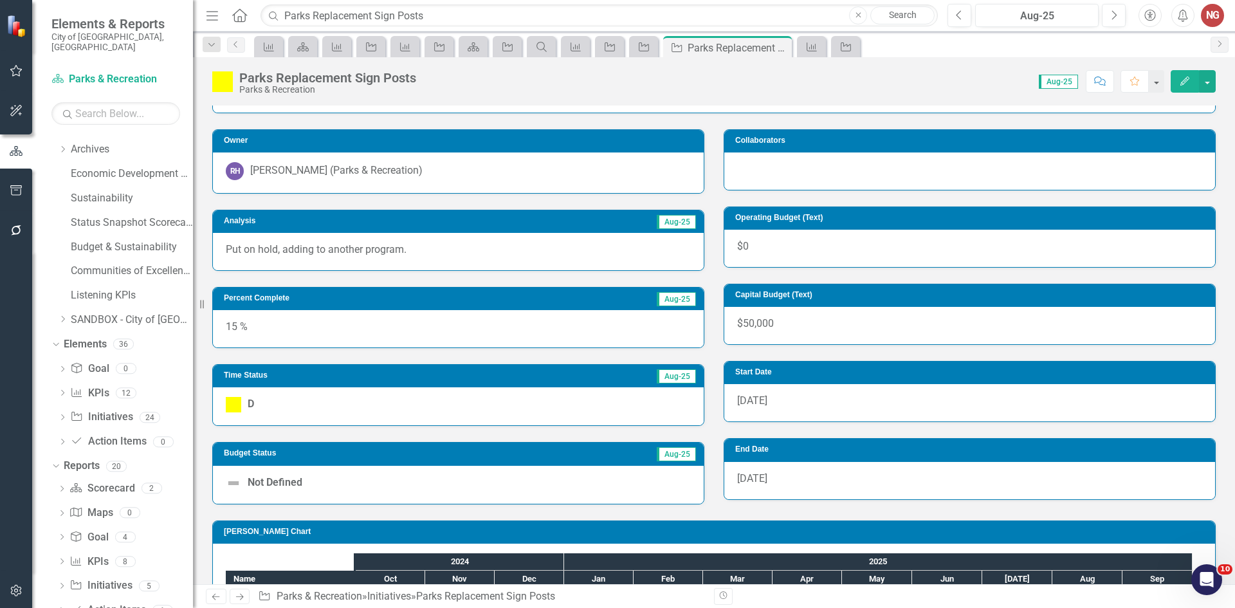
scroll to position [162, 0]
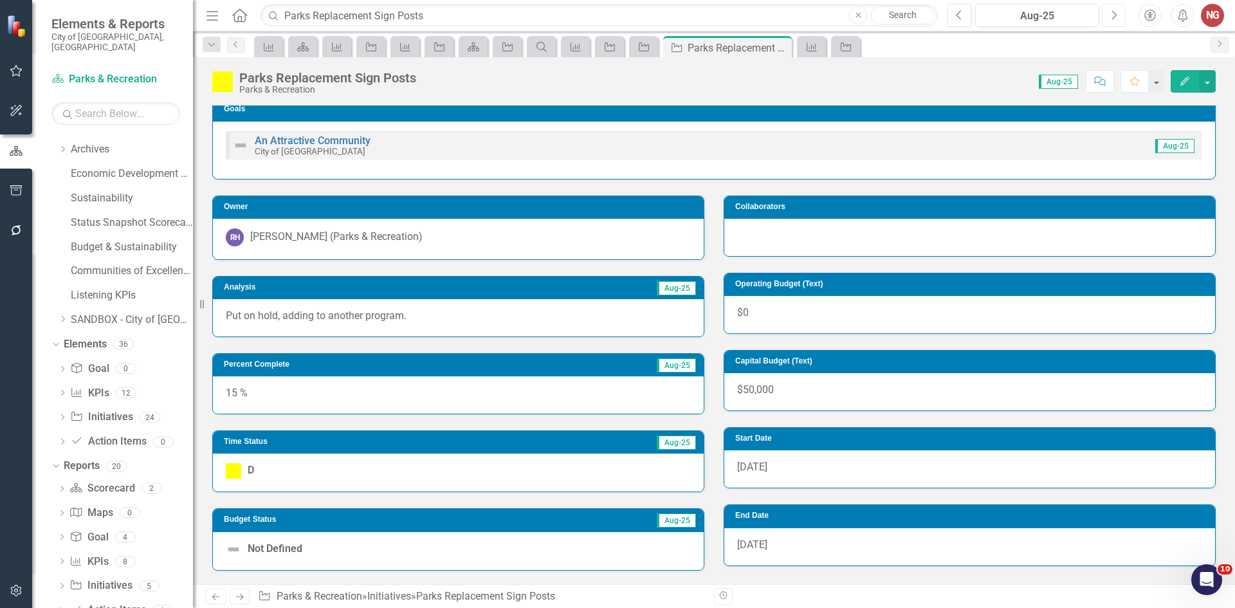
click at [1118, 18] on button "Next" at bounding box center [1114, 15] width 24 height 23
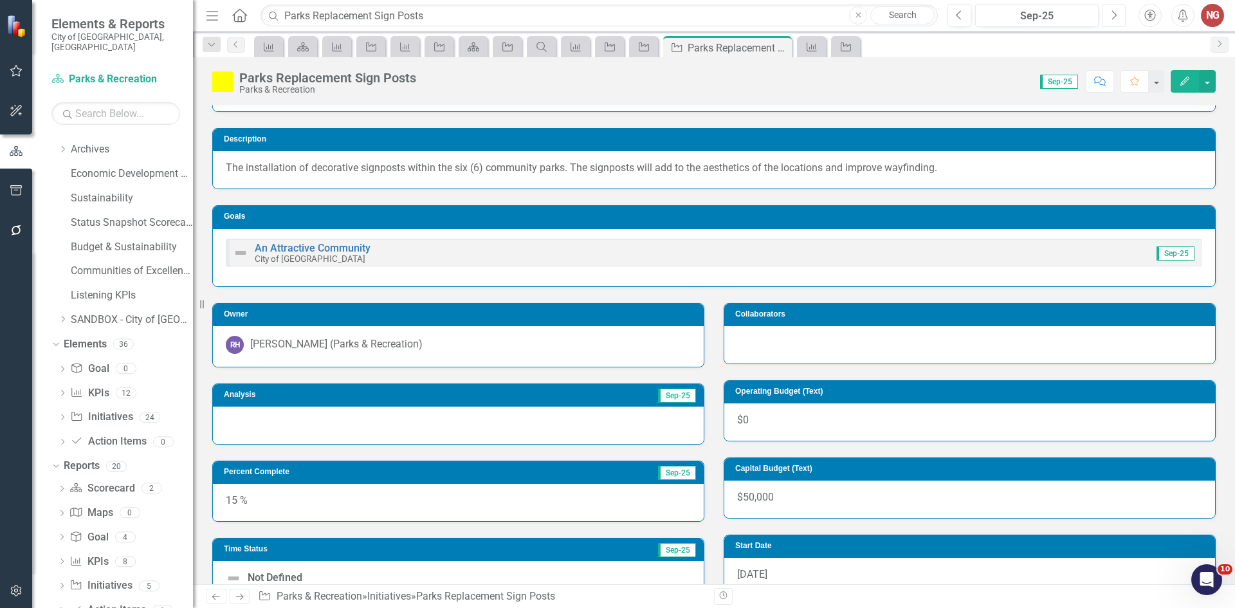
scroll to position [129, 0]
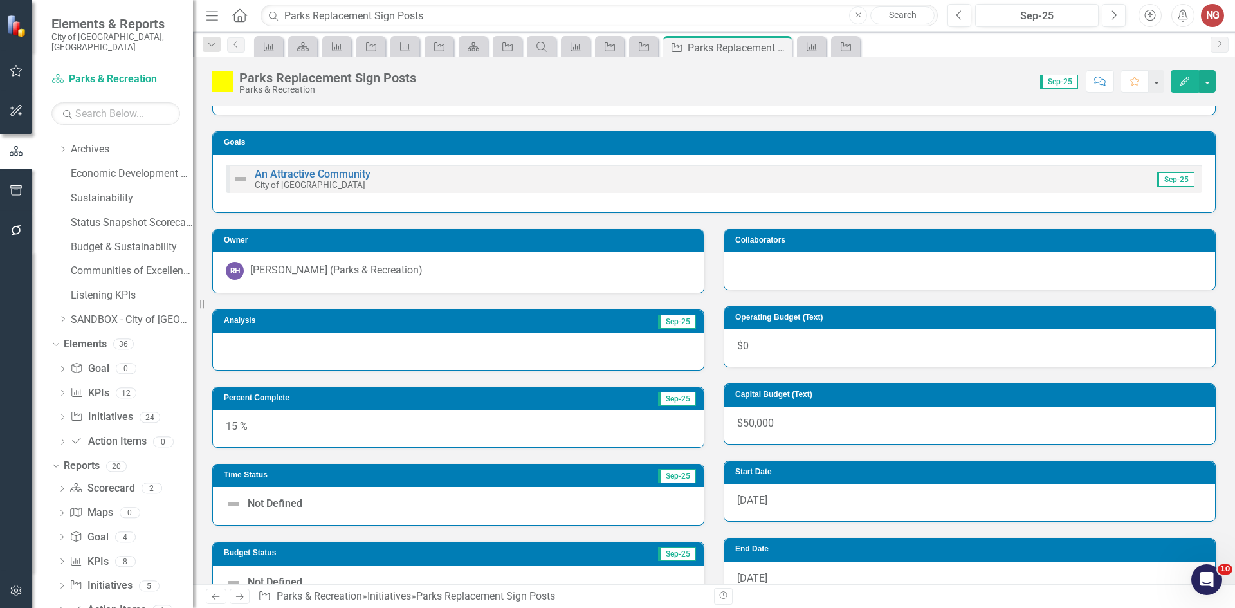
click at [373, 356] on div at bounding box center [458, 351] width 491 height 37
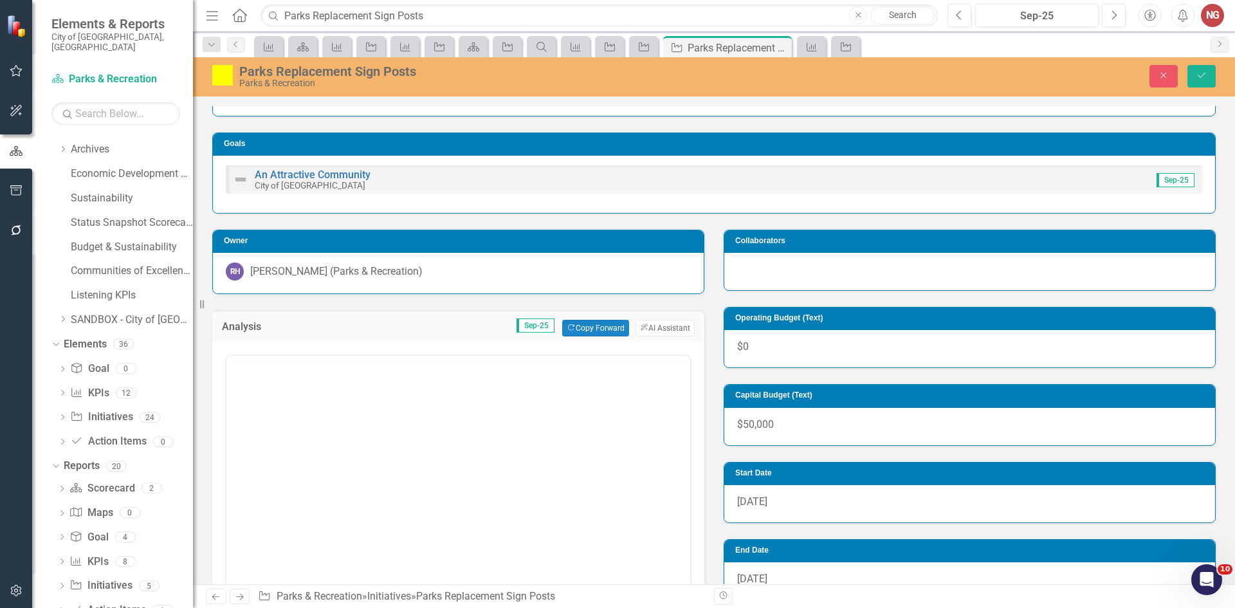
scroll to position [0, 0]
click at [579, 329] on button "Copy Forward Copy Forward" at bounding box center [595, 328] width 66 height 17
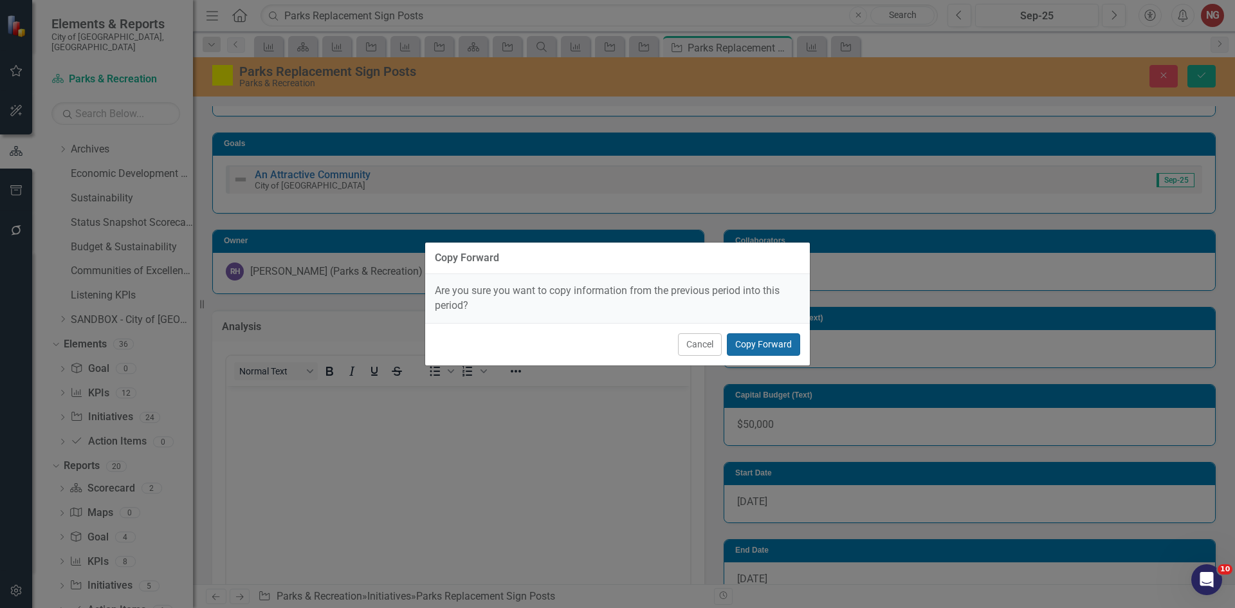
click at [763, 338] on button "Copy Forward" at bounding box center [763, 344] width 73 height 23
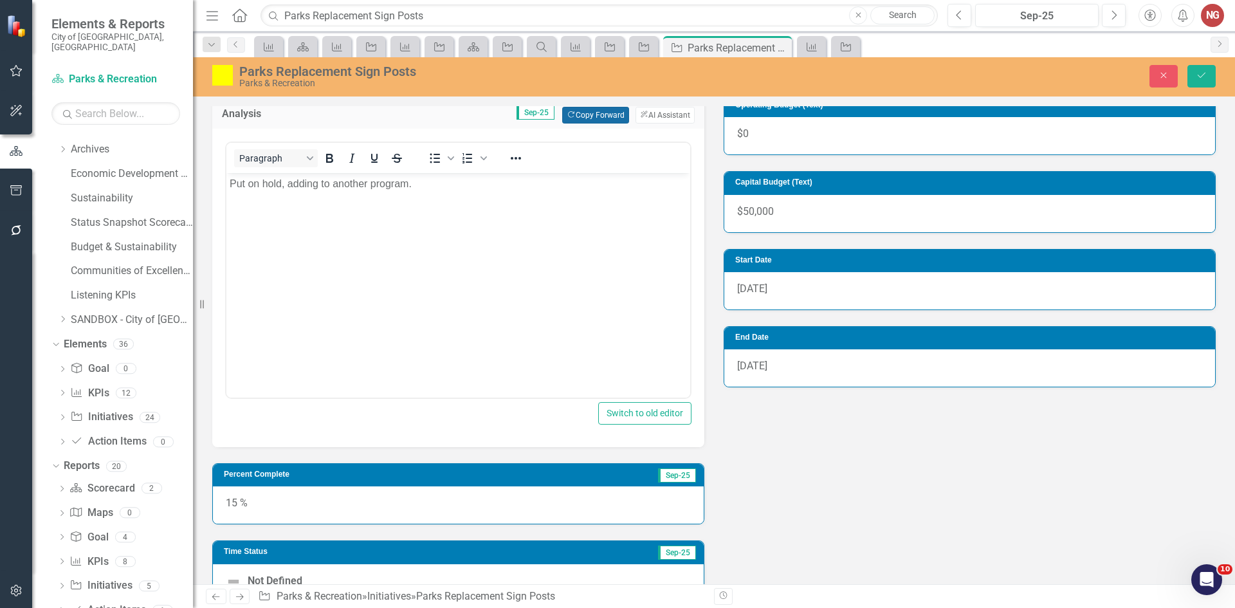
scroll to position [259, 0]
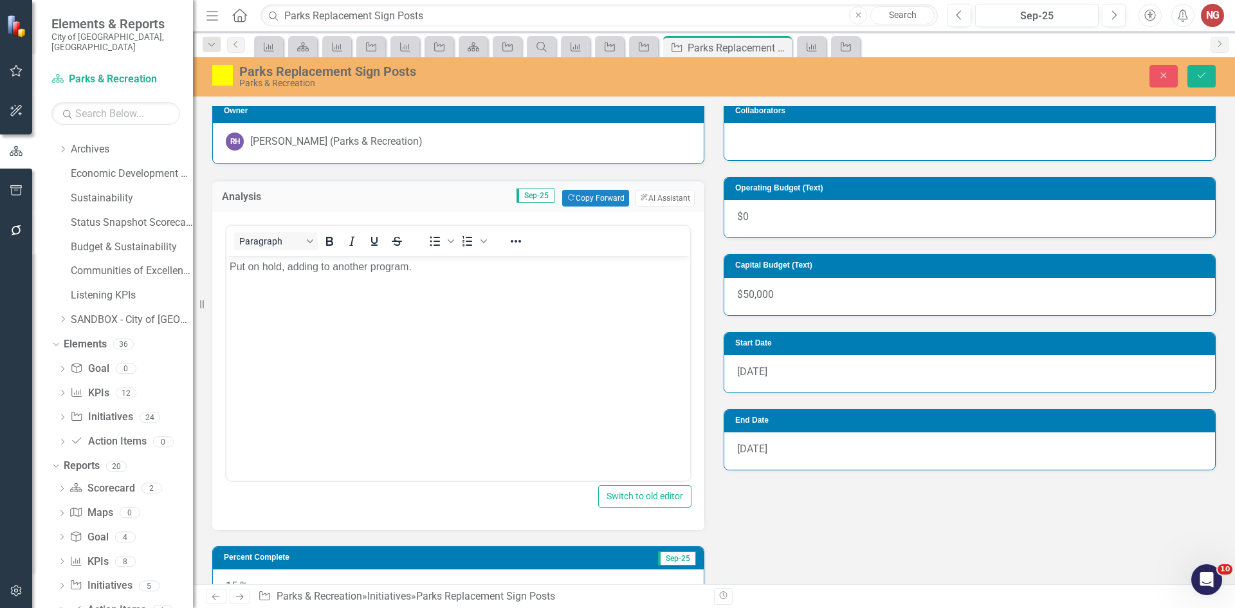
click at [303, 272] on p "Put on hold, adding to another program." at bounding box center [458, 266] width 457 height 15
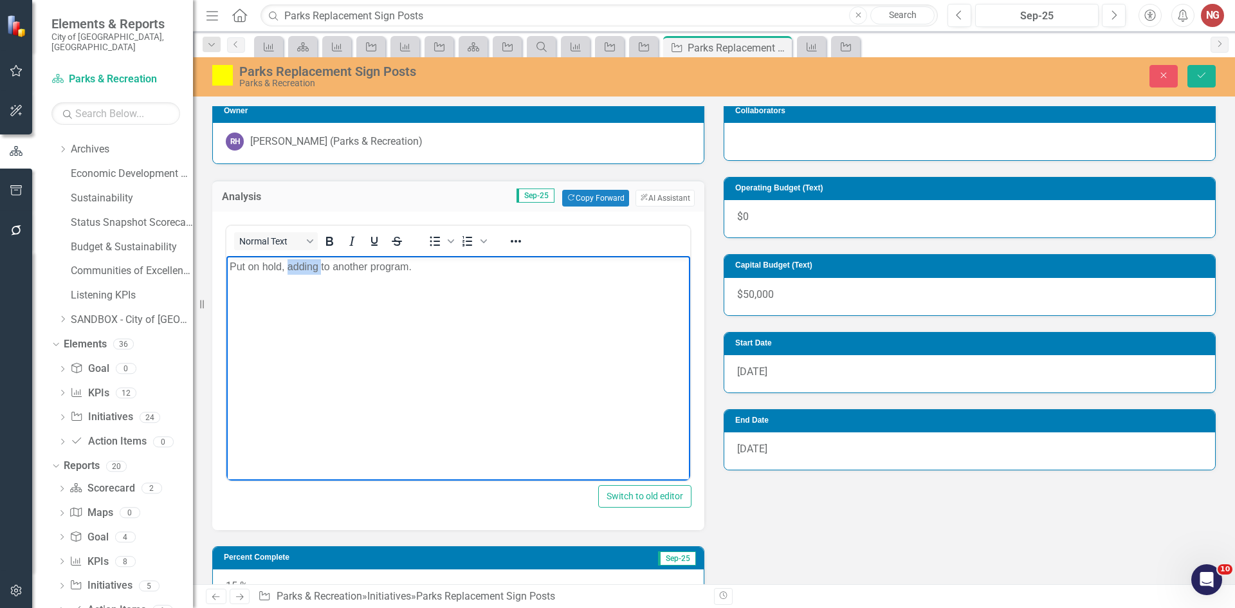
click at [303, 272] on p "Put on hold, adding to another program." at bounding box center [458, 266] width 457 height 15
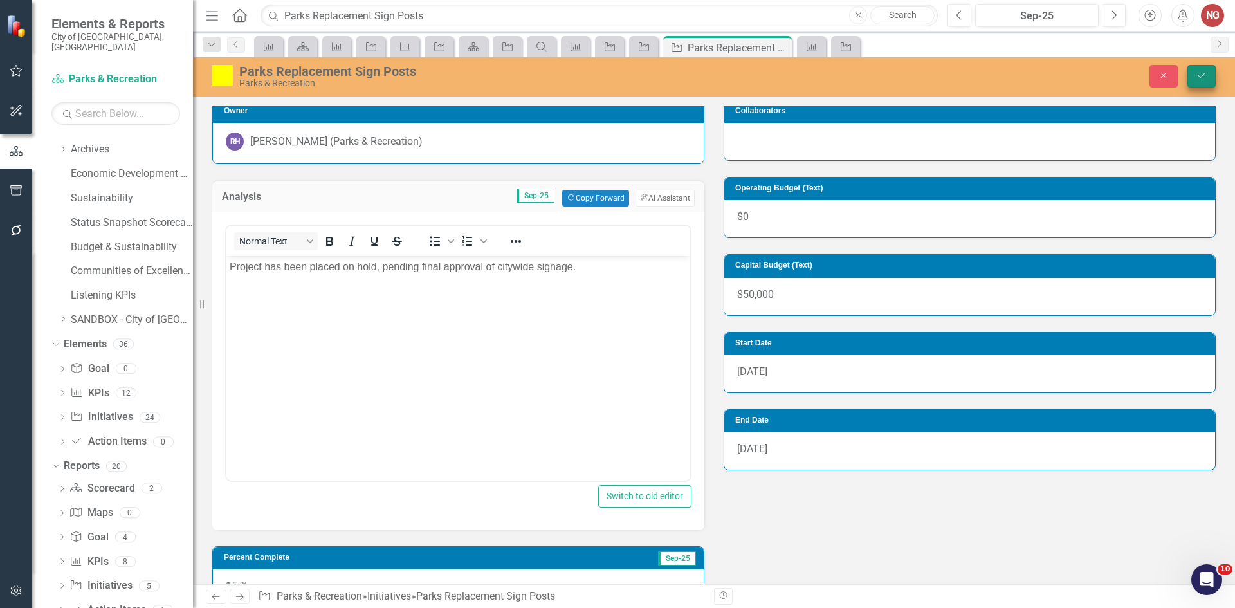
click at [1207, 71] on button "Save" at bounding box center [1202, 76] width 28 height 23
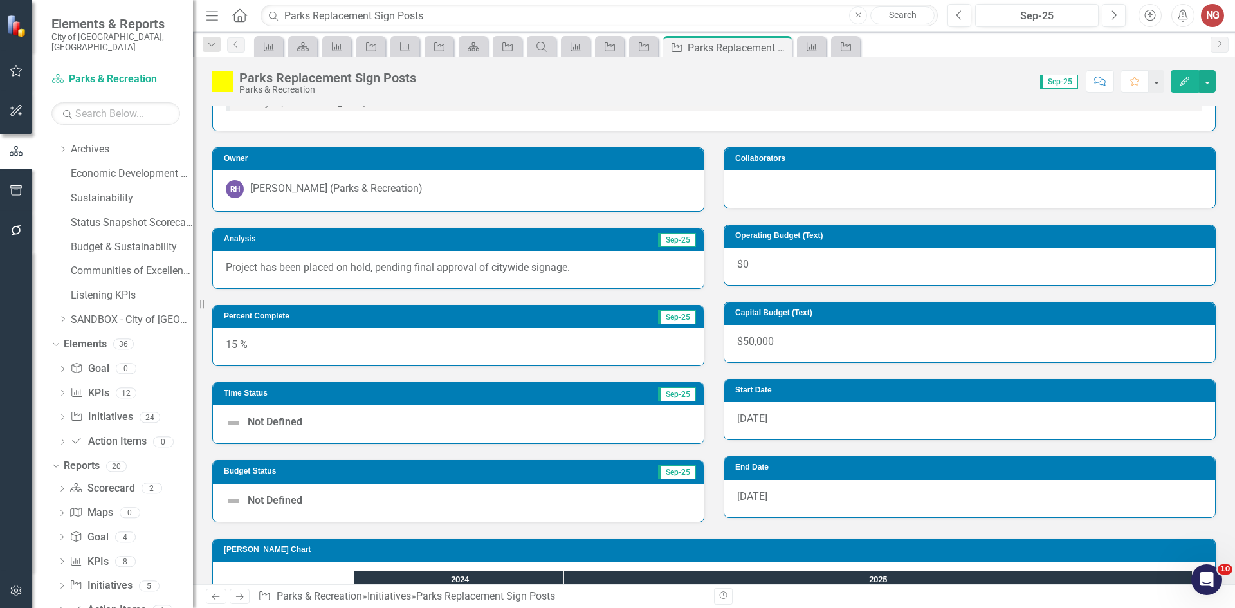
scroll to position [291, 0]
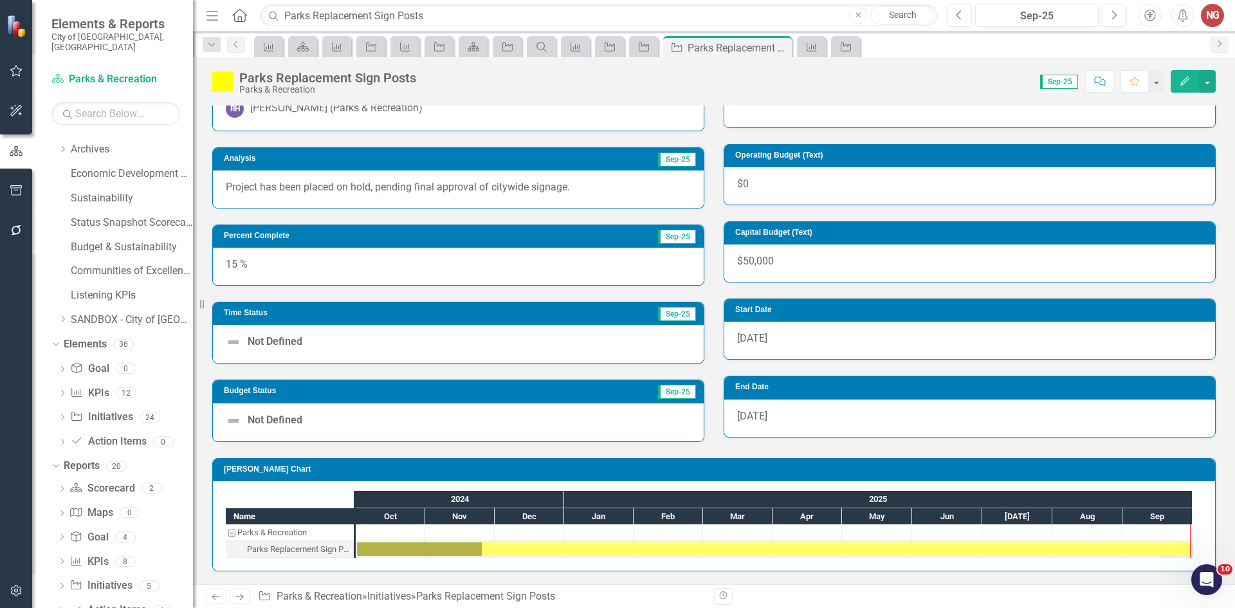
click at [243, 349] on label "Not Defined" at bounding box center [264, 342] width 77 height 15
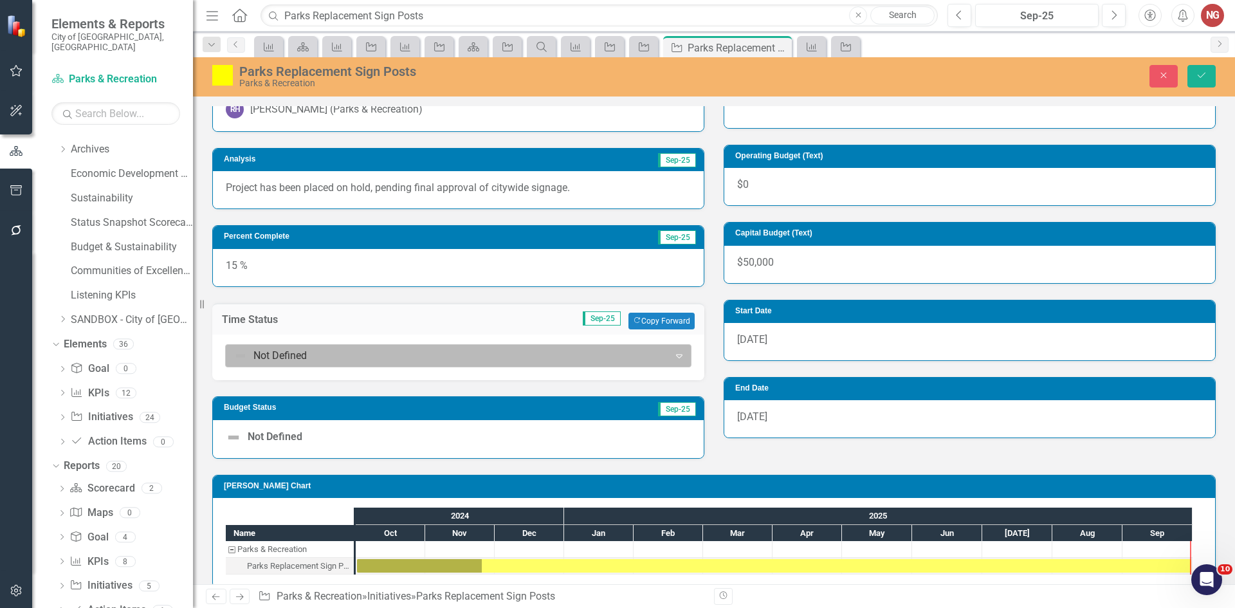
click at [241, 353] on div at bounding box center [447, 355] width 427 height 17
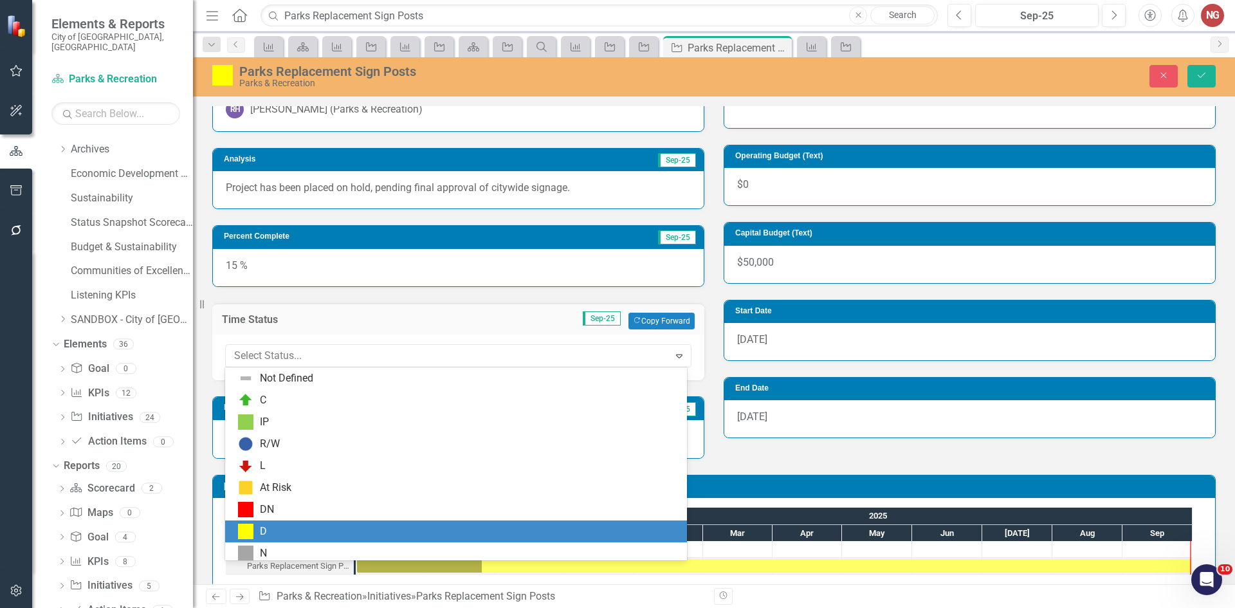
click at [248, 526] on img at bounding box center [245, 531] width 15 height 15
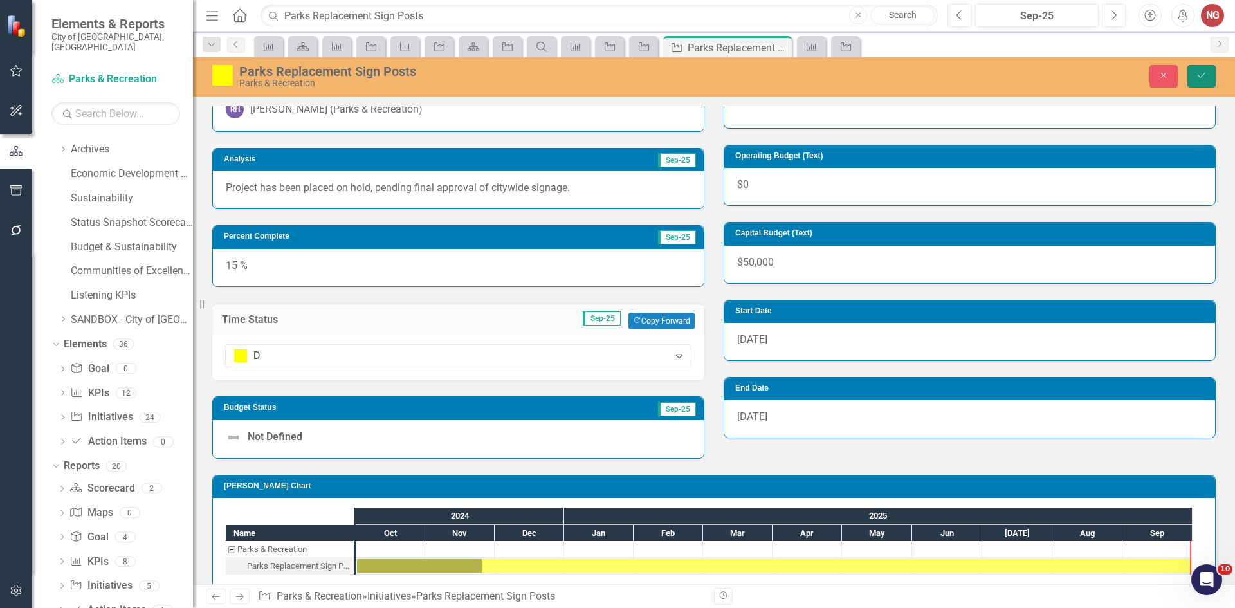
click at [1198, 75] on icon "Save" at bounding box center [1202, 75] width 12 height 9
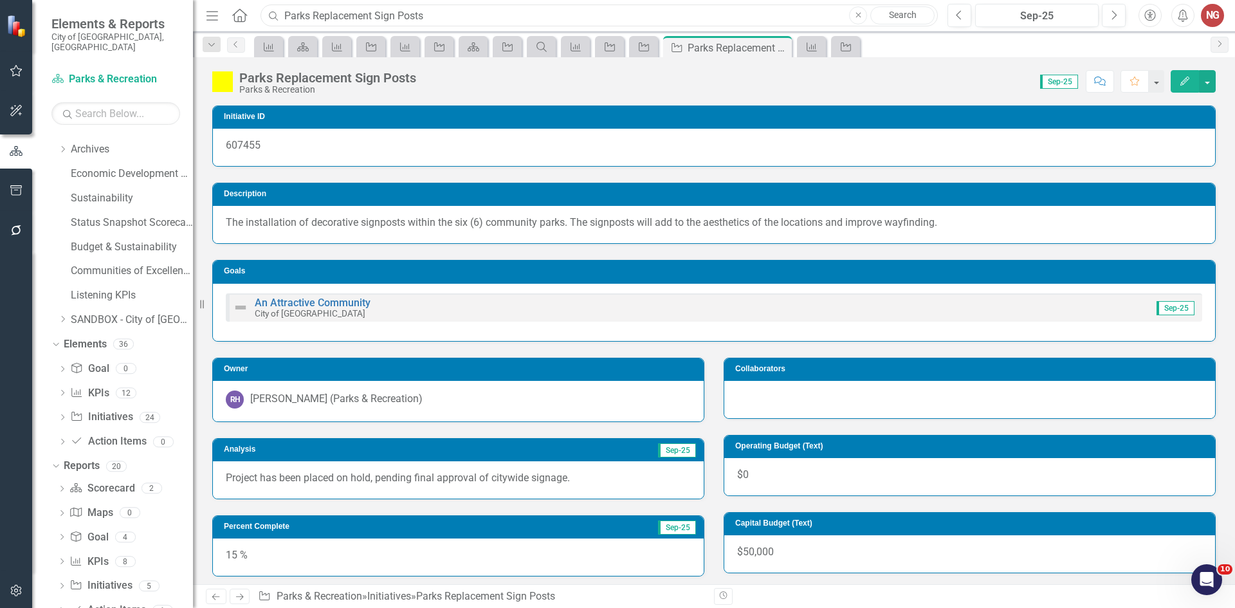
drag, startPoint x: 511, startPoint y: 14, endPoint x: 133, endPoint y: 1, distance: 377.9
click at [125, 7] on div "Elements & Reports City of [GEOGRAPHIC_DATA], [GEOGRAPHIC_DATA] Scorecard Parks…" at bounding box center [617, 304] width 1235 height 608
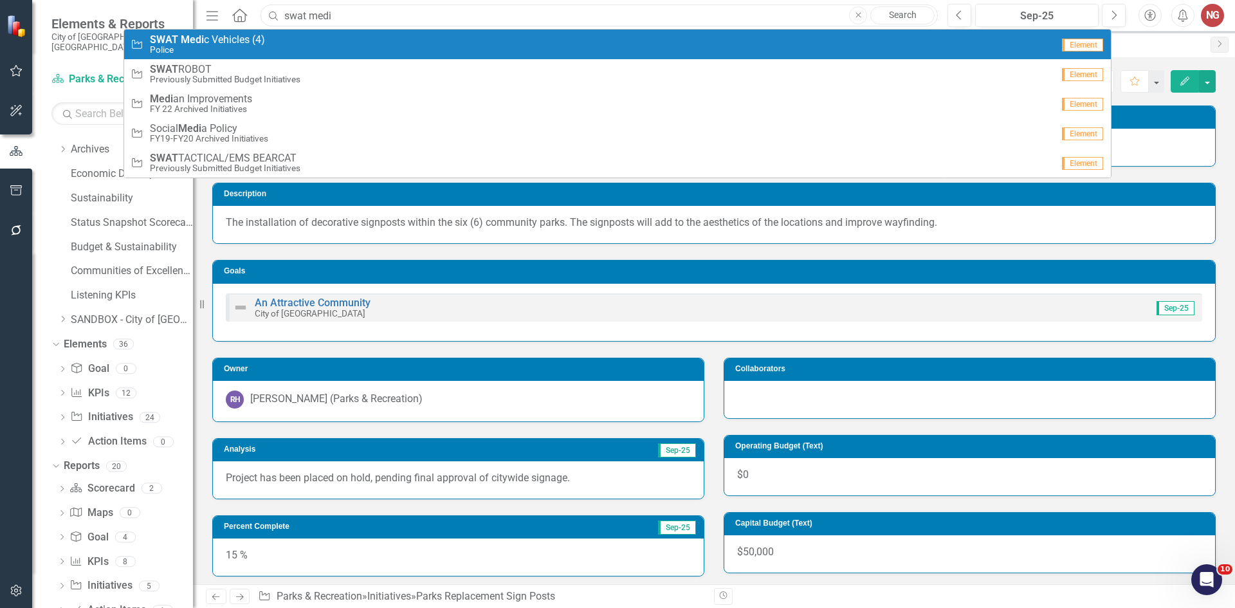
type input "swat medi"
click at [207, 46] on small "Police" at bounding box center [207, 50] width 115 height 10
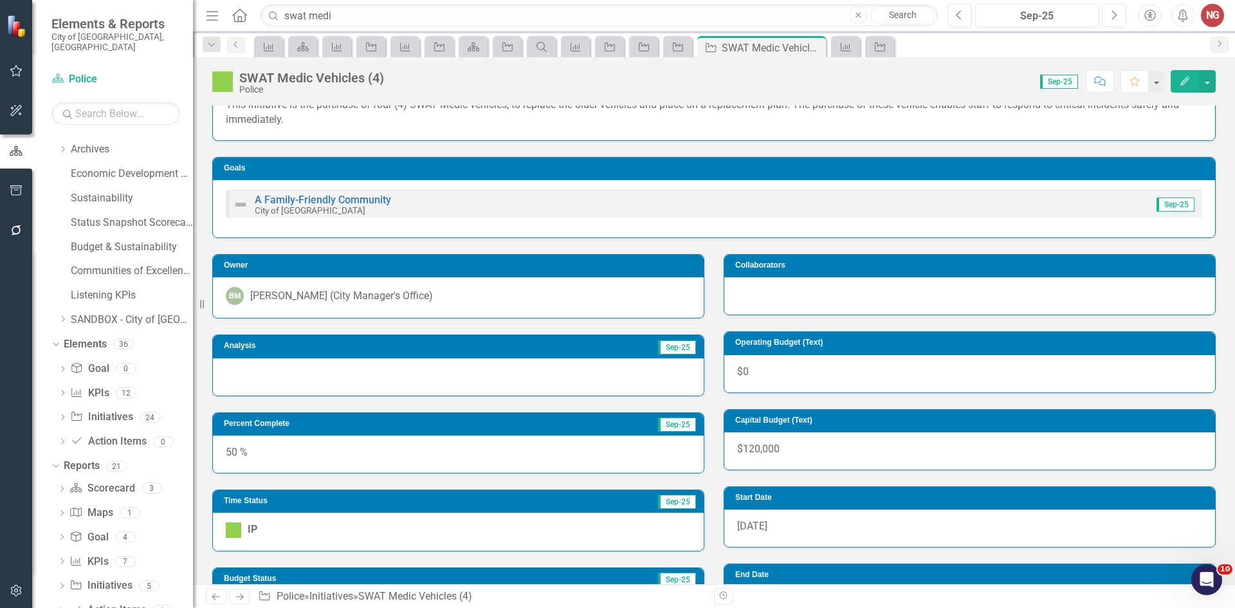
scroll to position [193, 0]
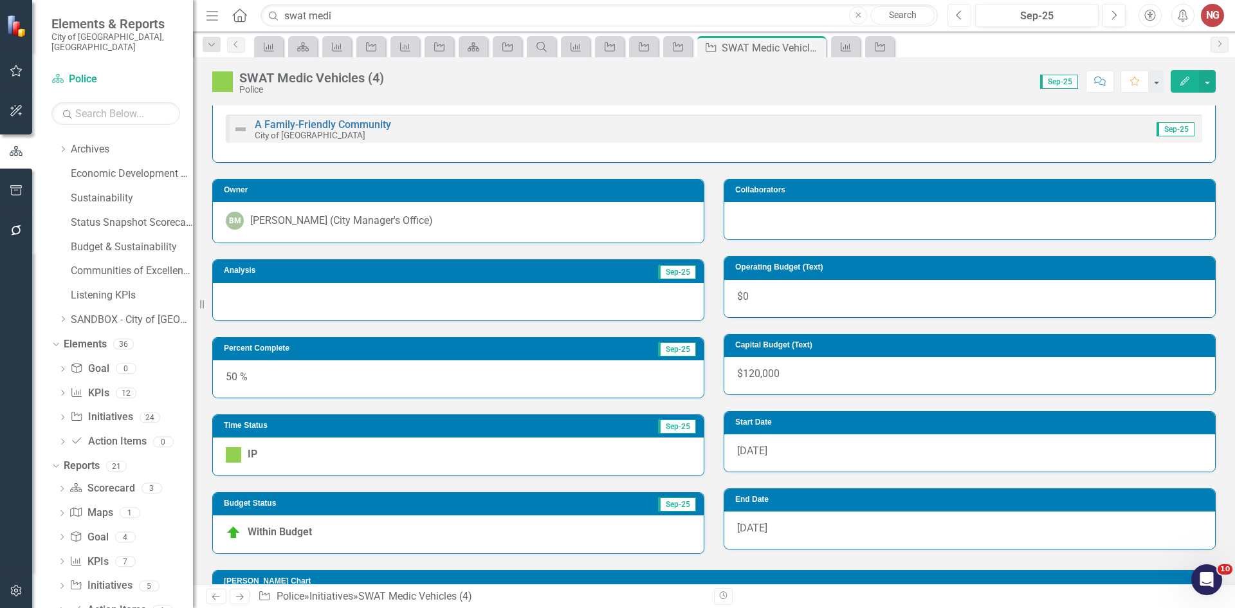
click at [964, 15] on button "Previous" at bounding box center [960, 15] width 24 height 23
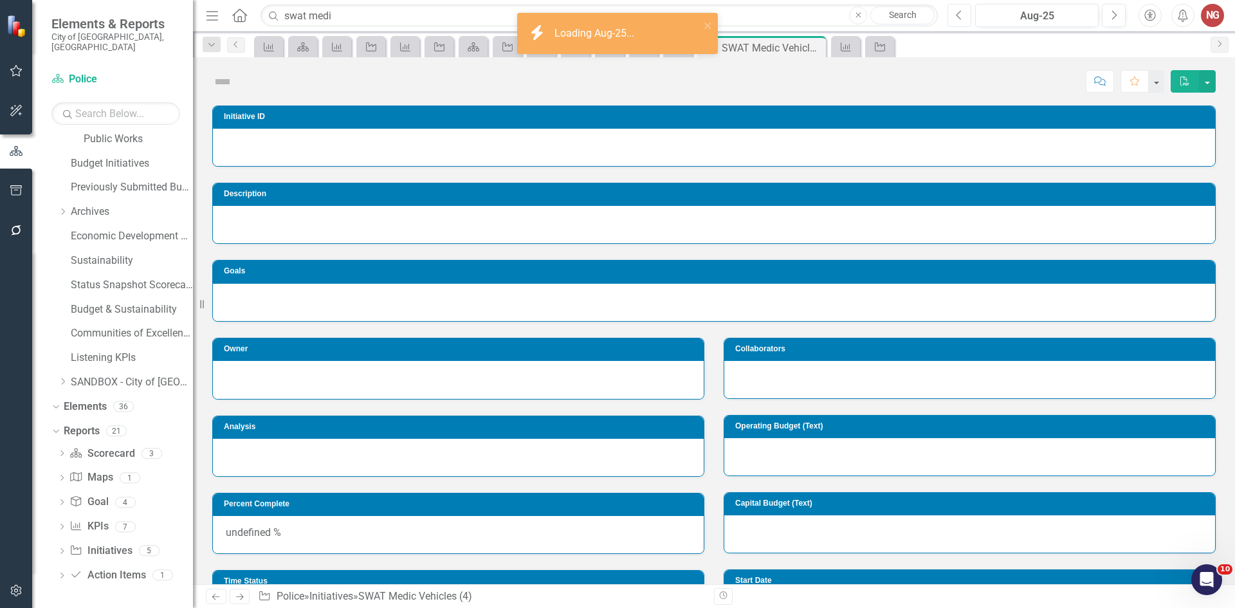
scroll to position [483, 0]
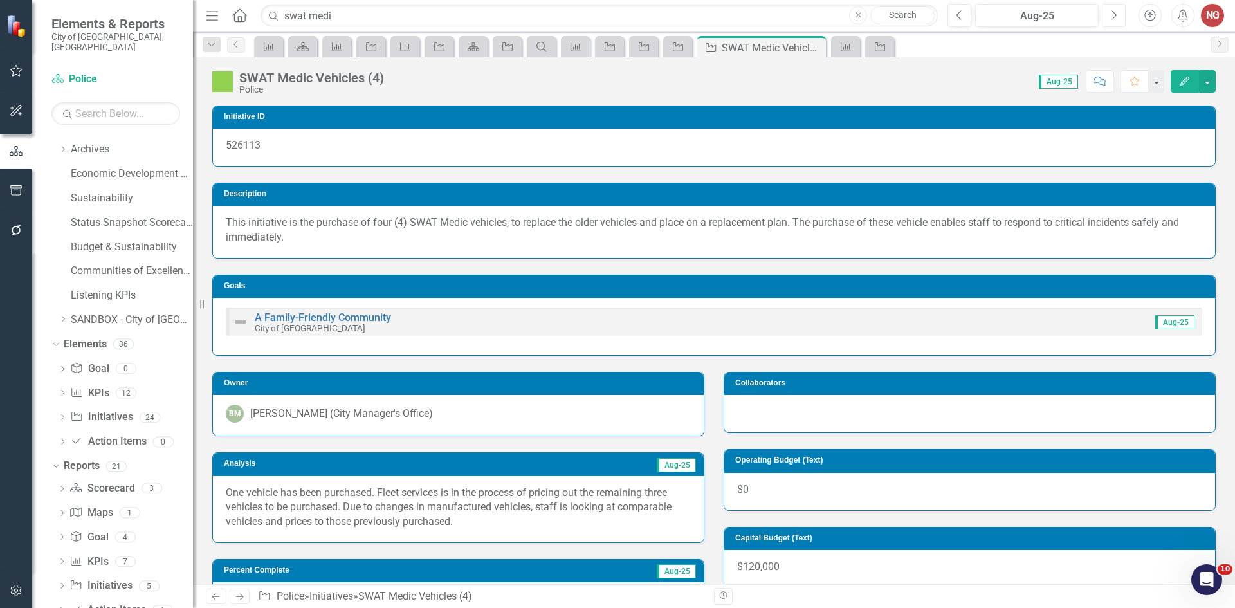
click at [1107, 20] on button "Next" at bounding box center [1114, 15] width 24 height 23
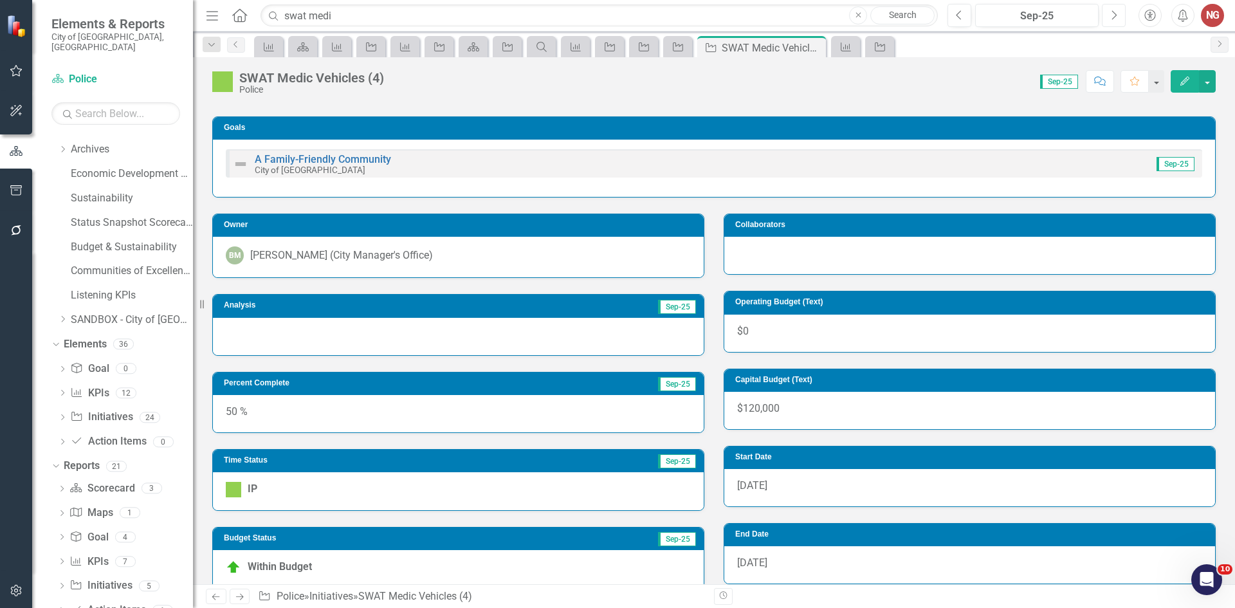
scroll to position [193, 0]
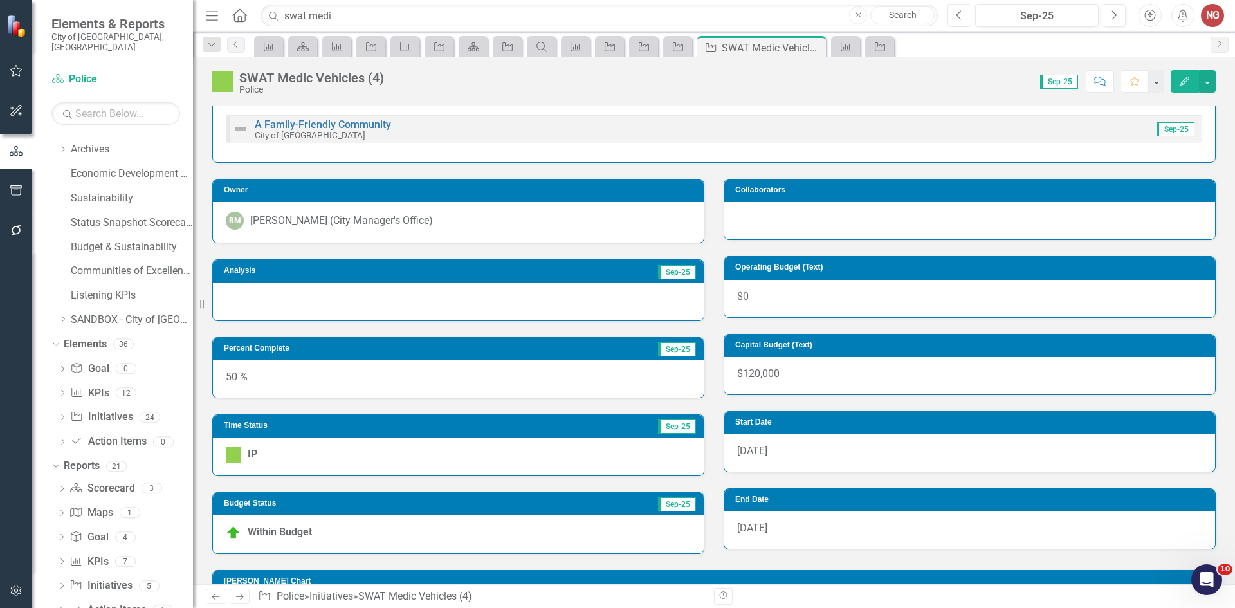
click at [968, 16] on button "Previous" at bounding box center [960, 15] width 24 height 23
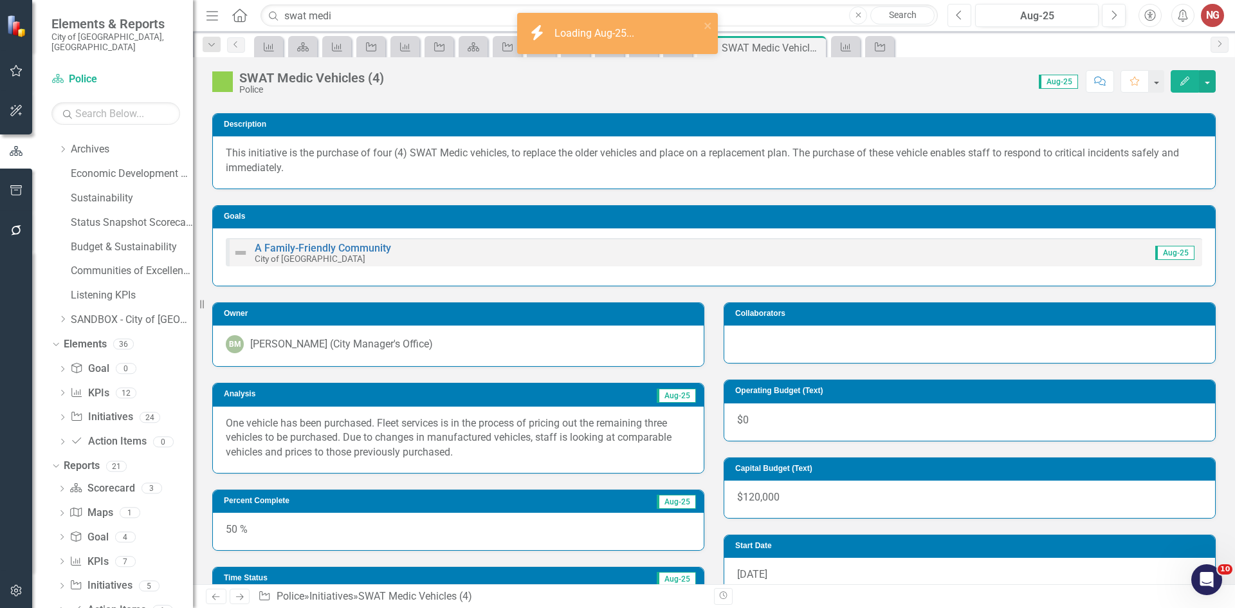
scroll to position [129, 0]
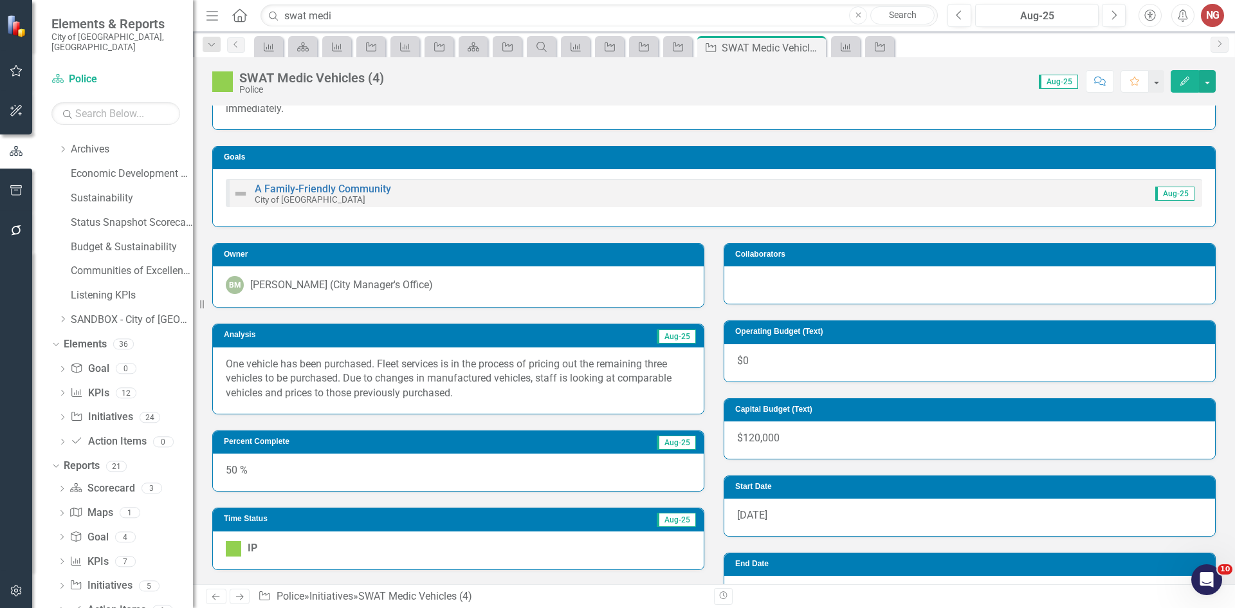
click at [326, 282] on div "[PERSON_NAME] (City Manager's Office)" at bounding box center [341, 285] width 183 height 15
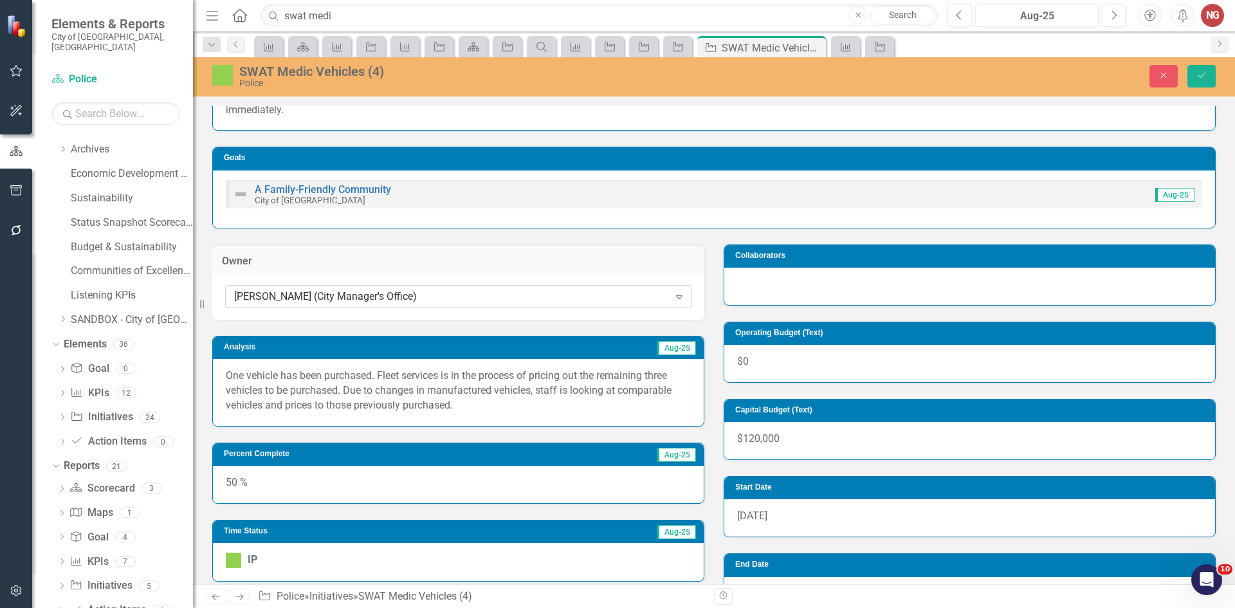
click at [324, 292] on div "[PERSON_NAME] (City Manager's Office)" at bounding box center [451, 297] width 435 height 15
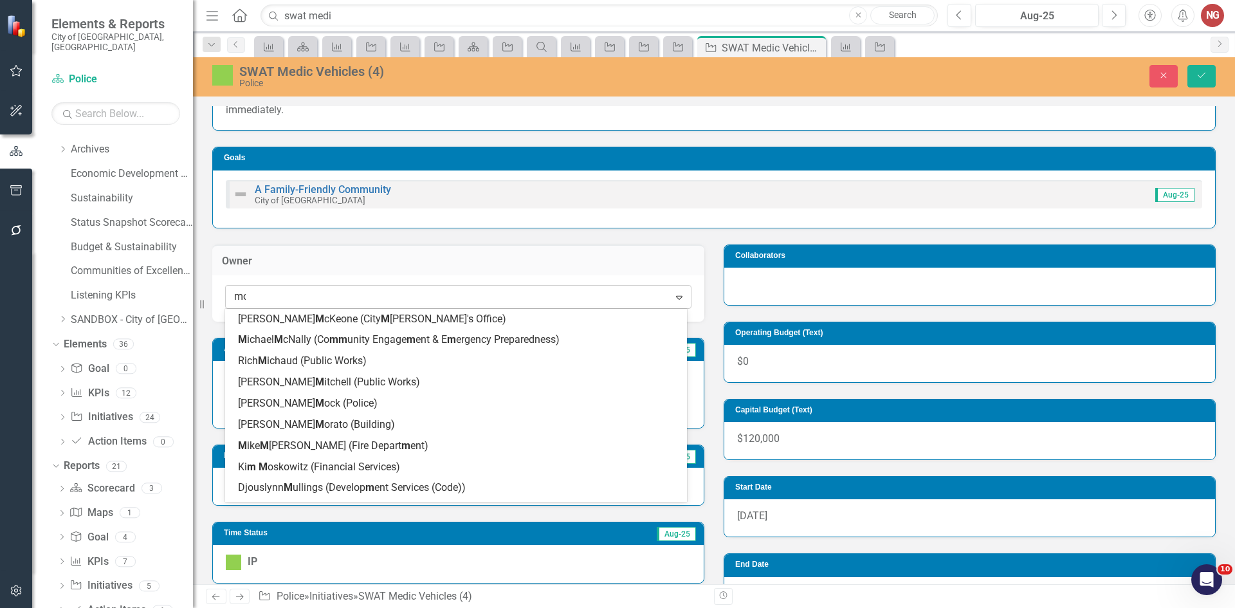
scroll to position [0, 0]
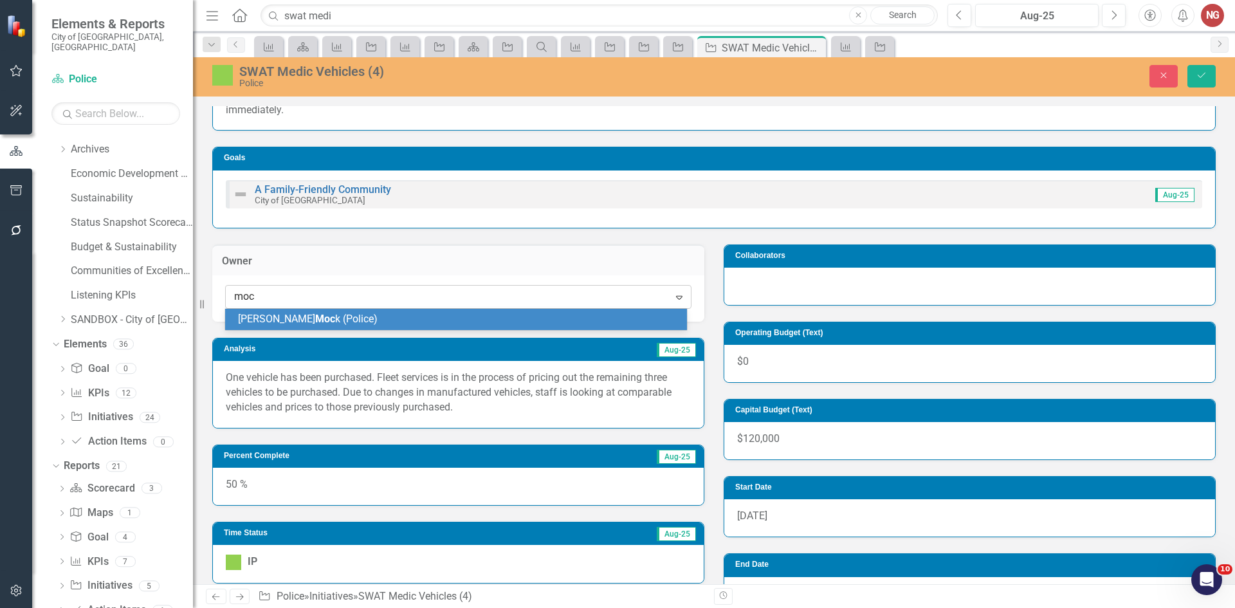
type input "mock"
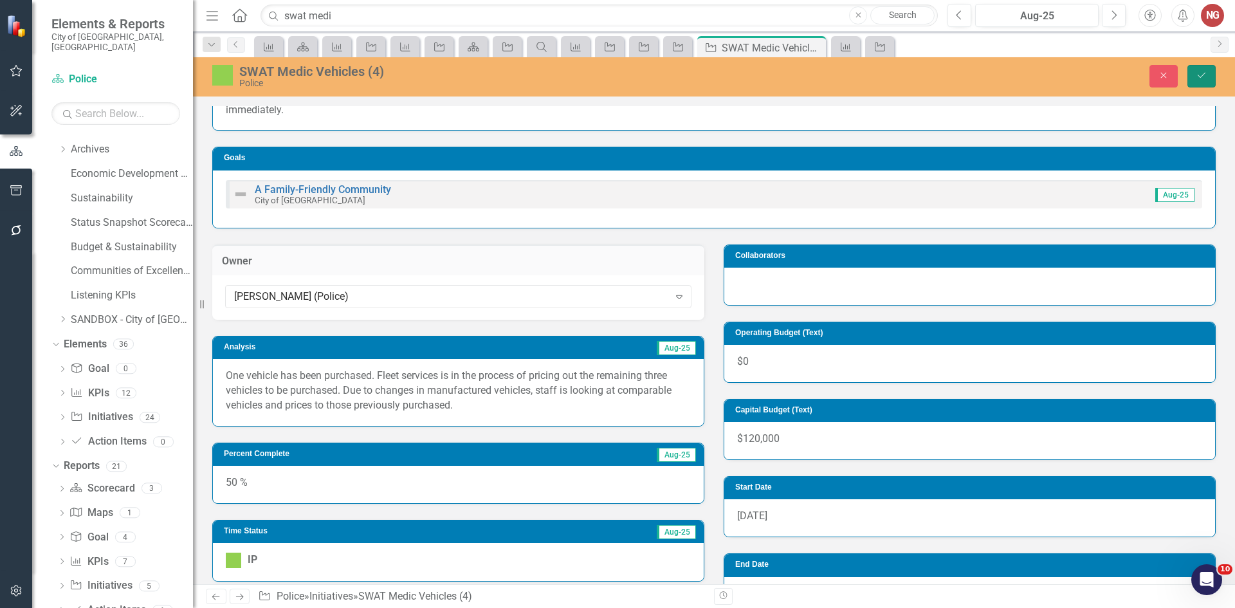
click at [1194, 73] on button "Save" at bounding box center [1202, 76] width 28 height 23
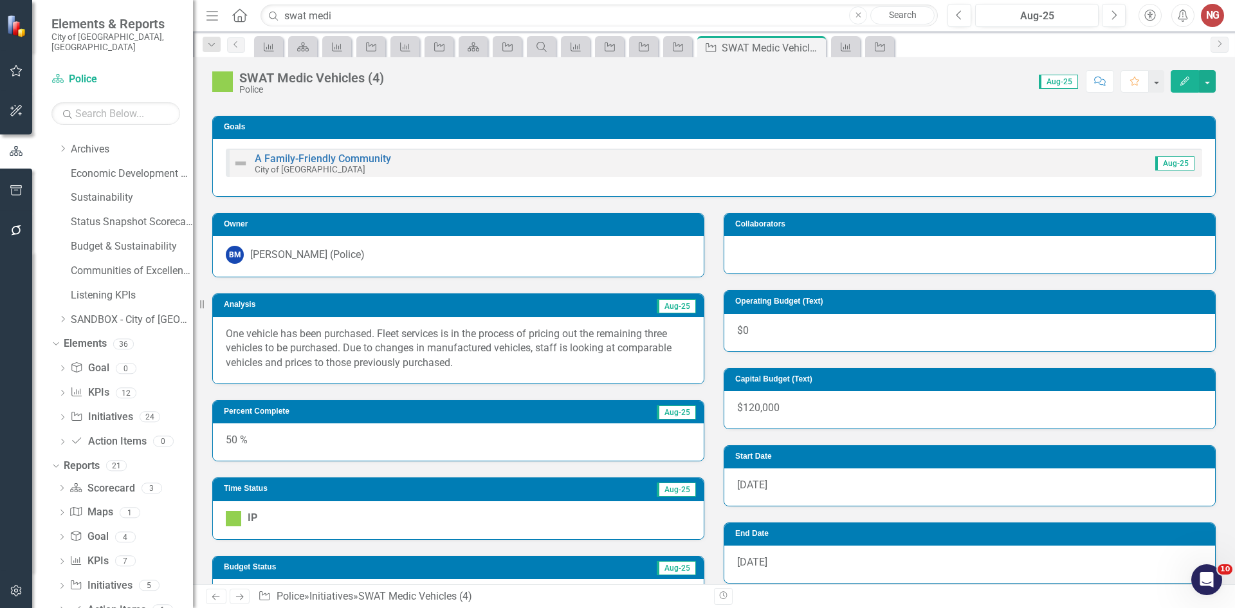
scroll to position [142, 0]
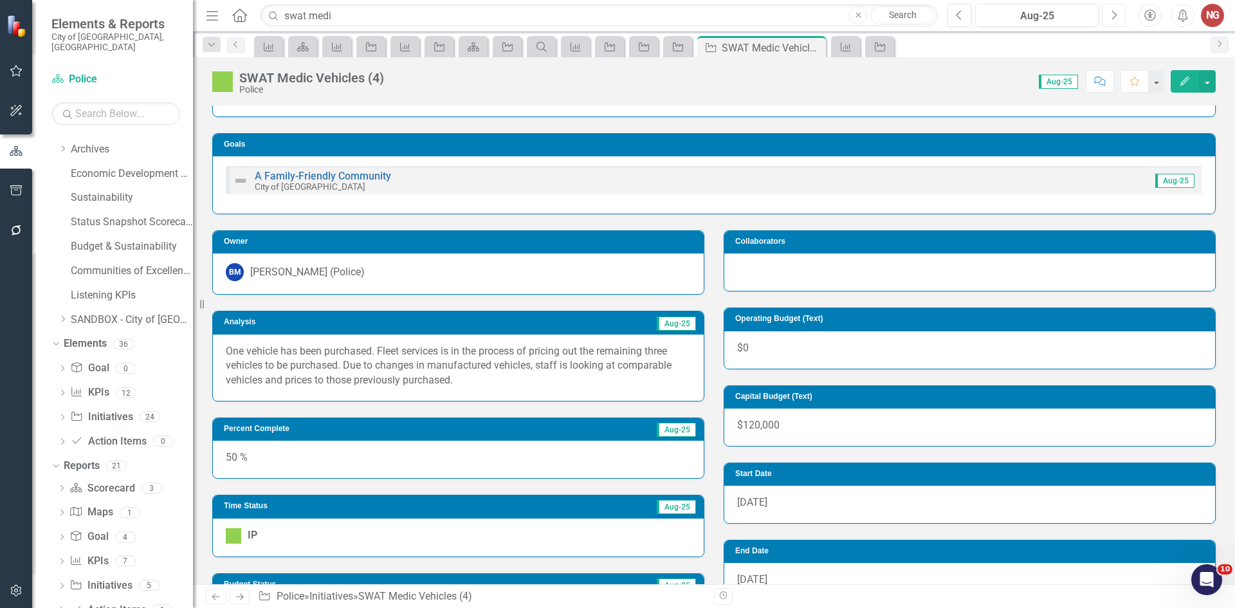
click at [1112, 12] on icon "Next" at bounding box center [1113, 16] width 7 height 12
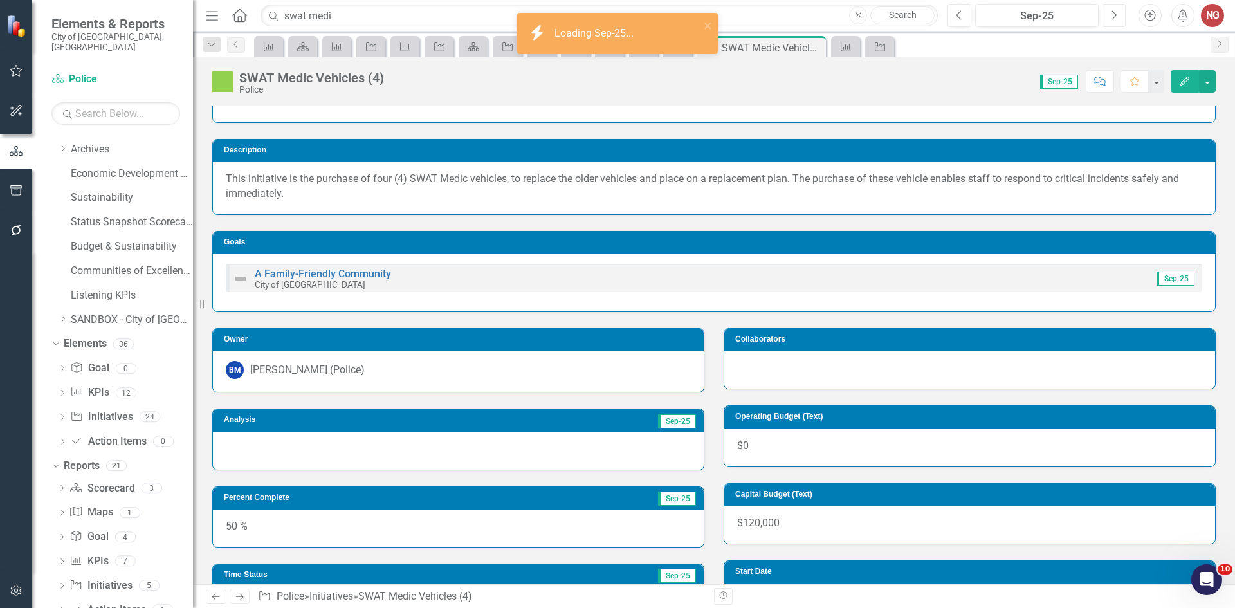
scroll to position [64, 0]
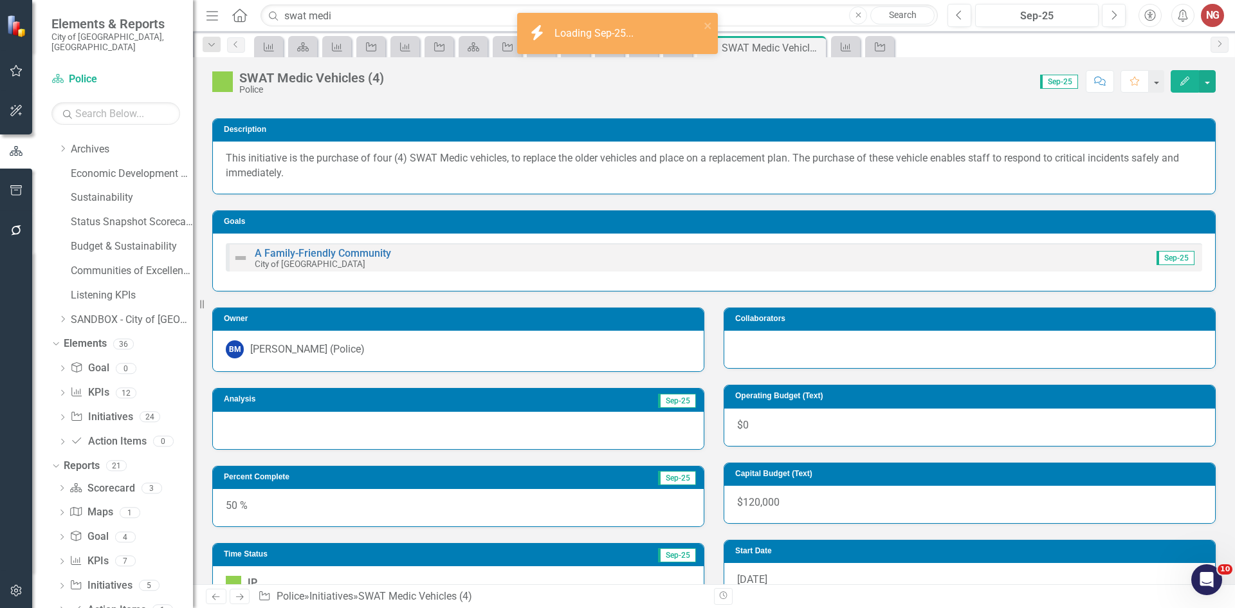
click at [257, 446] on div at bounding box center [458, 430] width 491 height 37
click at [264, 428] on div at bounding box center [458, 430] width 491 height 37
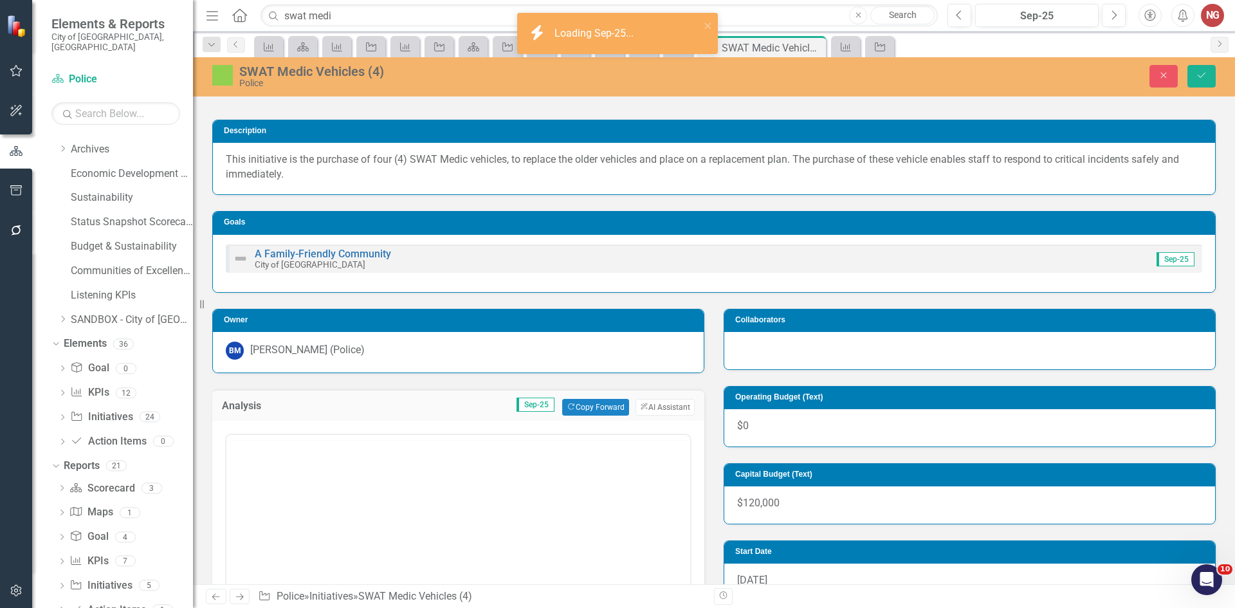
scroll to position [0, 0]
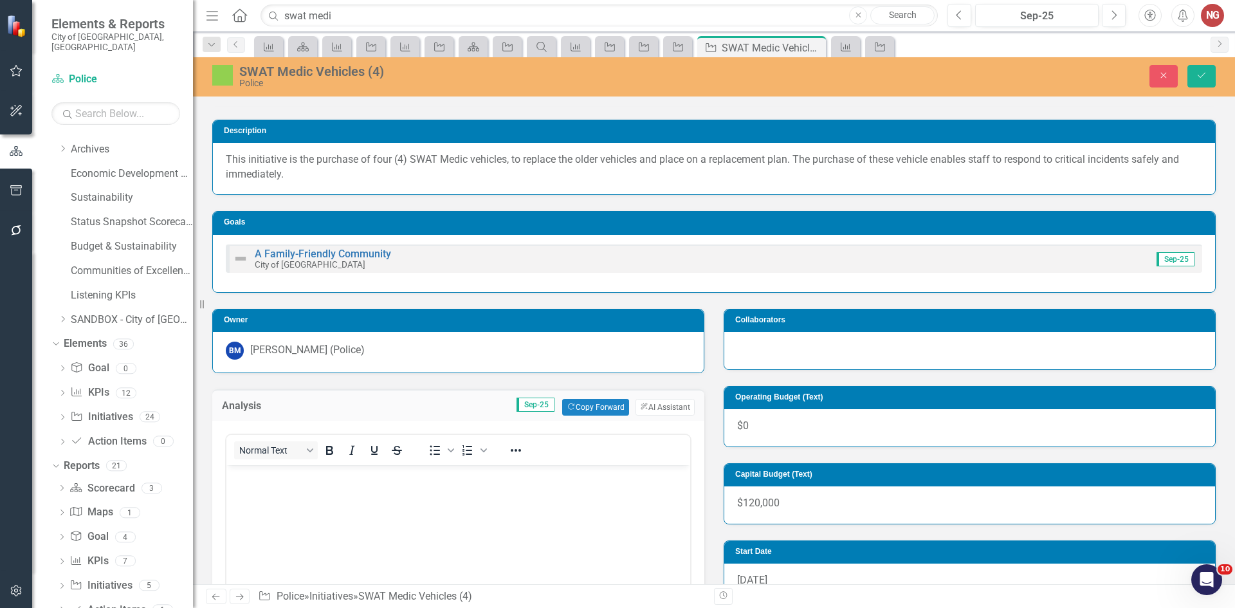
click at [277, 538] on body "Rich Text Area. Press ALT-0 for help." at bounding box center [458, 561] width 464 height 193
